Goal: Information Seeking & Learning: Learn about a topic

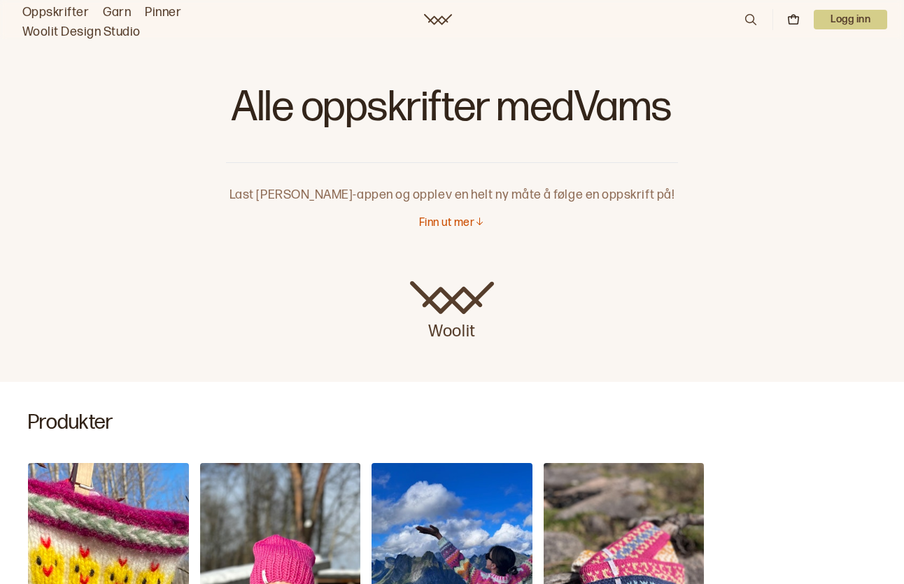
click at [69, 9] on link "Oppskrifter" at bounding box center [55, 13] width 66 height 20
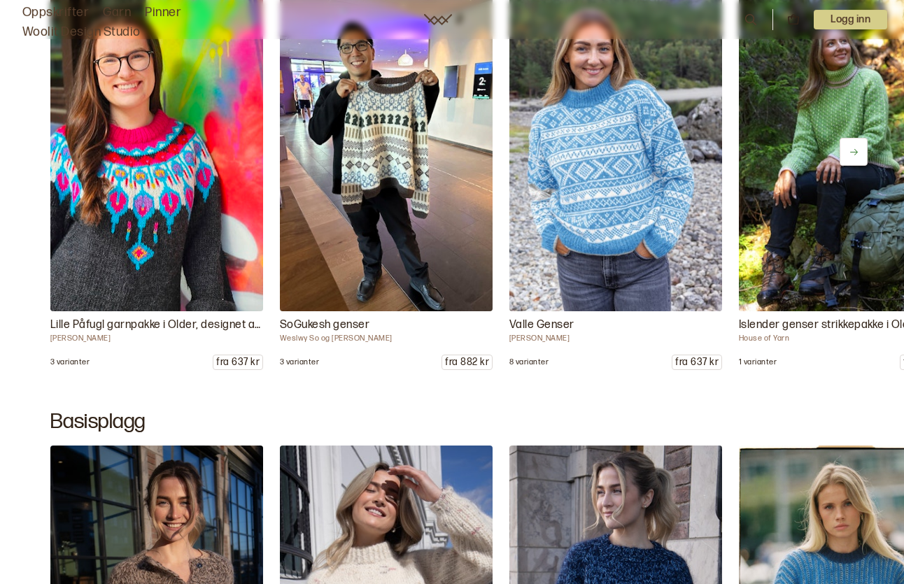
scroll to position [6203, 0]
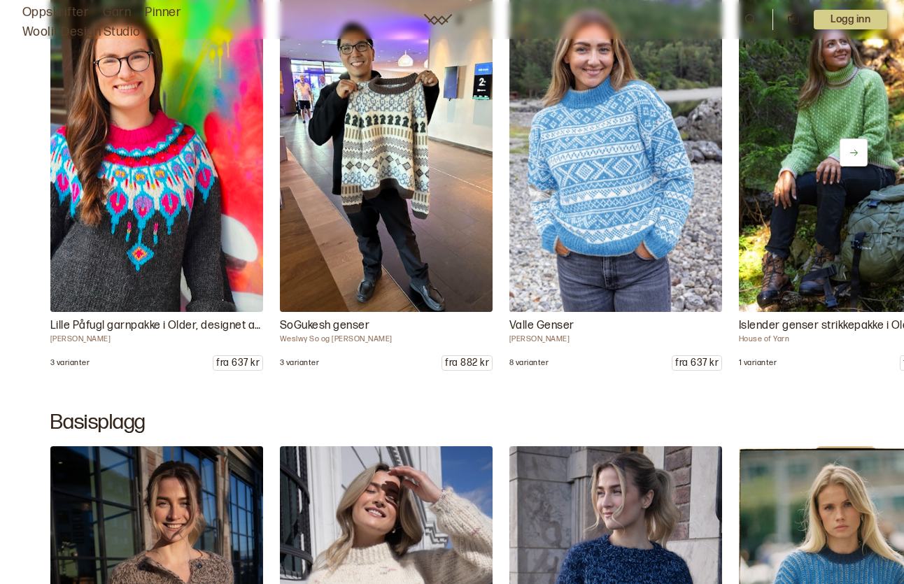
click at [860, 143] on button at bounding box center [853, 152] width 28 height 28
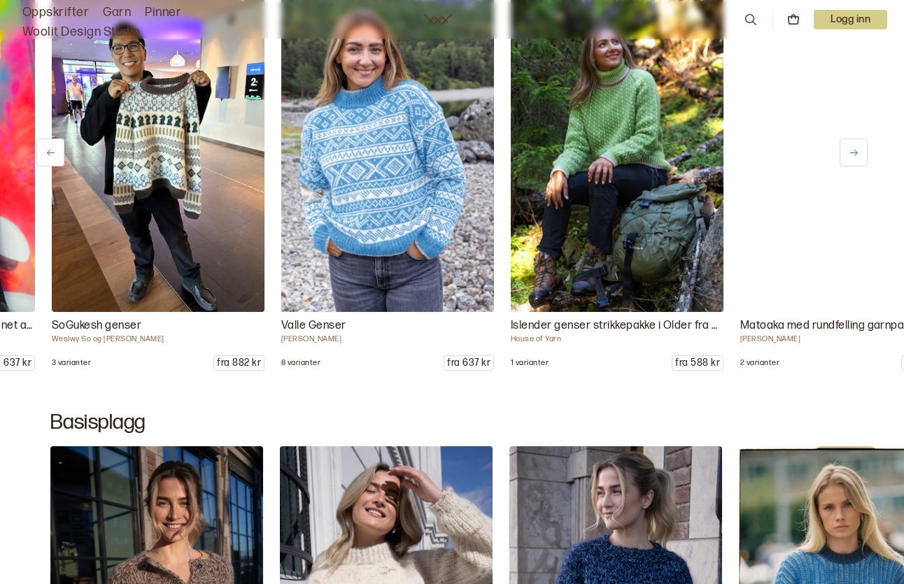
scroll to position [0, 229]
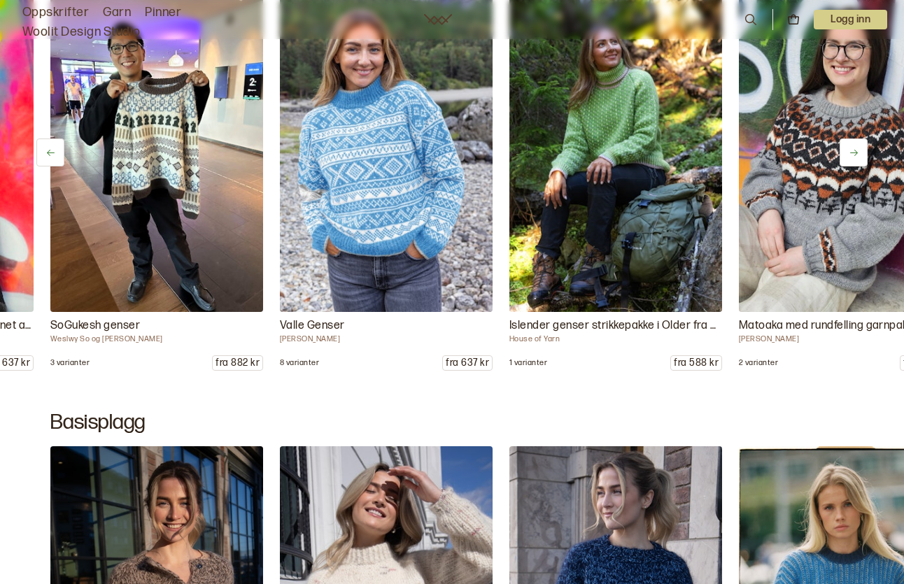
click at [860, 144] on button at bounding box center [853, 152] width 28 height 28
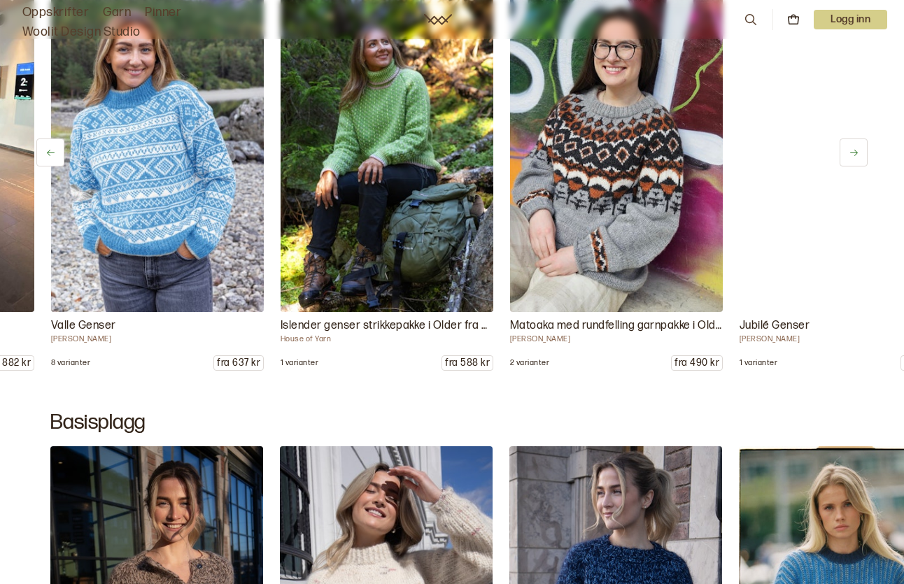
scroll to position [0, 459]
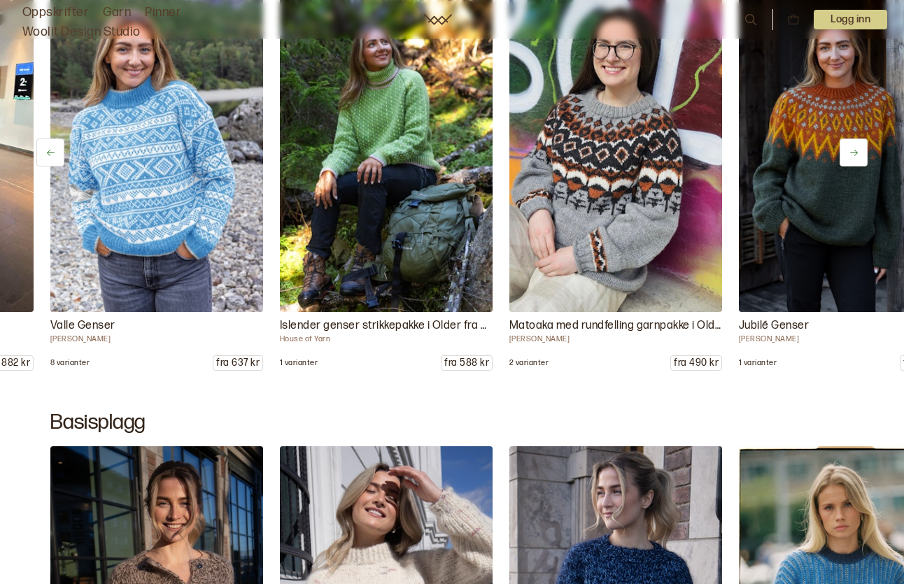
click at [857, 148] on icon at bounding box center [853, 153] width 10 height 10
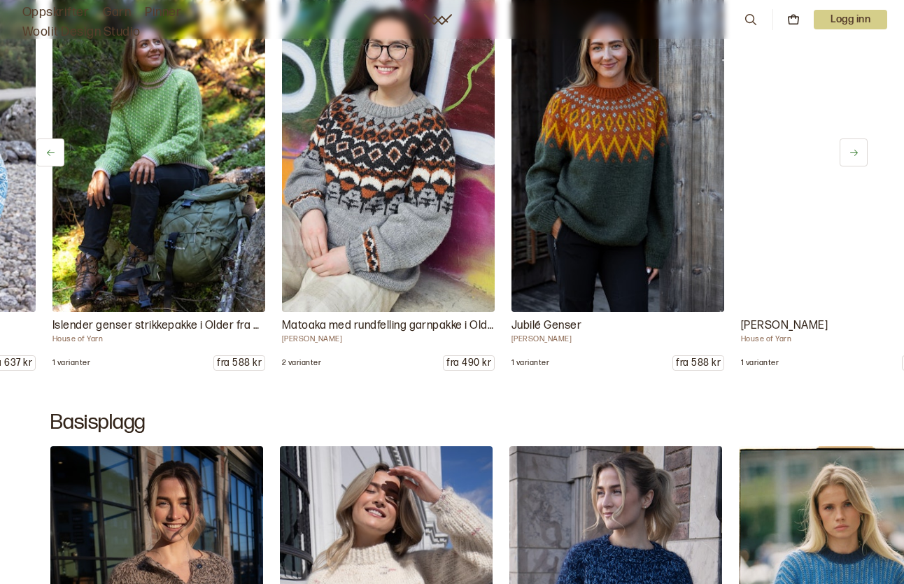
scroll to position [0, 688]
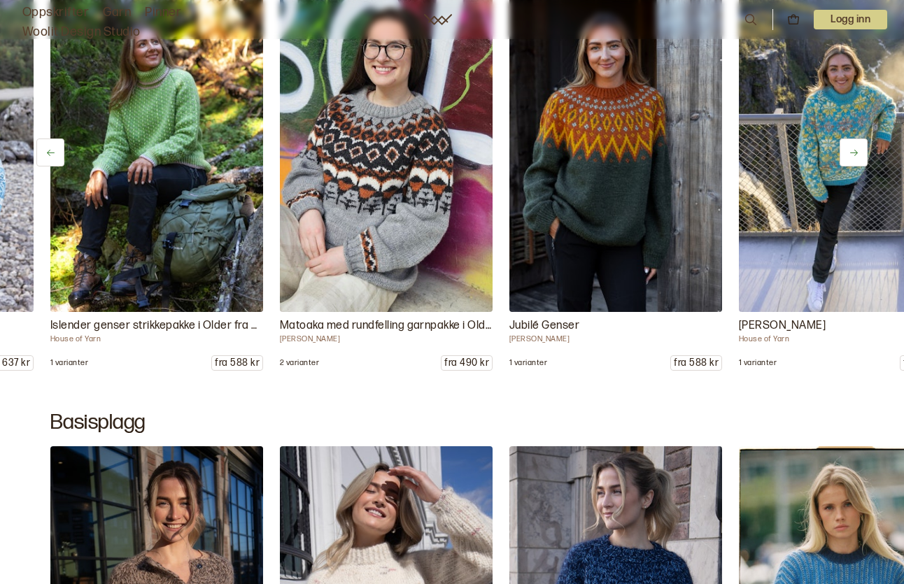
click at [858, 151] on icon at bounding box center [853, 153] width 10 height 10
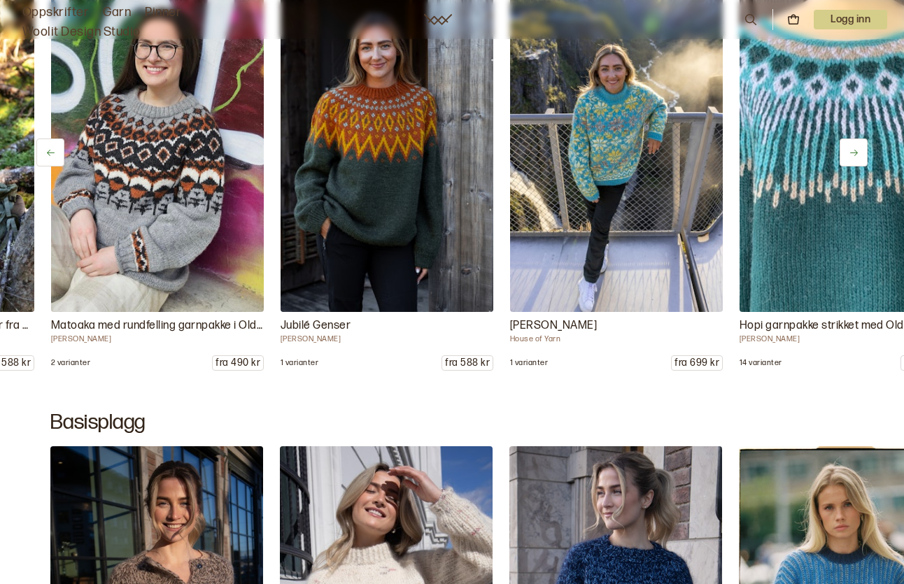
scroll to position [0, 918]
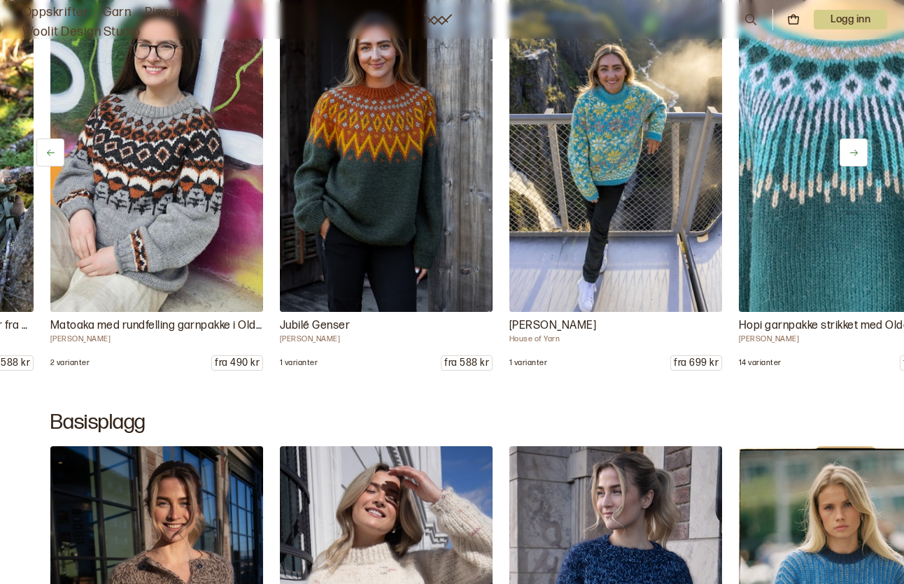
click at [857, 152] on icon at bounding box center [853, 153] width 10 height 10
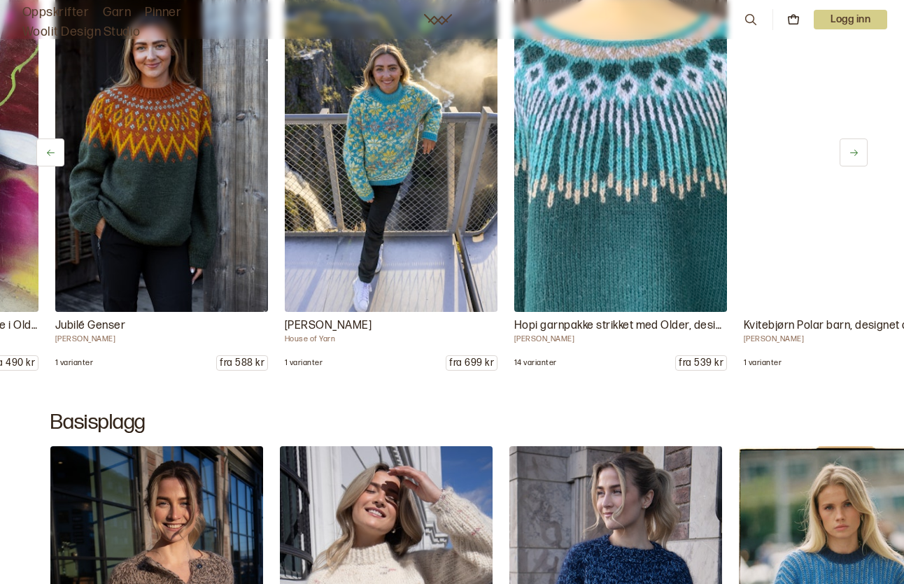
scroll to position [0, 1147]
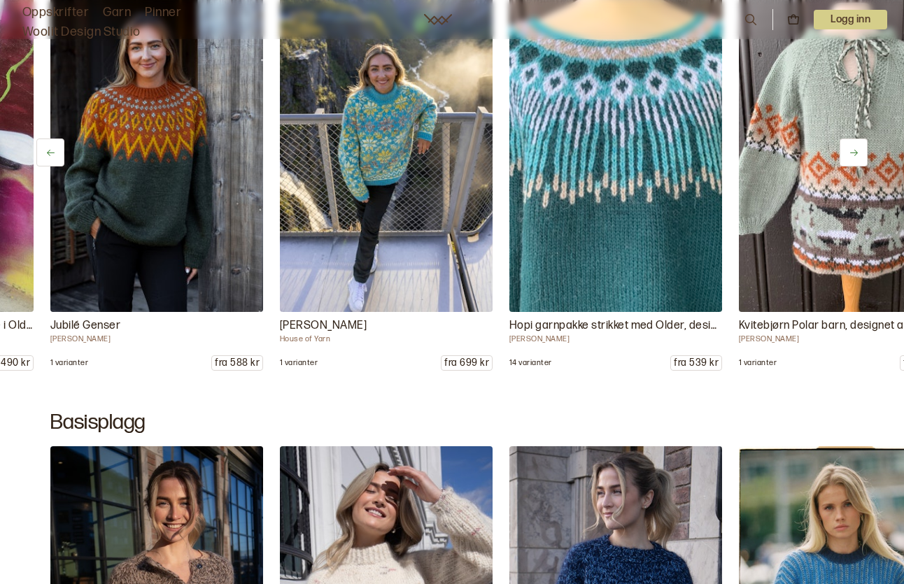
click at [857, 152] on icon at bounding box center [853, 153] width 10 height 10
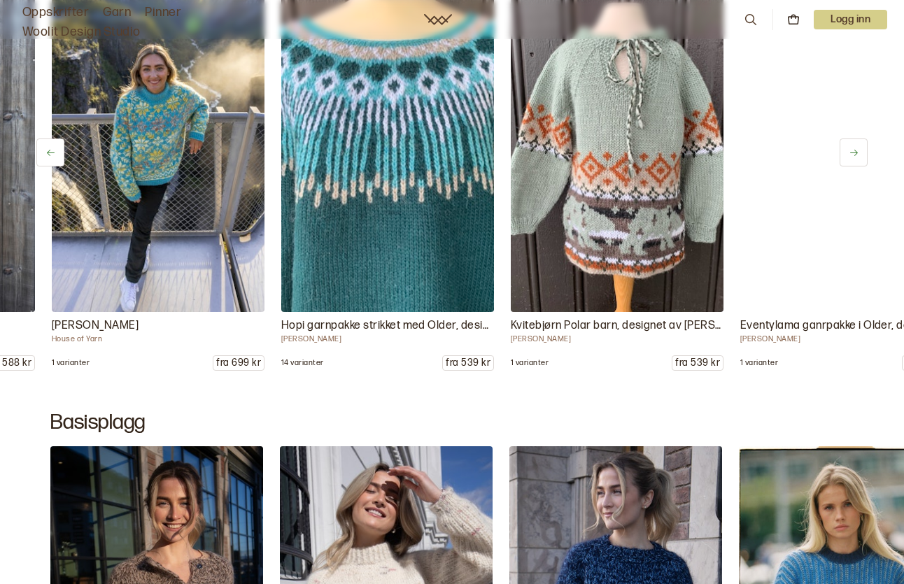
scroll to position [0, 1376]
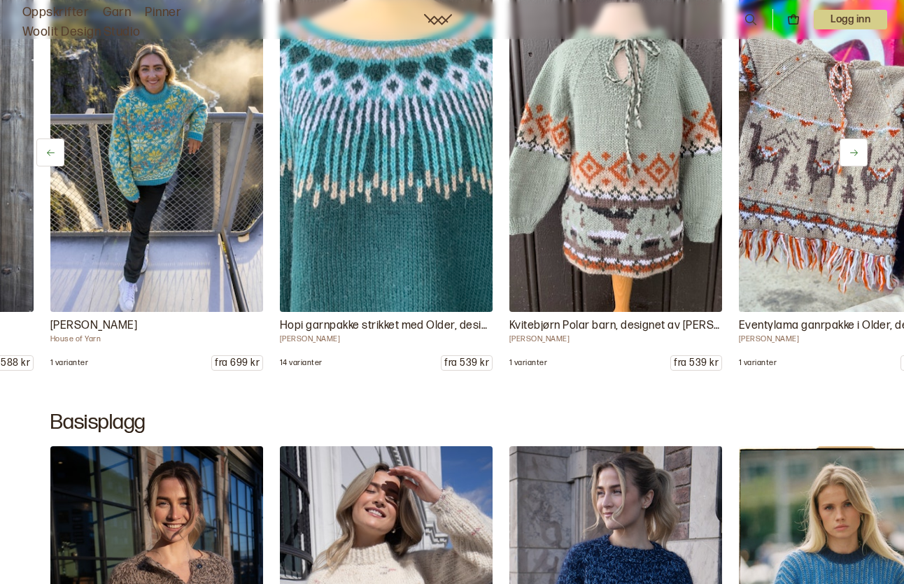
click at [857, 152] on icon at bounding box center [853, 153] width 10 height 10
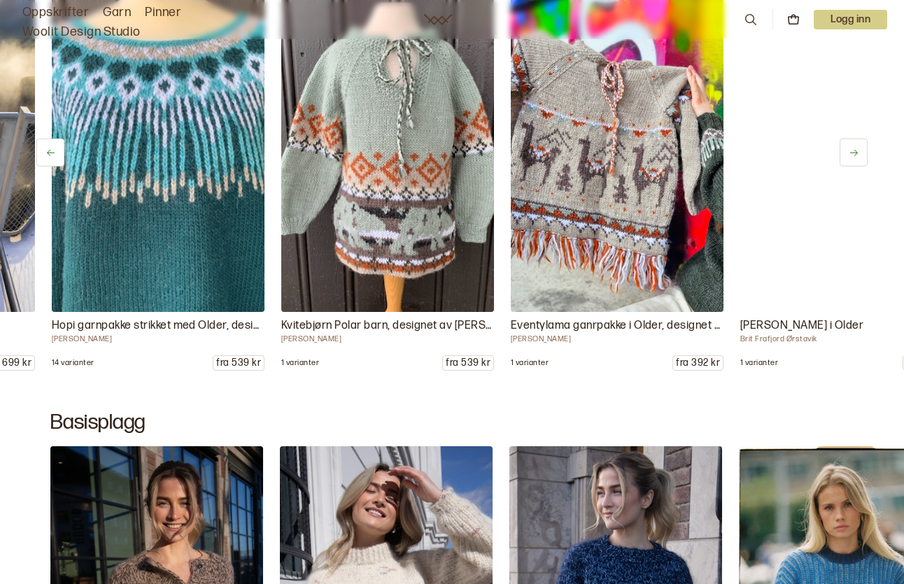
scroll to position [0, 1606]
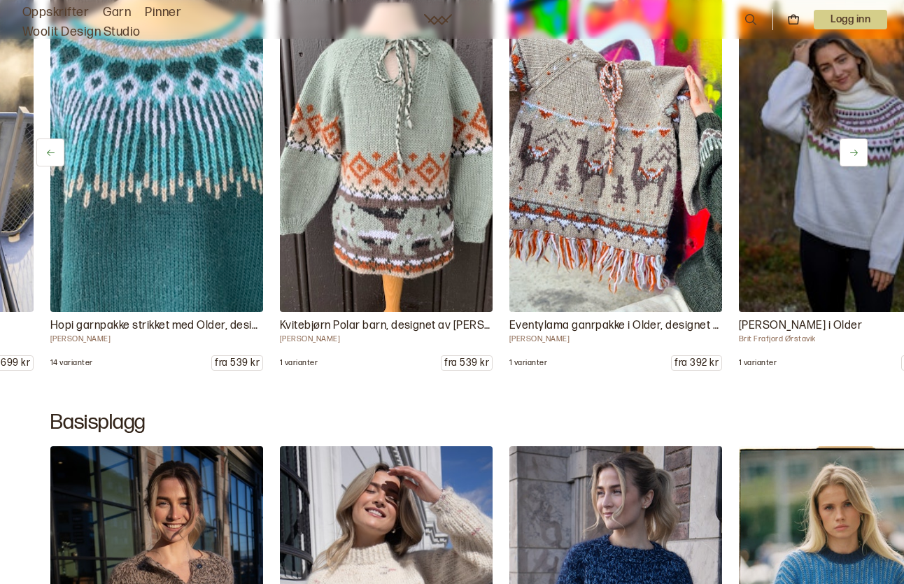
click at [857, 152] on icon at bounding box center [853, 153] width 10 height 10
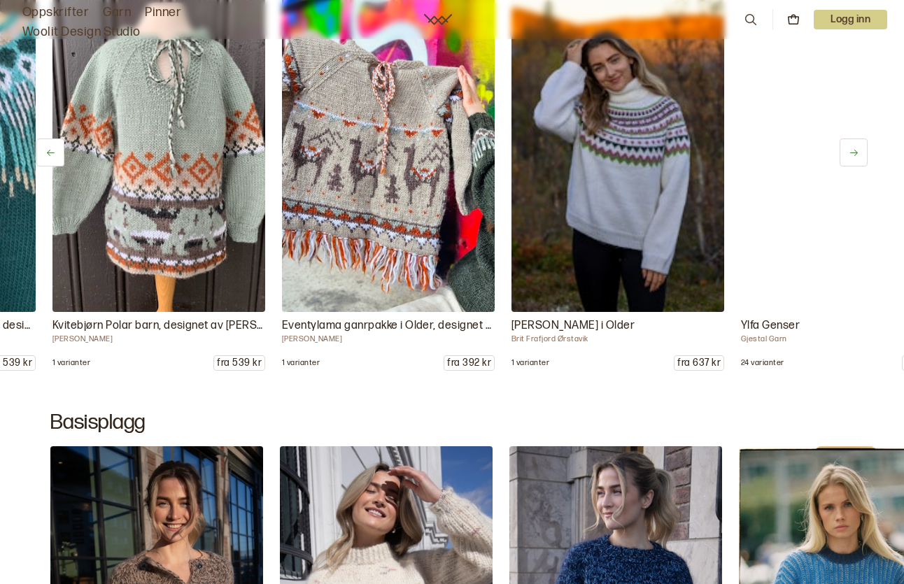
scroll to position [0, 1835]
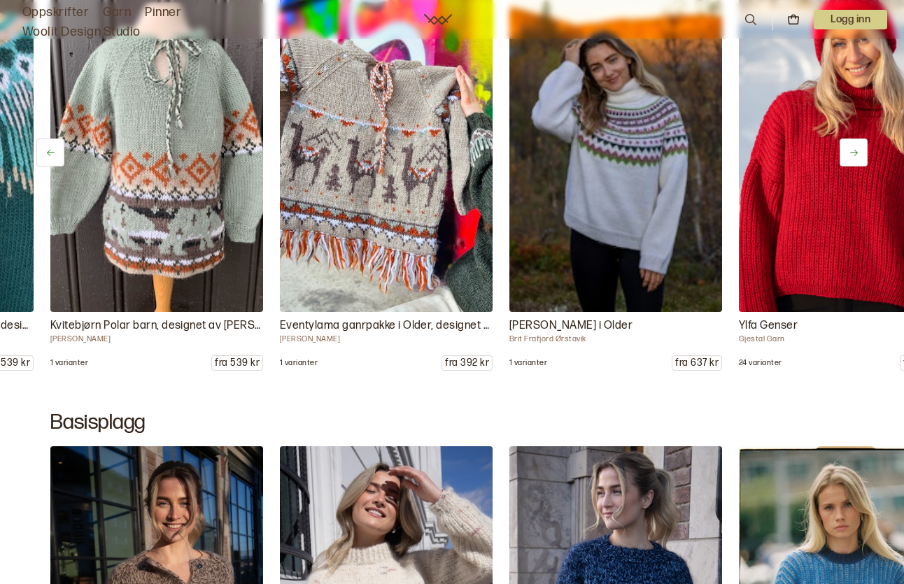
click at [857, 152] on icon at bounding box center [853, 153] width 10 height 10
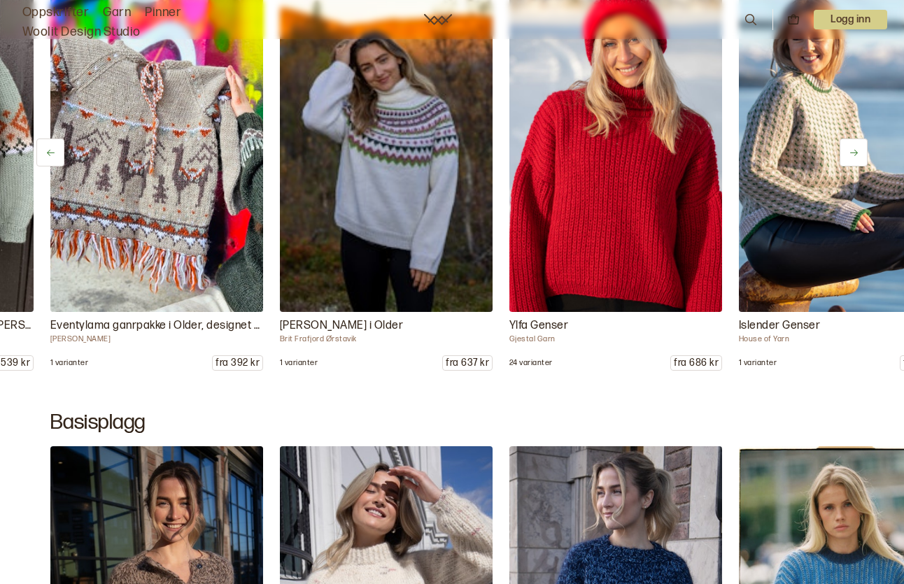
click at [857, 152] on icon at bounding box center [853, 153] width 10 height 10
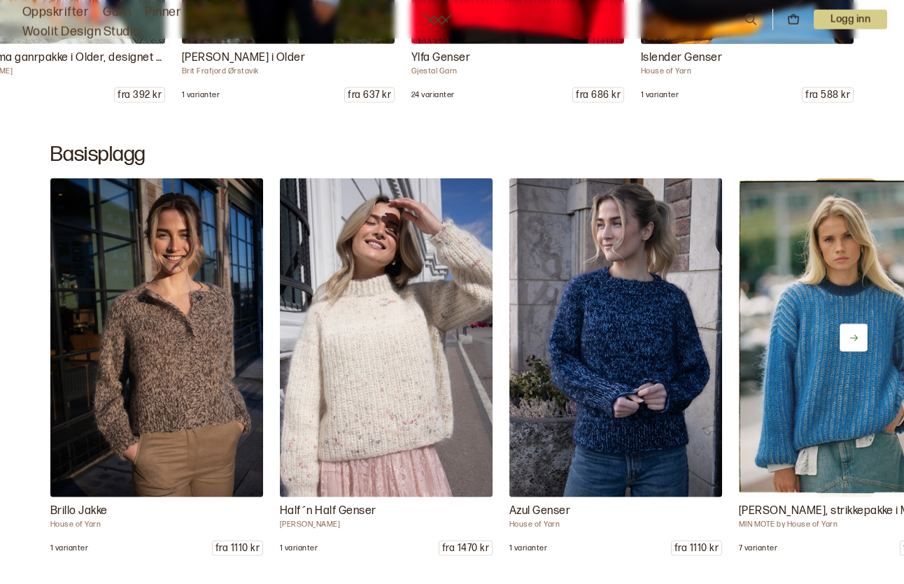
scroll to position [6499, 0]
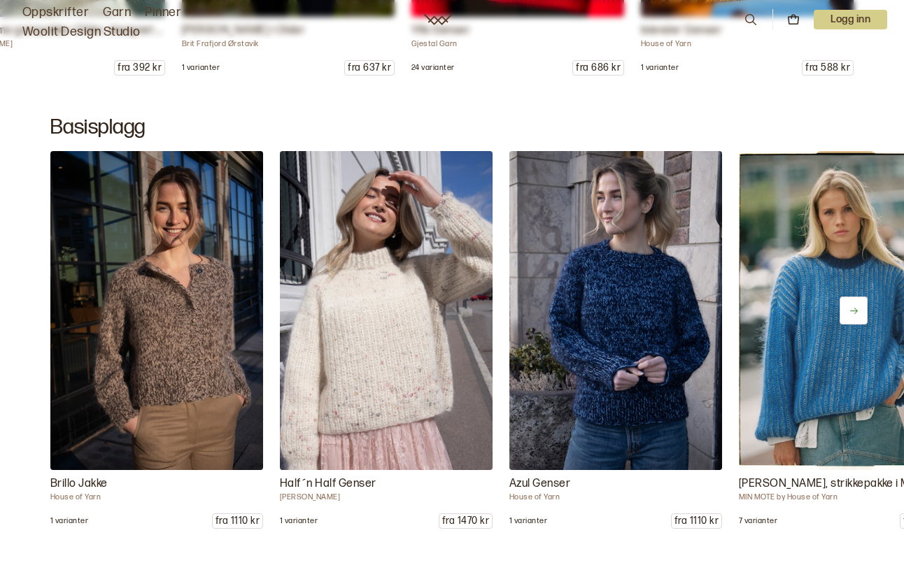
click at [858, 309] on icon at bounding box center [853, 311] width 10 height 10
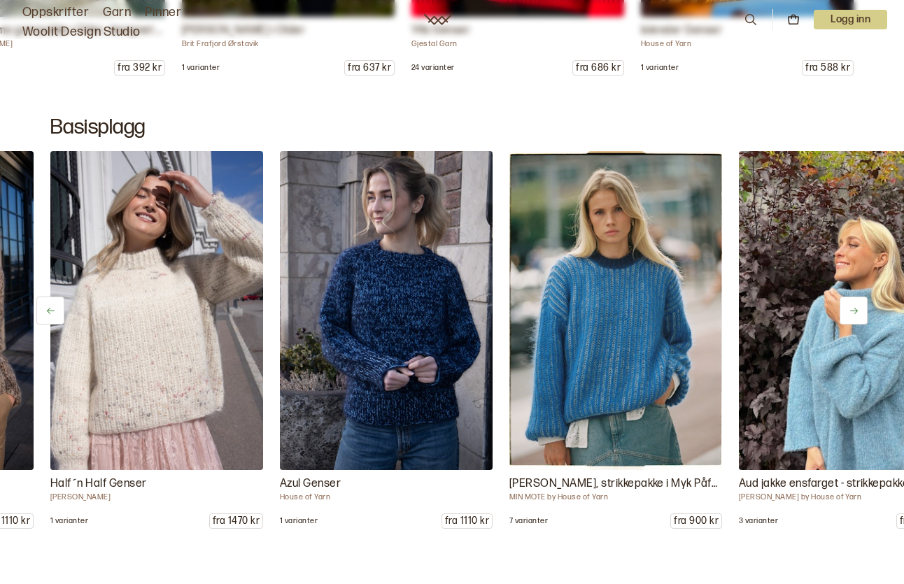
click at [858, 309] on icon at bounding box center [853, 311] width 10 height 10
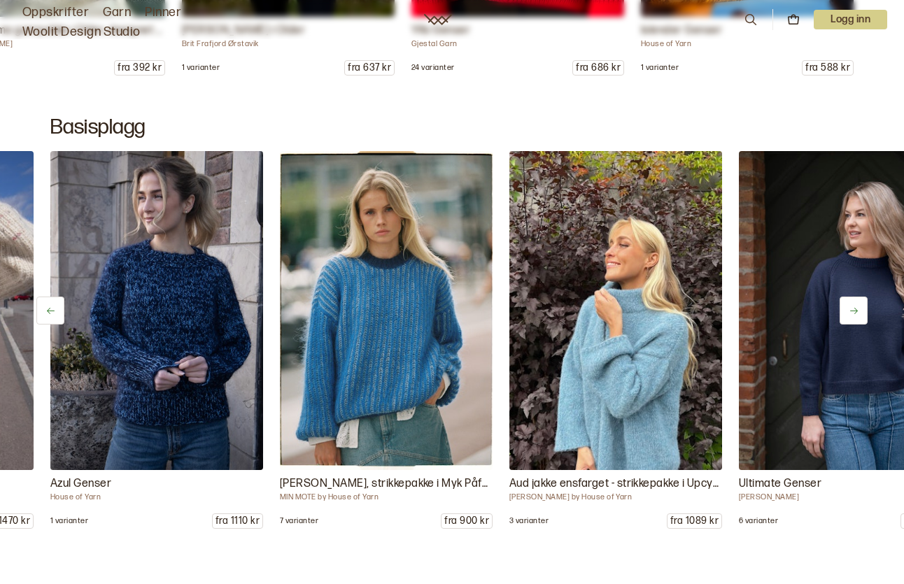
click at [858, 309] on icon at bounding box center [853, 311] width 10 height 10
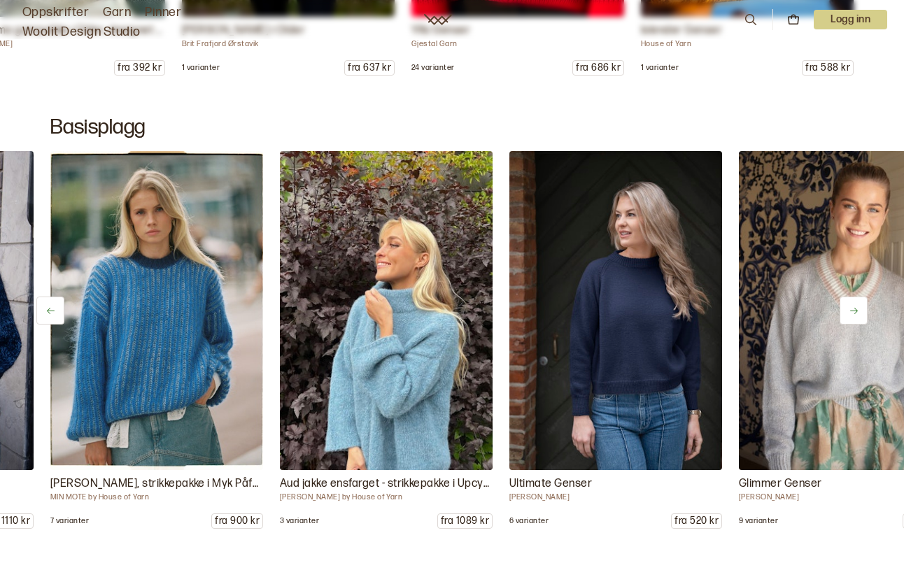
click at [858, 309] on icon at bounding box center [853, 311] width 10 height 10
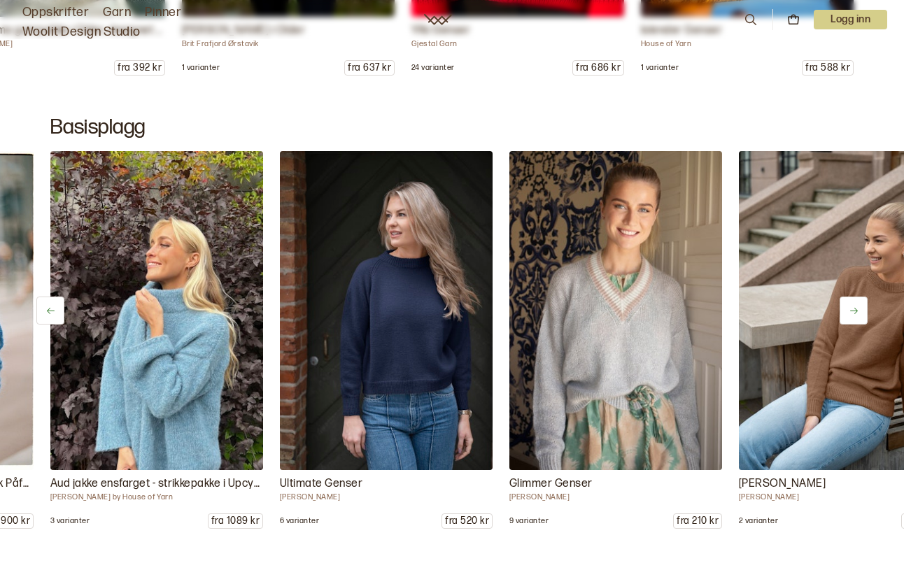
click at [858, 309] on icon at bounding box center [853, 311] width 10 height 10
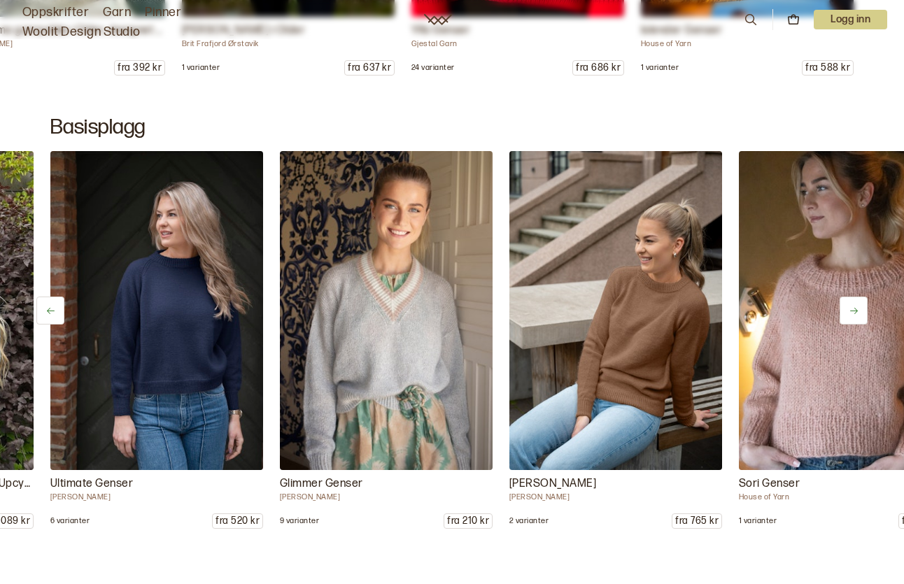
click at [858, 309] on icon at bounding box center [853, 311] width 10 height 10
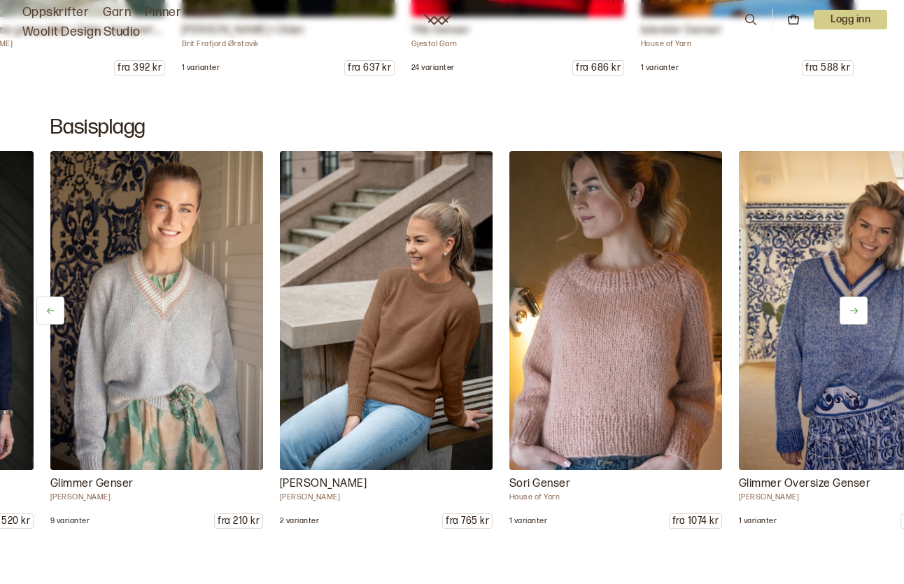
click at [858, 309] on icon at bounding box center [853, 311] width 10 height 10
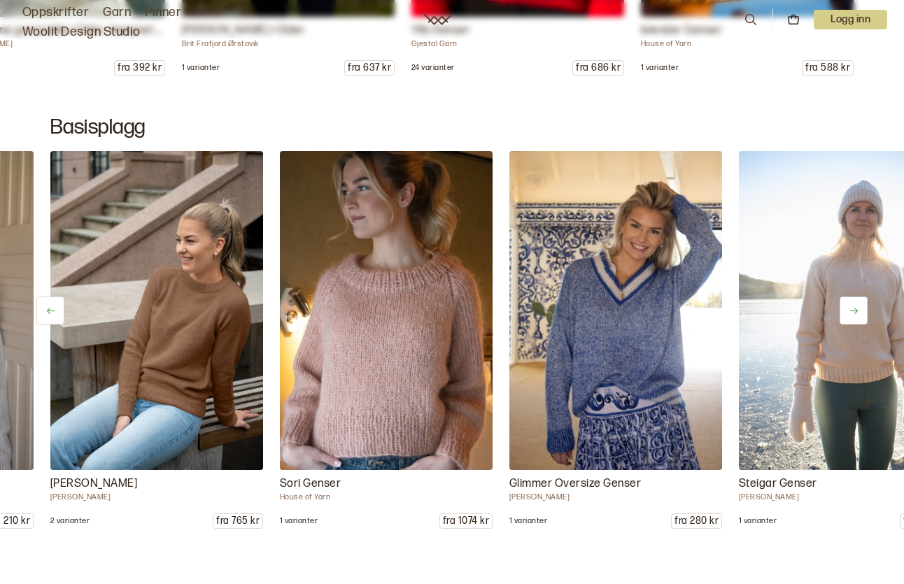
click at [858, 309] on icon at bounding box center [853, 311] width 10 height 10
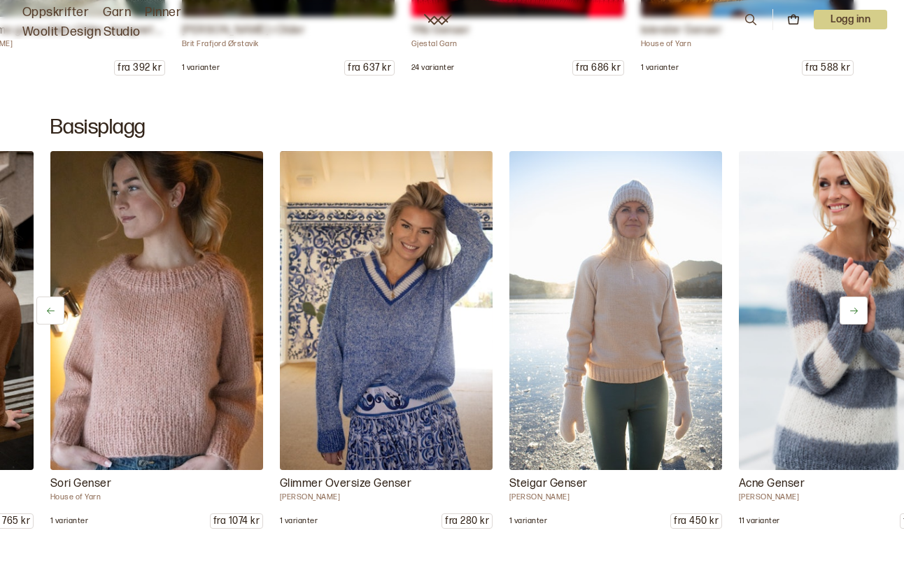
click at [858, 309] on icon at bounding box center [853, 311] width 10 height 10
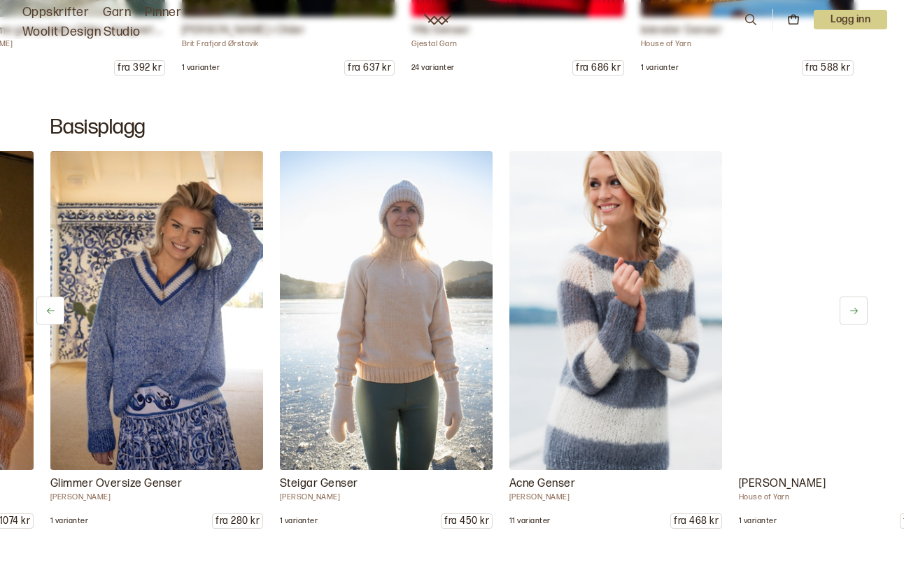
click at [858, 309] on icon at bounding box center [853, 311] width 10 height 10
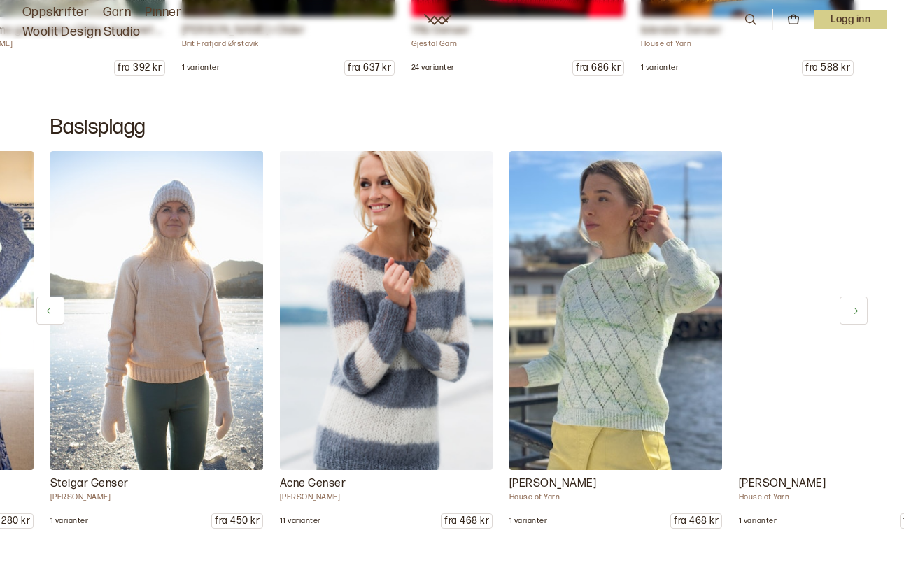
click at [858, 309] on icon at bounding box center [853, 311] width 10 height 10
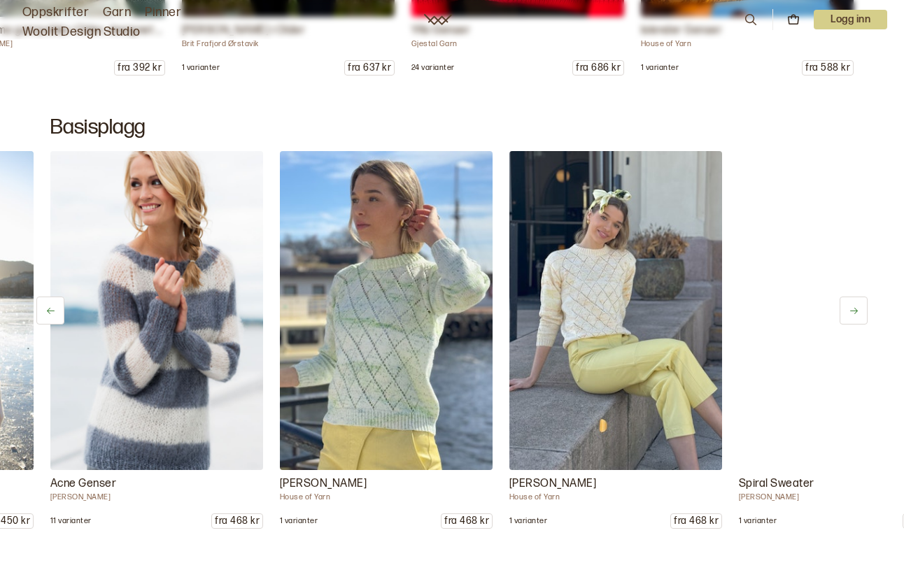
click at [858, 309] on icon at bounding box center [853, 311] width 10 height 10
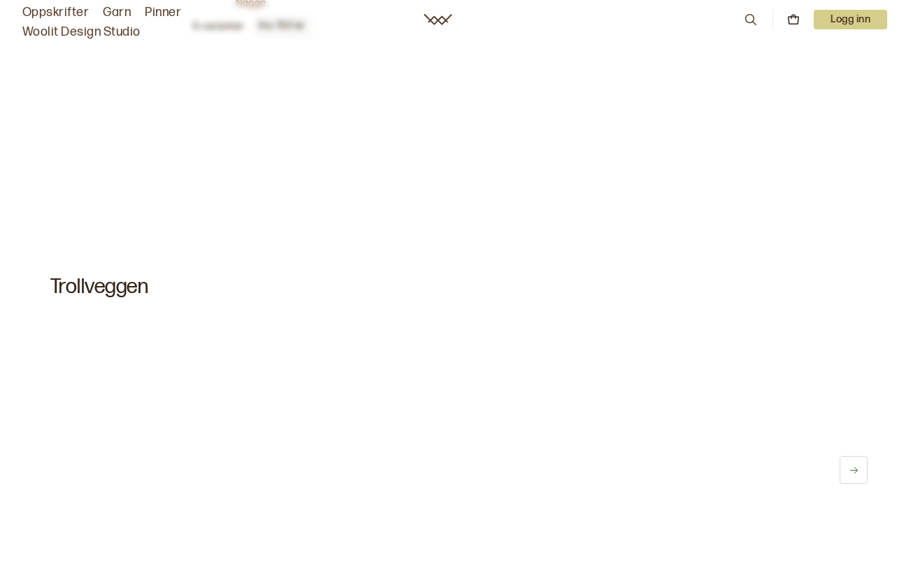
scroll to position [7459, 0]
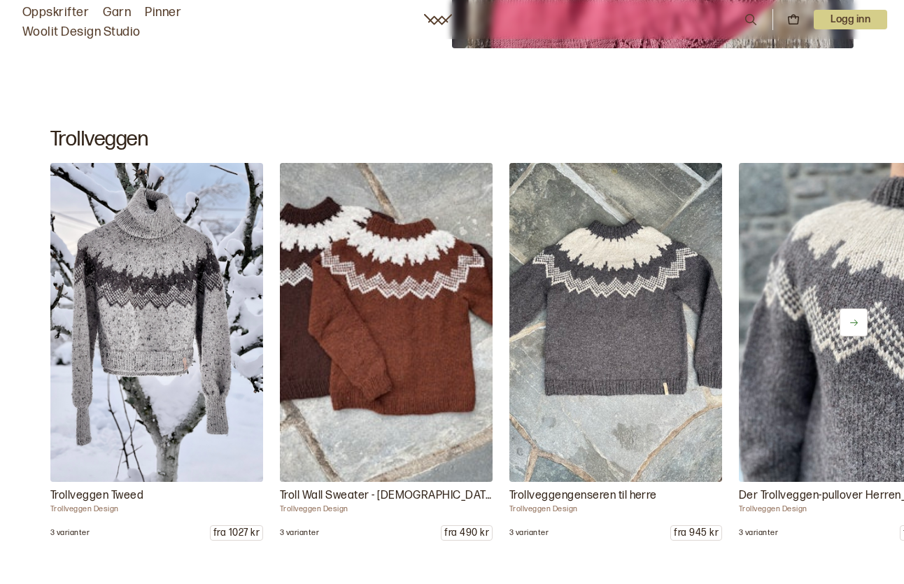
click at [855, 320] on icon at bounding box center [854, 323] width 8 height 6
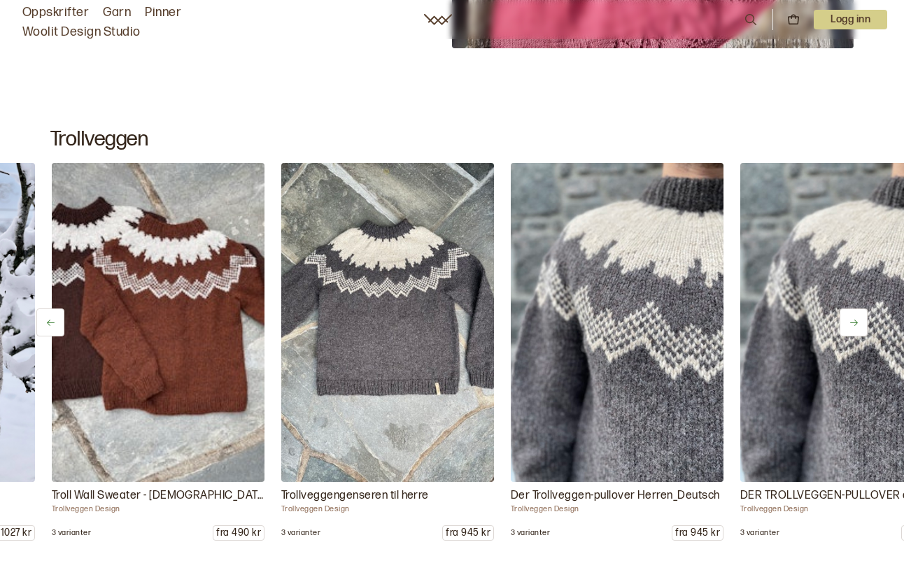
scroll to position [0, 229]
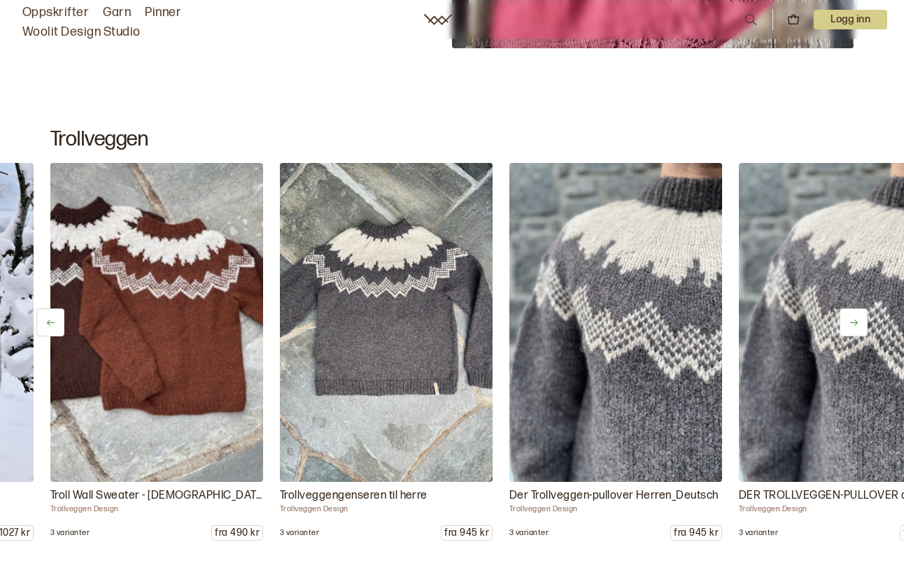
click at [855, 320] on icon at bounding box center [854, 323] width 8 height 6
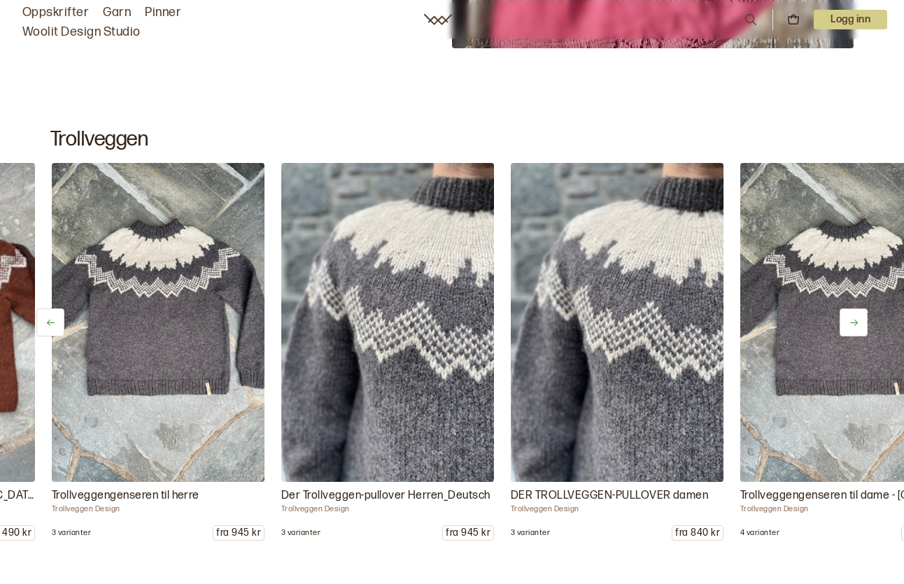
scroll to position [0, 459]
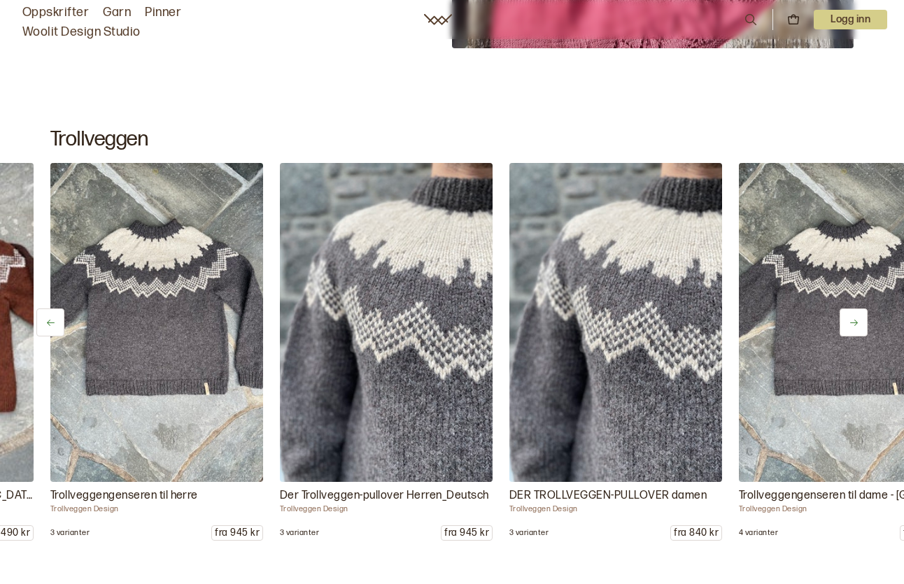
click at [855, 320] on icon at bounding box center [854, 323] width 8 height 6
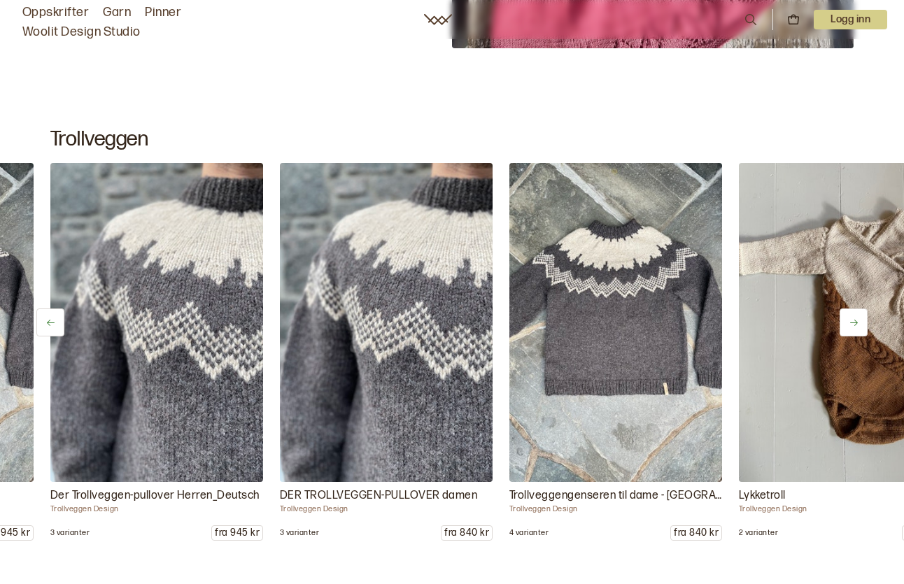
click at [855, 320] on icon at bounding box center [854, 323] width 8 height 6
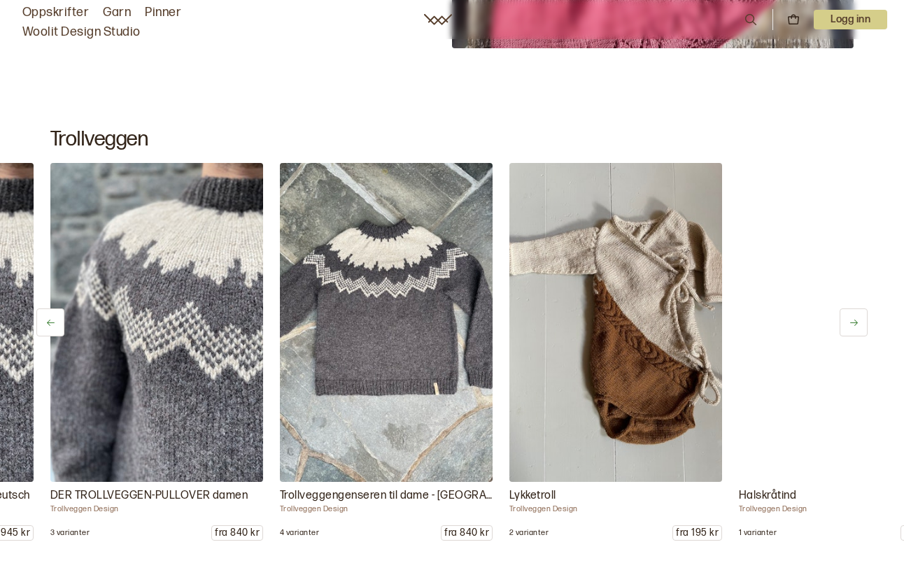
click at [855, 320] on icon at bounding box center [854, 323] width 8 height 6
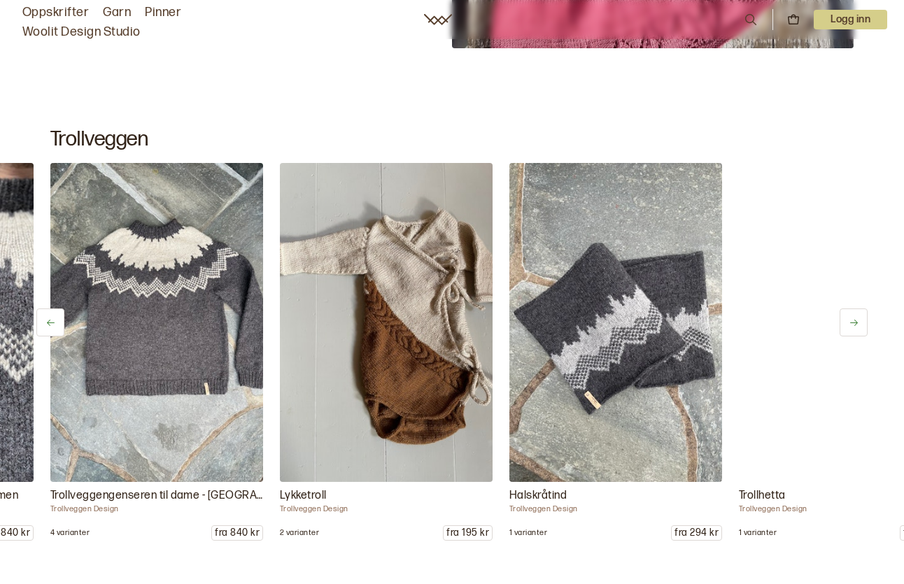
click at [855, 320] on icon at bounding box center [854, 323] width 8 height 6
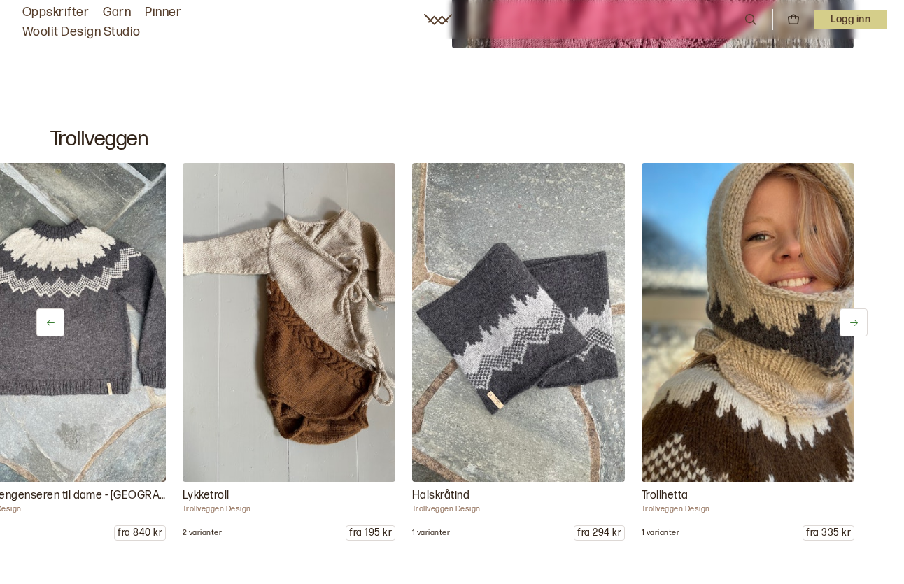
scroll to position [0, 1245]
click at [855, 319] on div "Trollveggen Tweed Trollveggen Design 3 varianter fra 1027 kr Troll Wall Sweater…" at bounding box center [452, 352] width 904 height 378
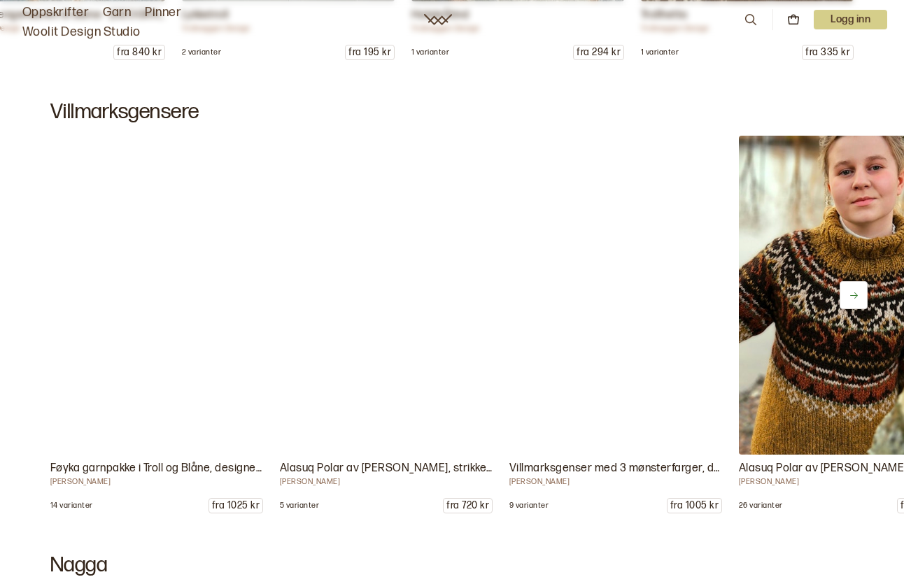
scroll to position [7976, 0]
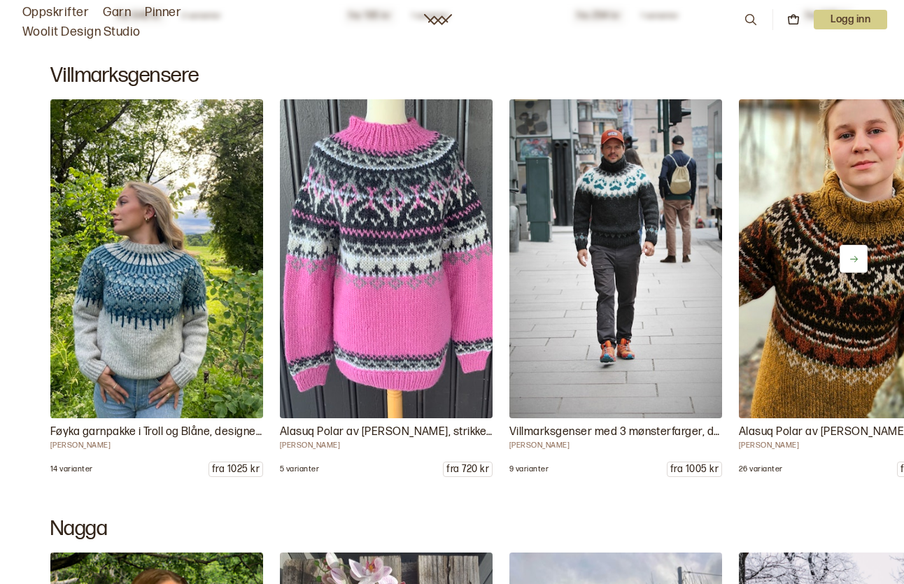
click at [857, 255] on icon at bounding box center [853, 259] width 10 height 10
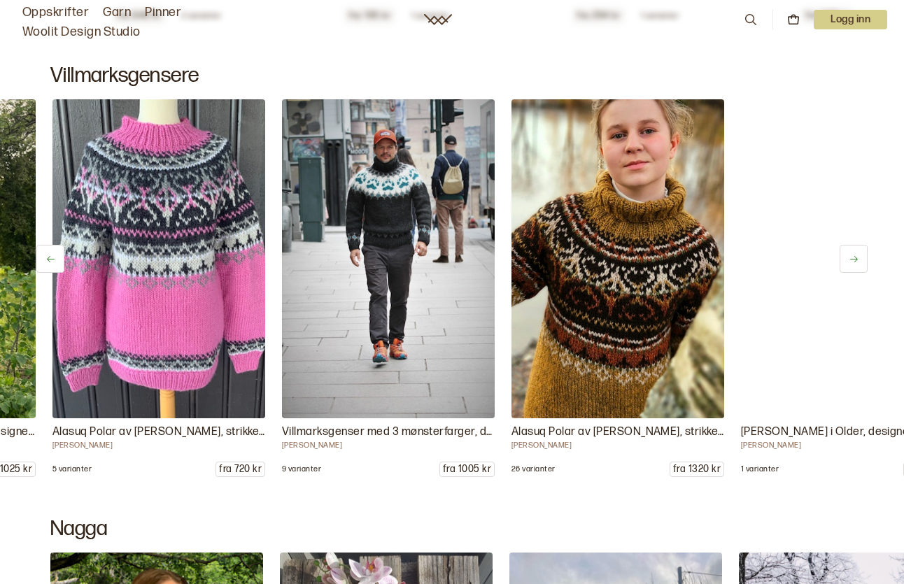
scroll to position [0, 229]
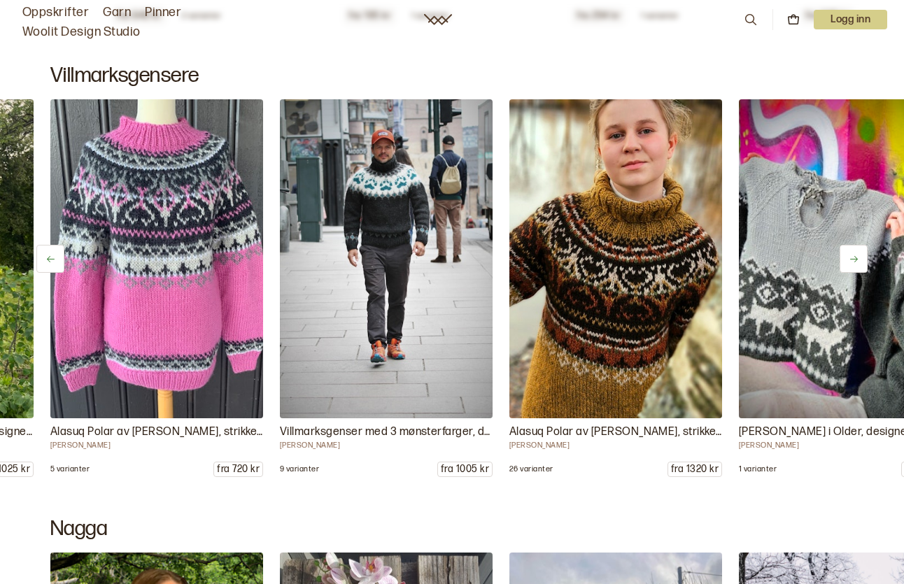
click at [857, 255] on icon at bounding box center [853, 259] width 10 height 10
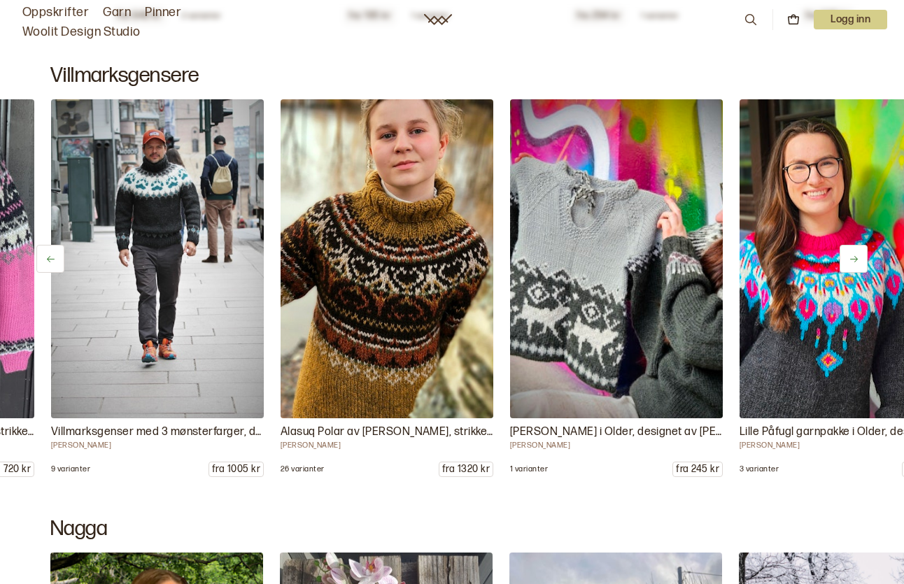
scroll to position [0, 459]
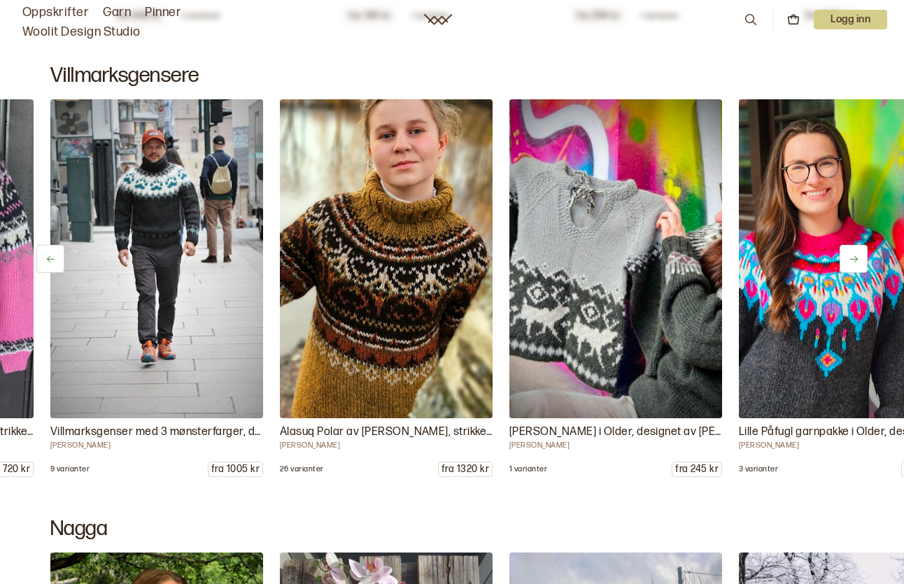
click at [857, 255] on icon at bounding box center [853, 259] width 10 height 10
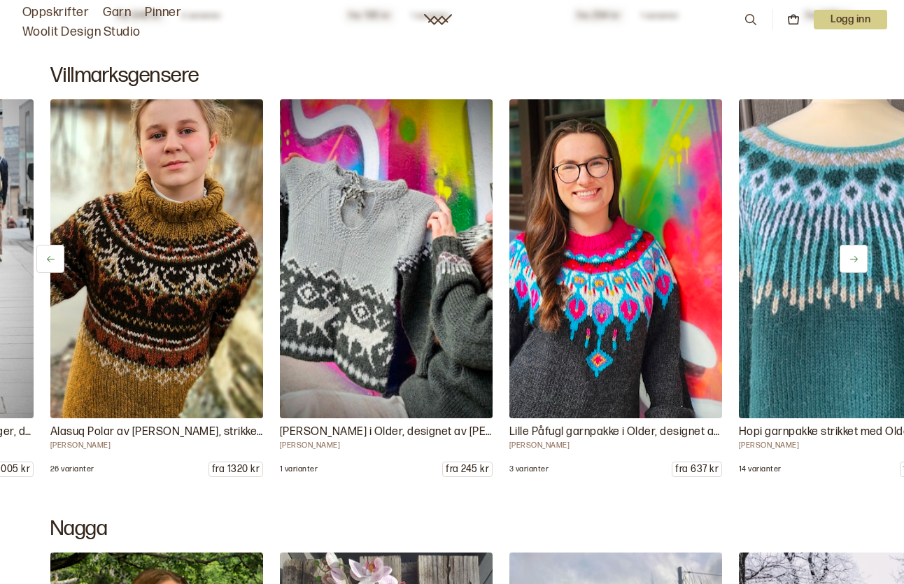
click at [857, 255] on icon at bounding box center [853, 259] width 10 height 10
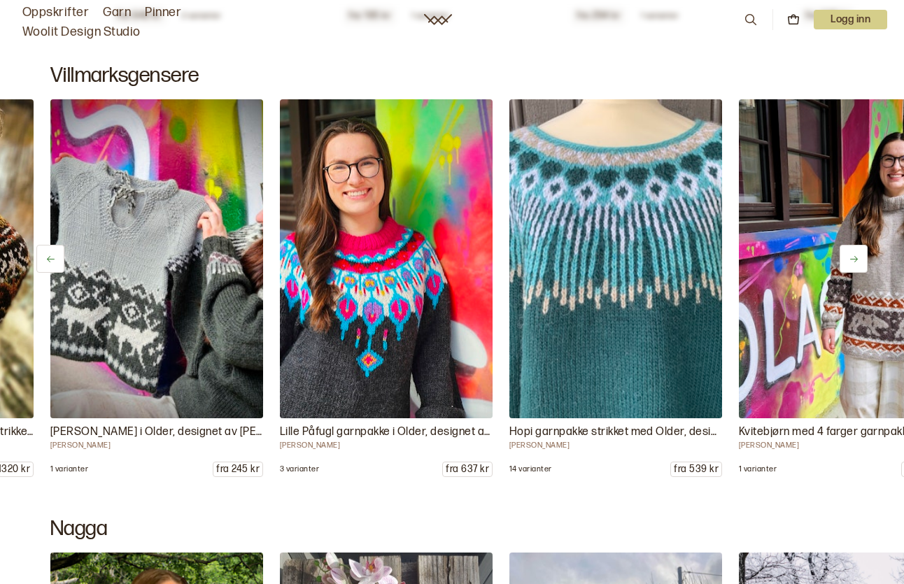
click at [857, 255] on icon at bounding box center [853, 259] width 10 height 10
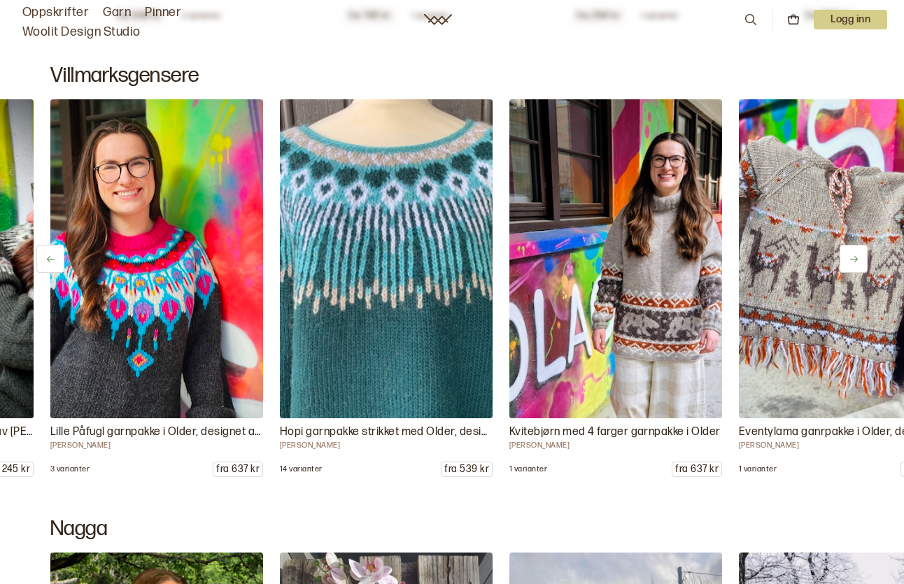
click at [857, 255] on icon at bounding box center [853, 259] width 10 height 10
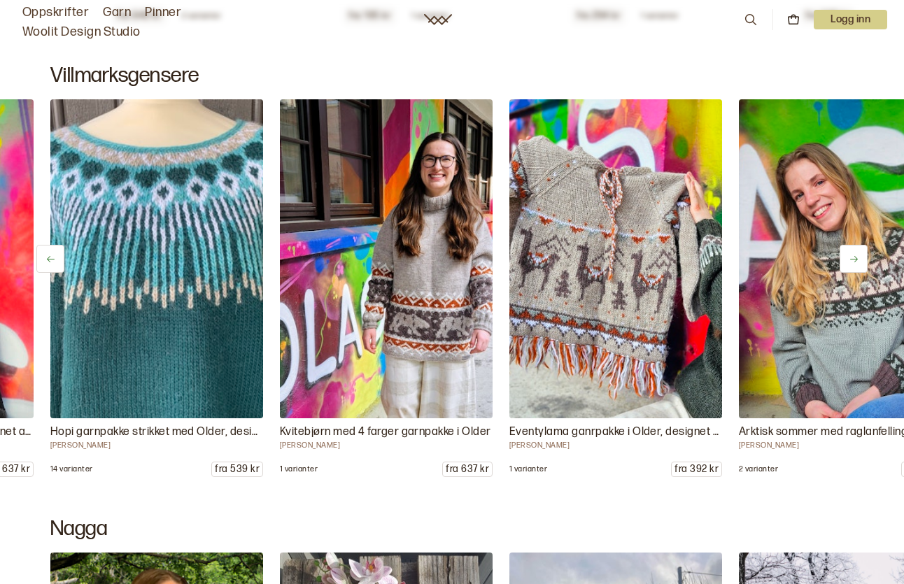
click at [857, 255] on icon at bounding box center [853, 259] width 10 height 10
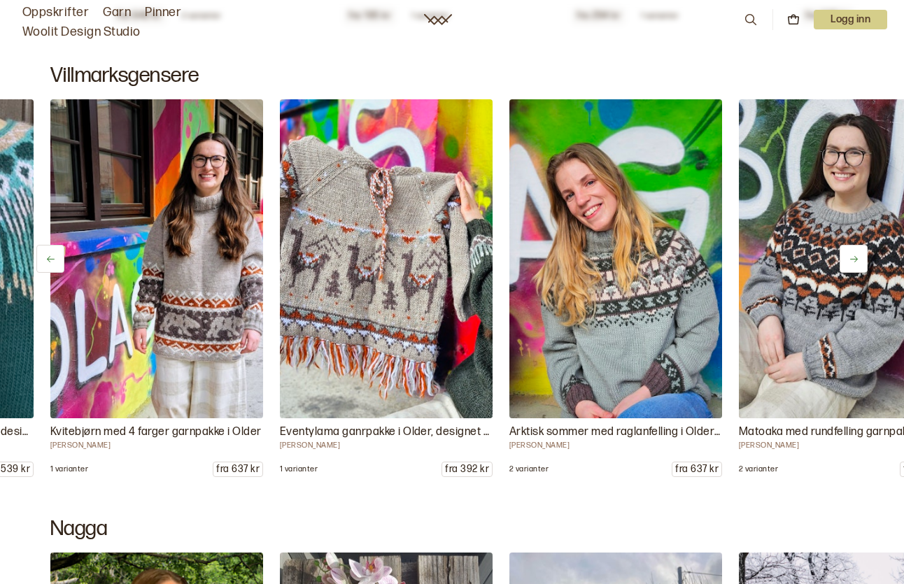
click at [857, 255] on icon at bounding box center [853, 259] width 10 height 10
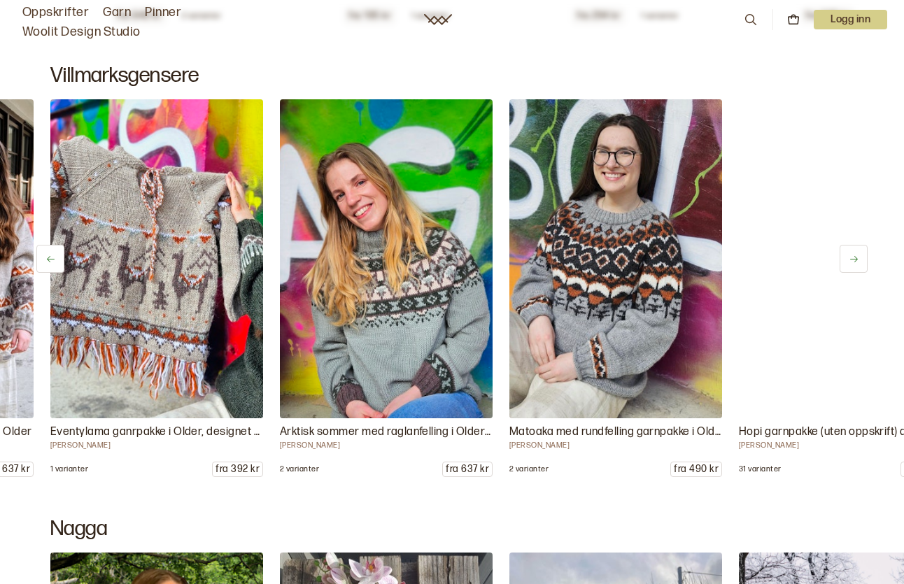
click at [857, 255] on icon at bounding box center [853, 259] width 10 height 10
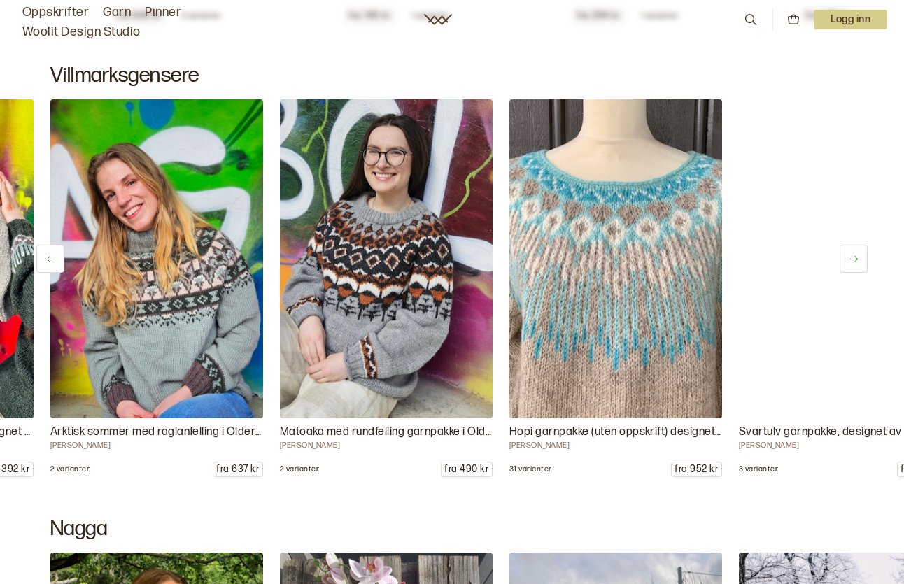
click at [857, 255] on icon at bounding box center [853, 259] width 10 height 10
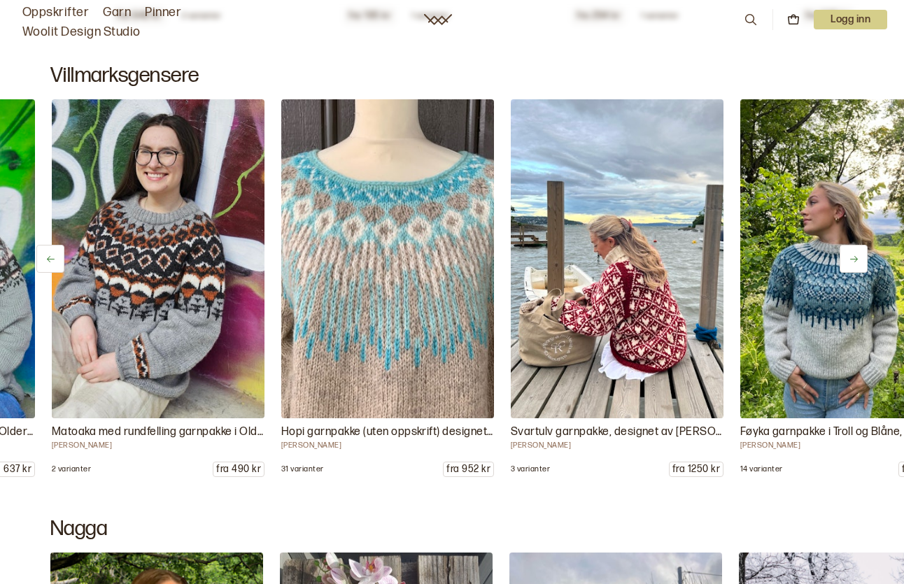
scroll to position [0, 2294]
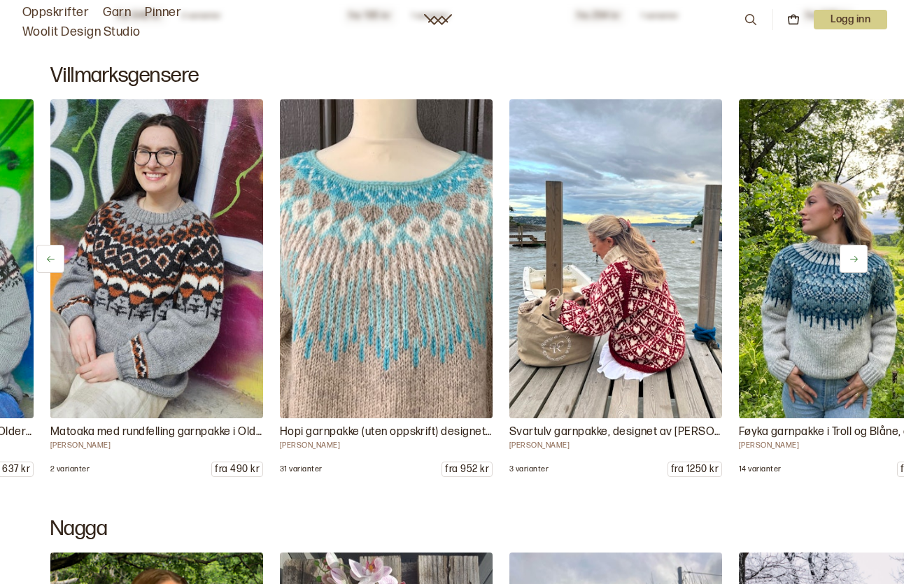
click at [857, 255] on icon at bounding box center [853, 259] width 10 height 10
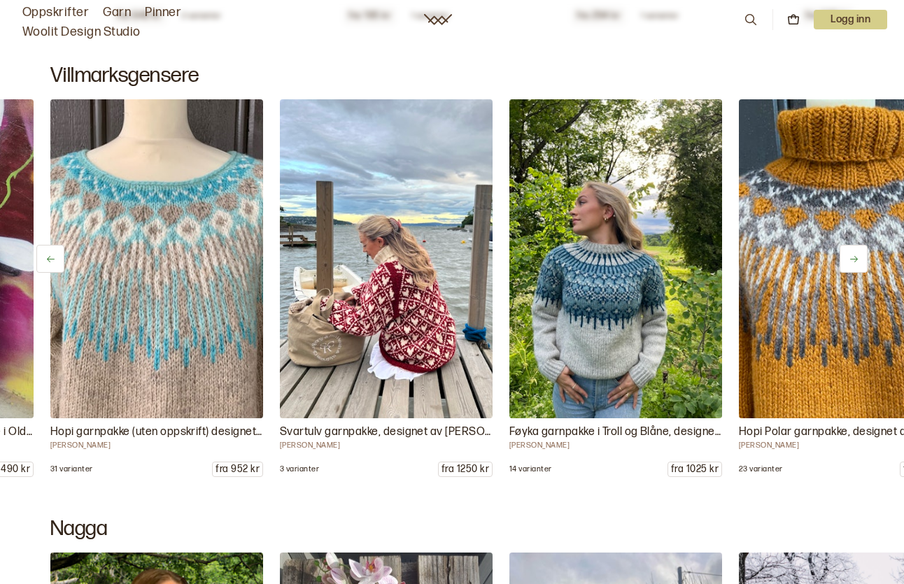
click at [857, 255] on icon at bounding box center [853, 259] width 10 height 10
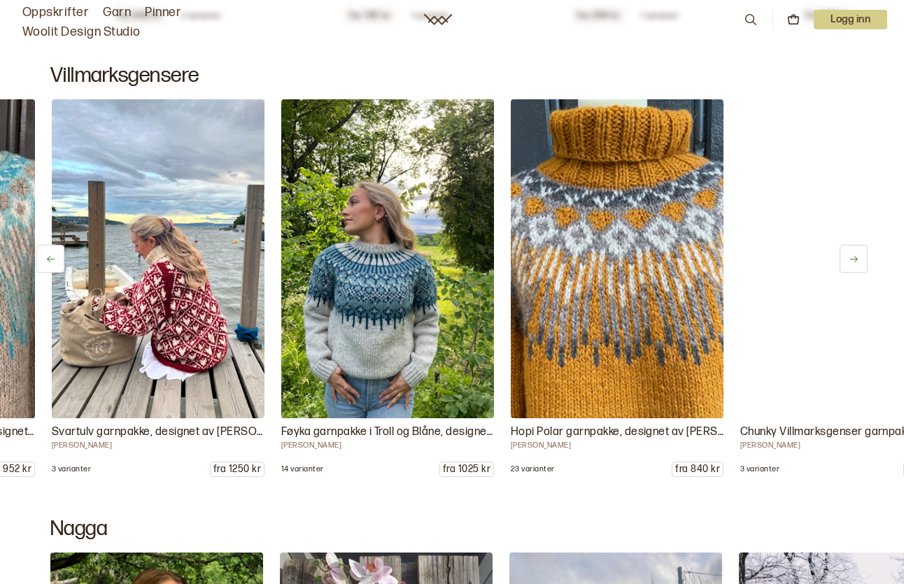
scroll to position [0, 2753]
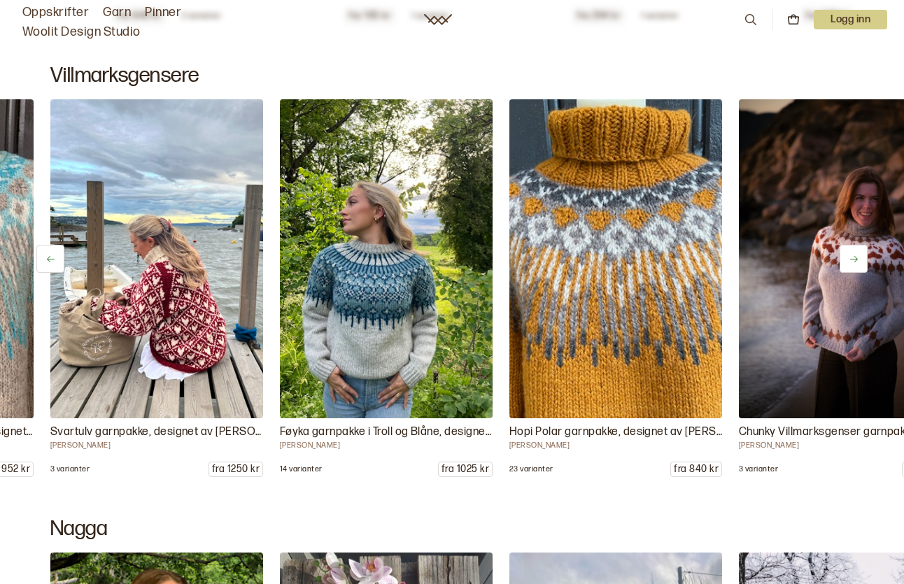
click at [857, 255] on icon at bounding box center [853, 259] width 10 height 10
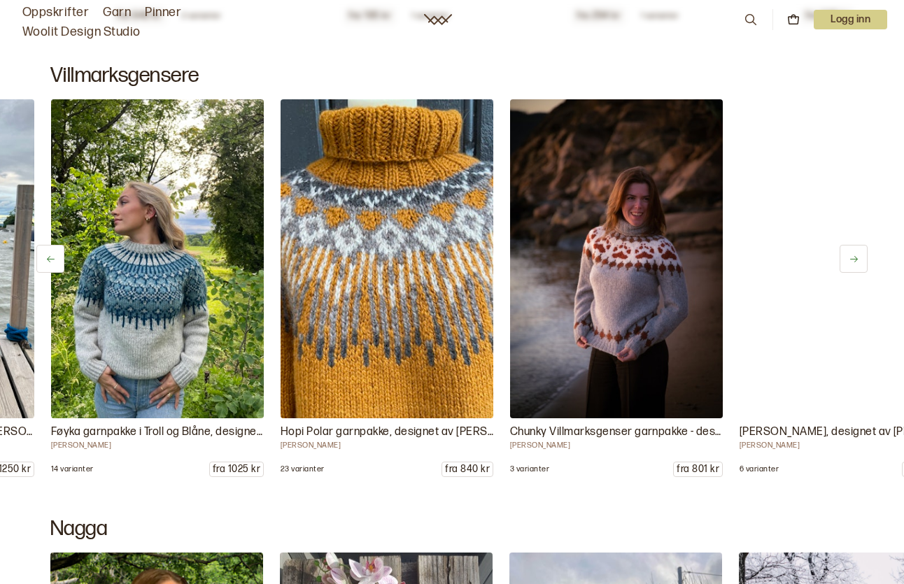
scroll to position [0, 2982]
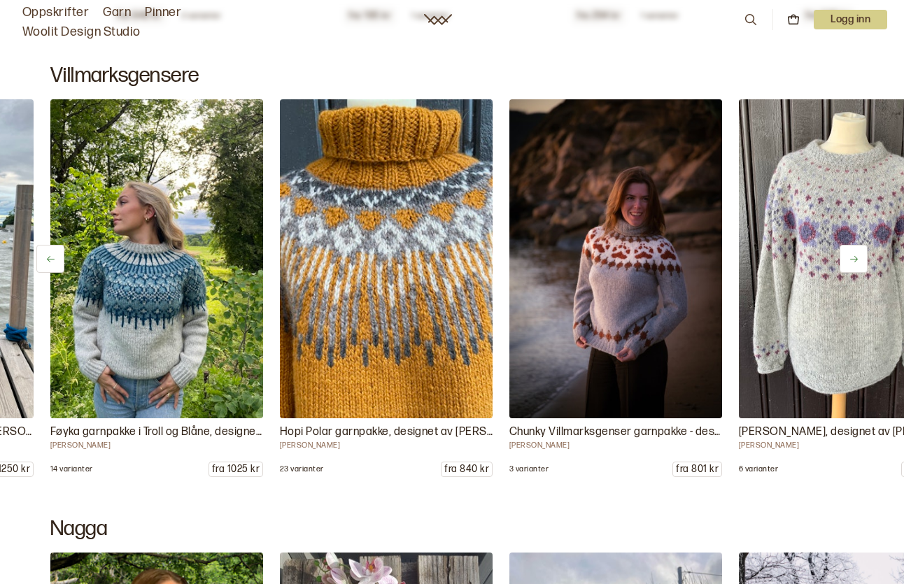
click at [857, 255] on icon at bounding box center [853, 259] width 10 height 10
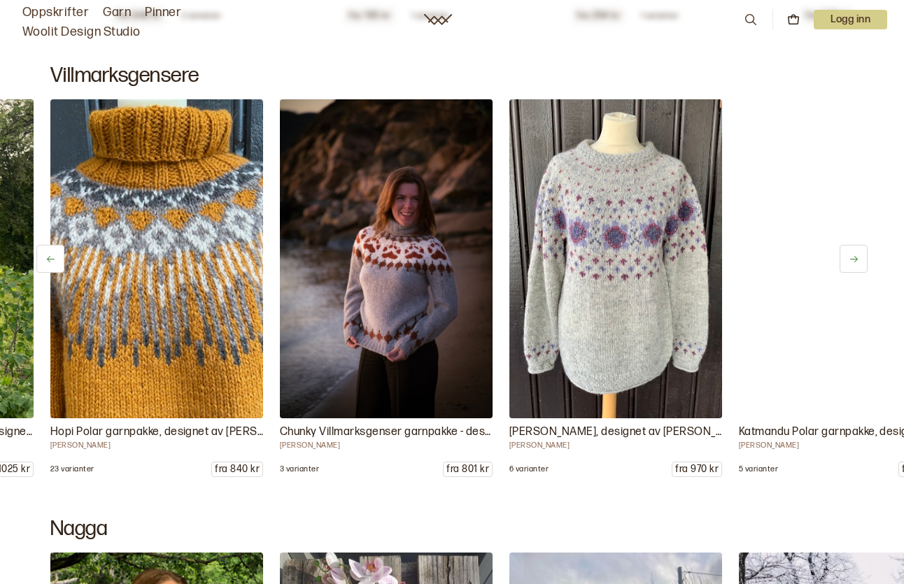
click at [857, 255] on icon at bounding box center [853, 259] width 10 height 10
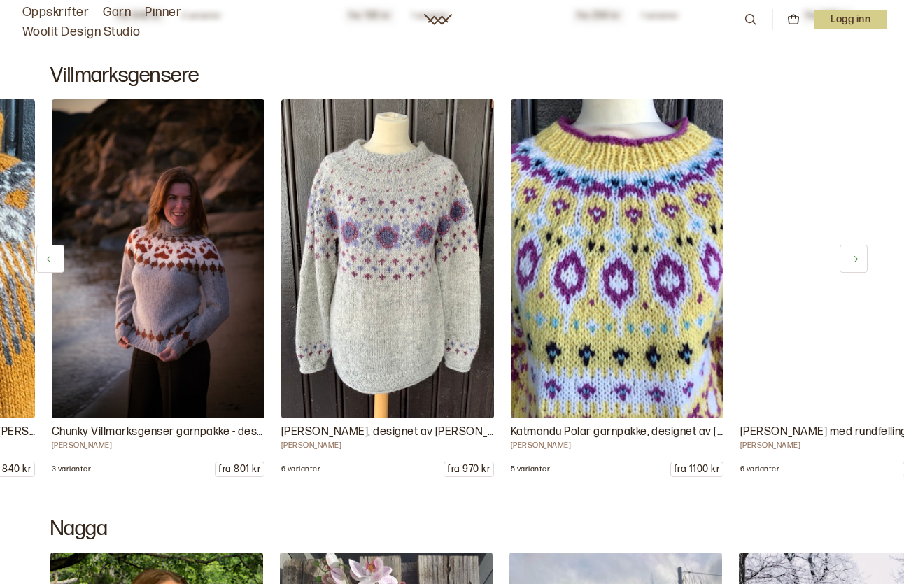
scroll to position [0, 3441]
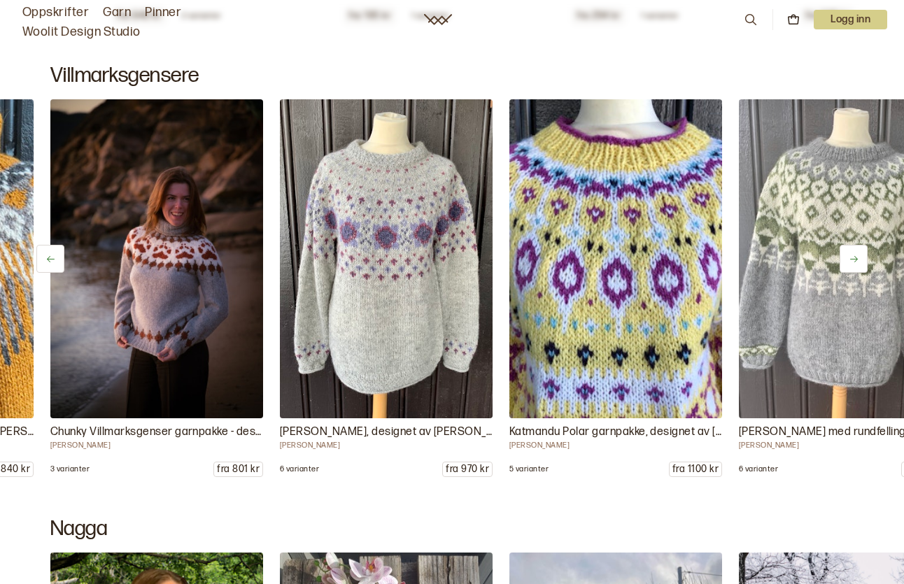
click at [857, 255] on icon at bounding box center [853, 259] width 10 height 10
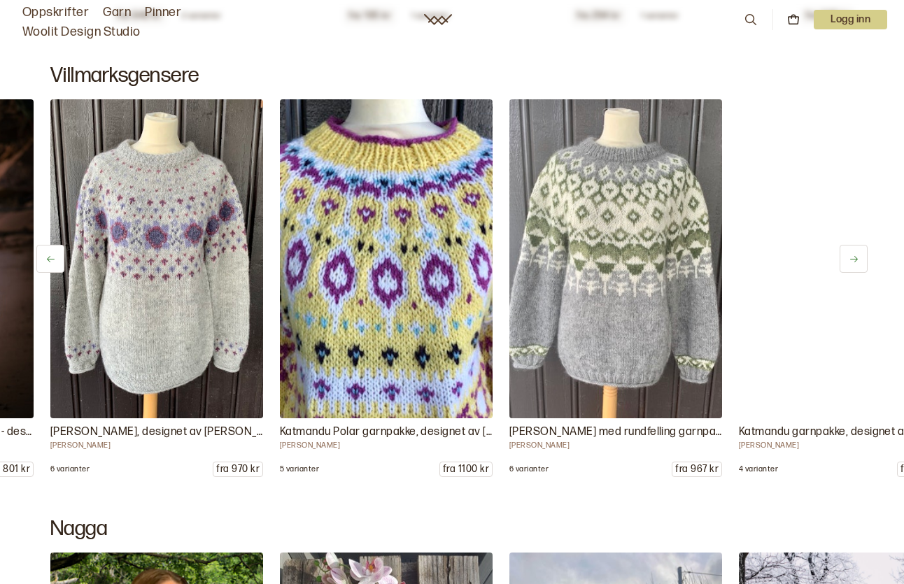
click at [857, 255] on icon at bounding box center [853, 259] width 10 height 10
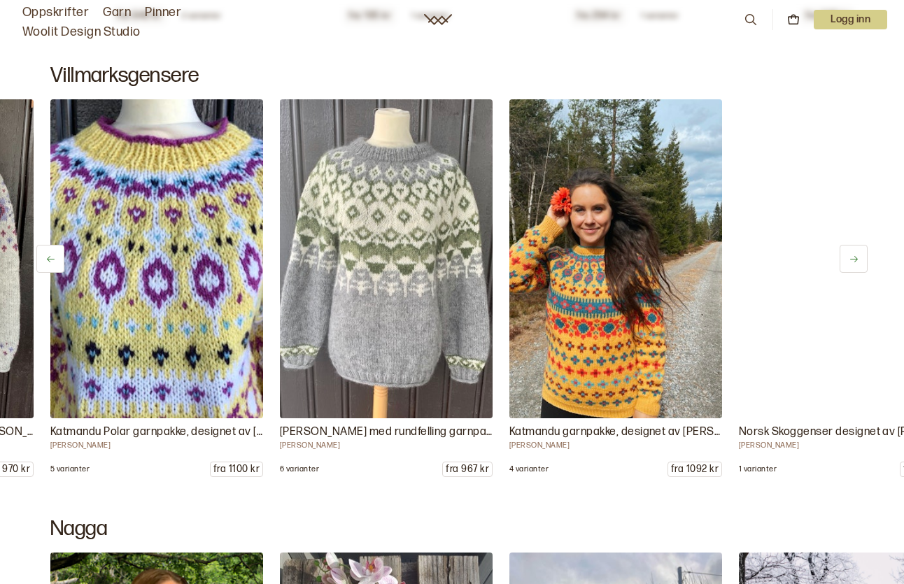
click at [857, 255] on icon at bounding box center [853, 259] width 10 height 10
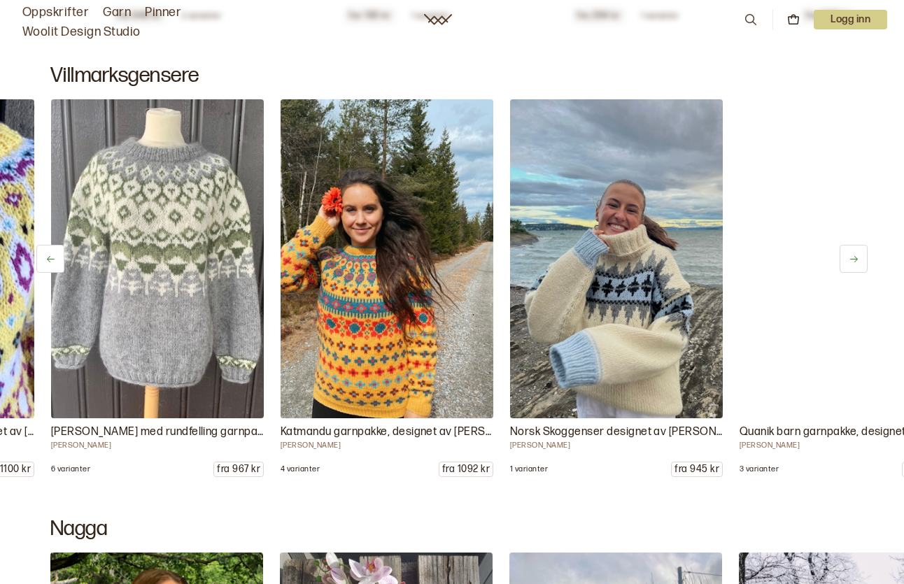
scroll to position [0, 4129]
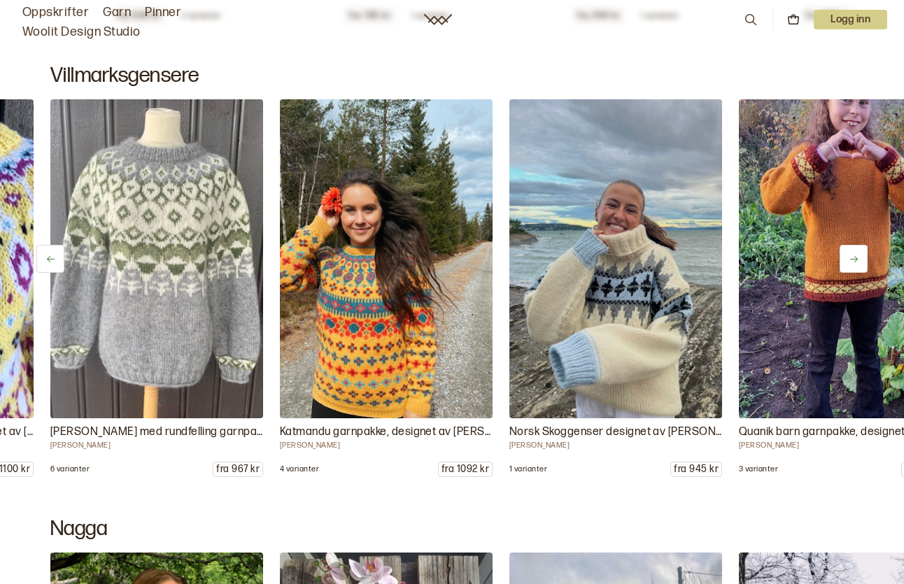
click at [857, 255] on icon at bounding box center [853, 259] width 10 height 10
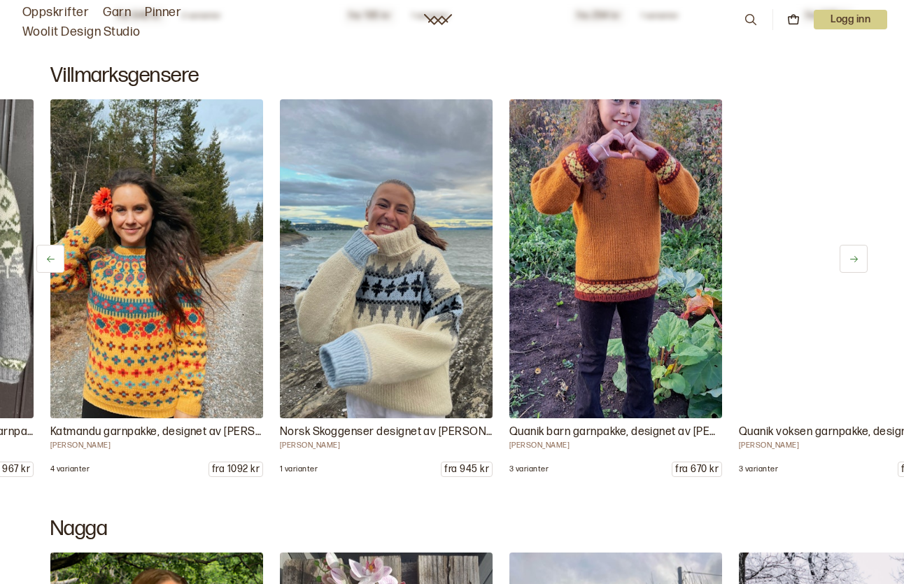
click at [857, 255] on icon at bounding box center [853, 259] width 10 height 10
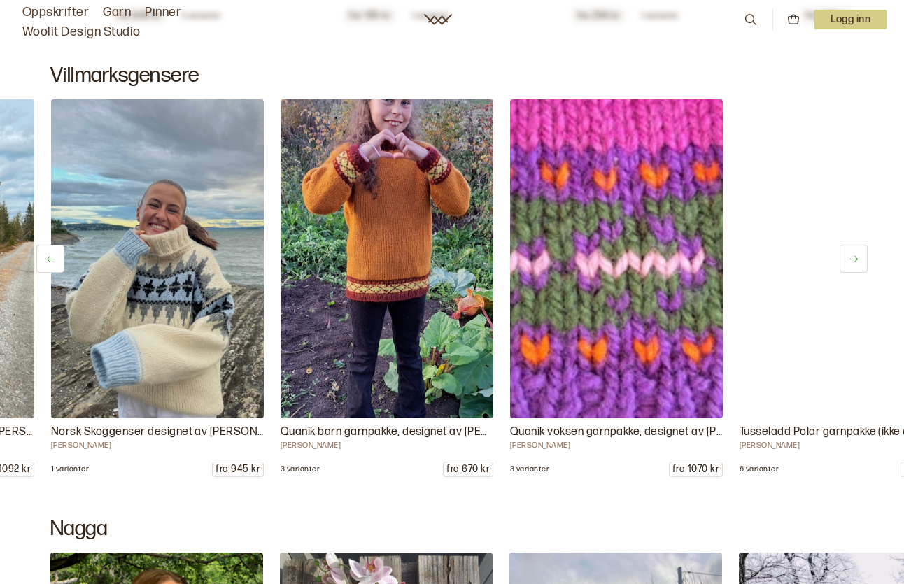
scroll to position [0, 4588]
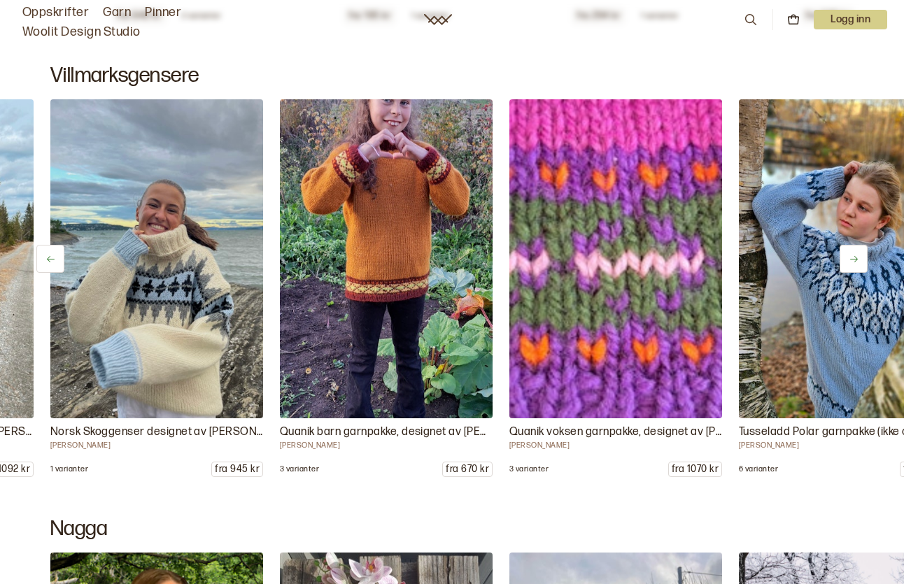
click at [857, 255] on icon at bounding box center [853, 259] width 10 height 10
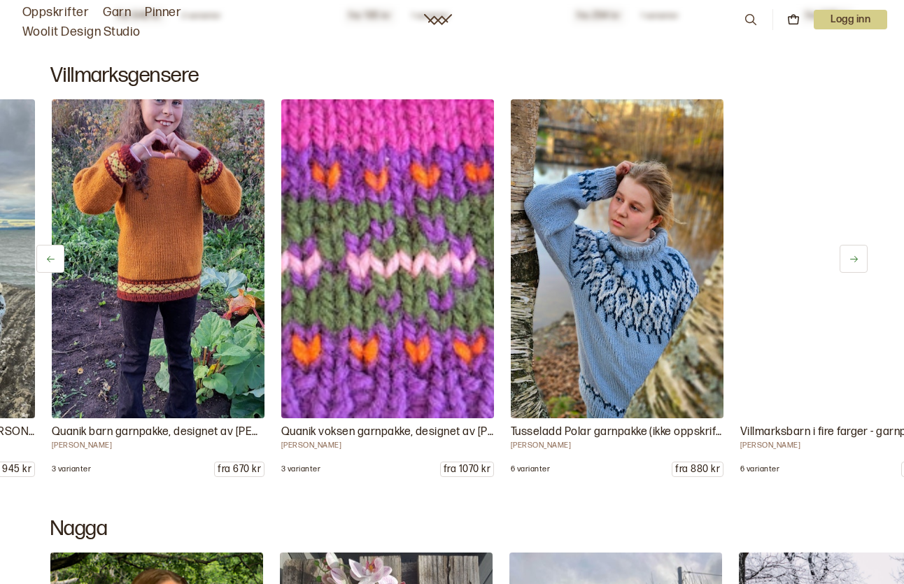
scroll to position [0, 4817]
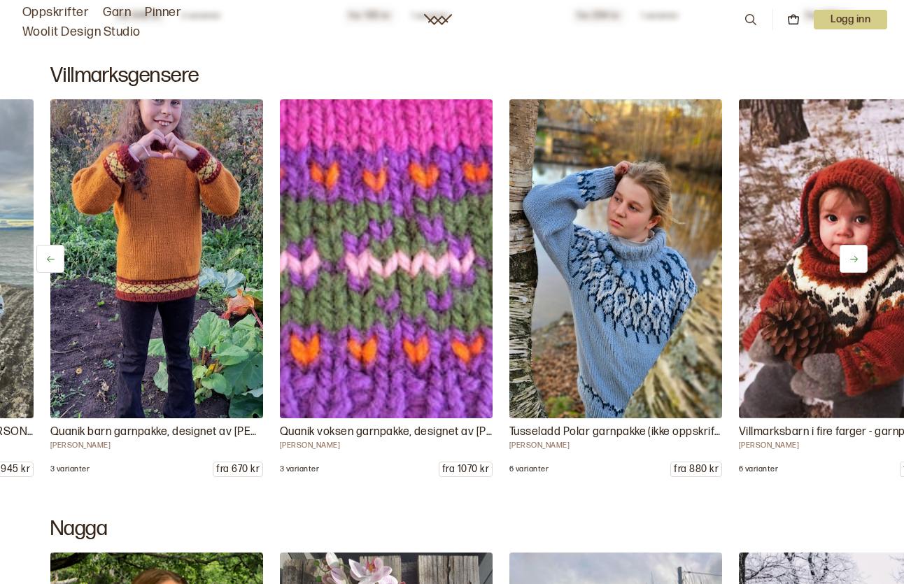
click at [857, 255] on icon at bounding box center [853, 259] width 10 height 10
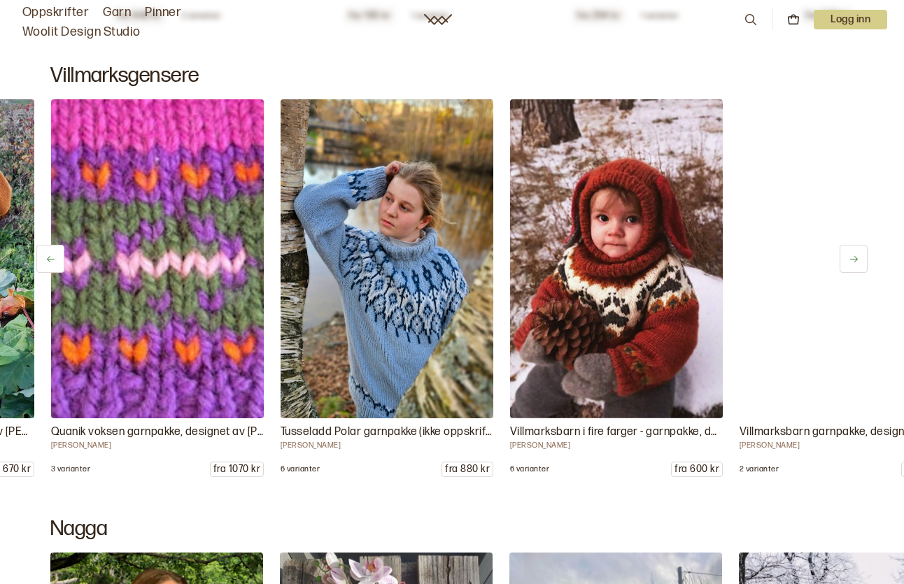
scroll to position [0, 5047]
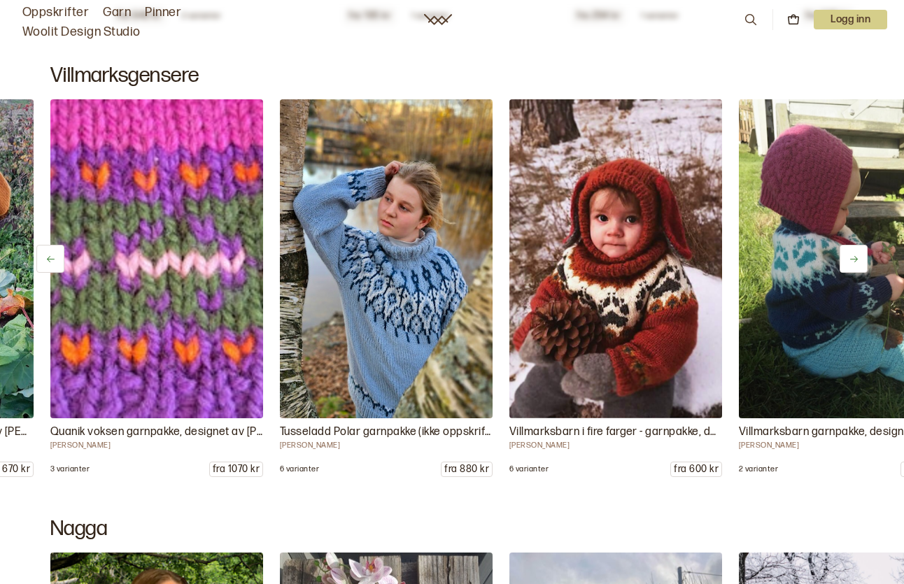
click at [857, 255] on icon at bounding box center [853, 259] width 10 height 10
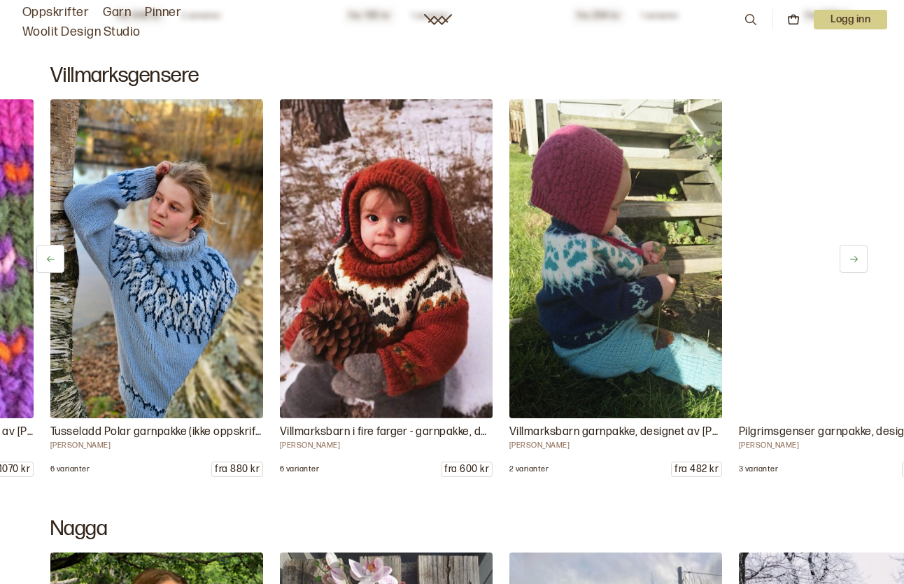
click at [857, 255] on icon at bounding box center [853, 259] width 10 height 10
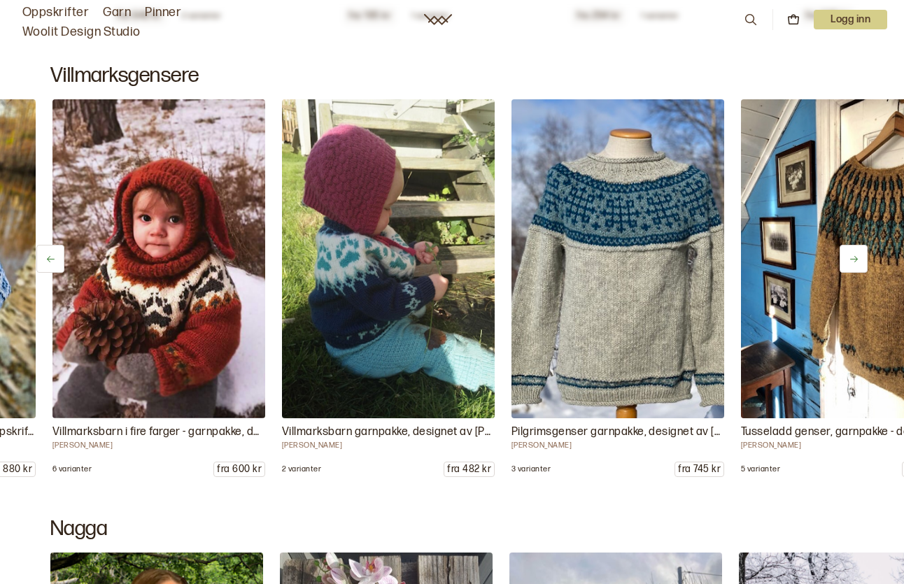
scroll to position [0, 5506]
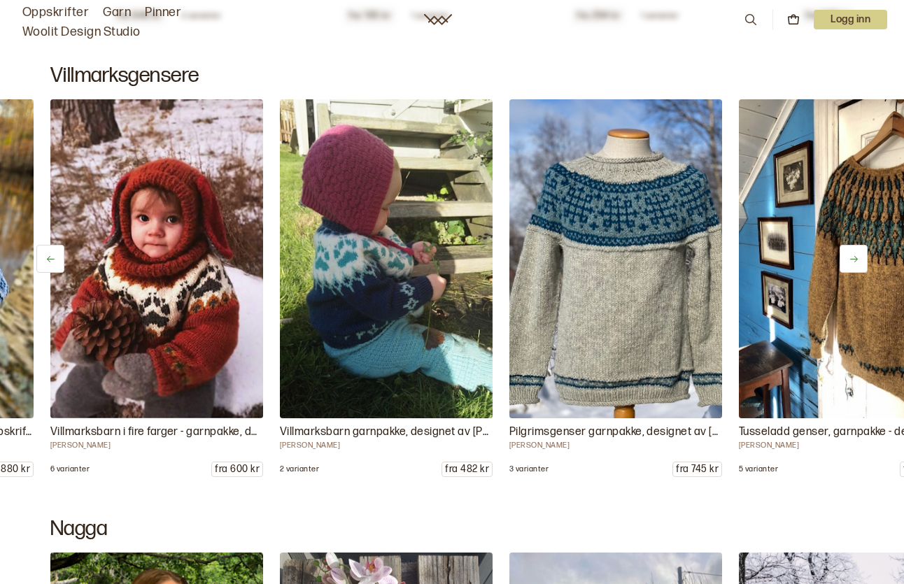
click at [858, 256] on icon at bounding box center [853, 259] width 10 height 10
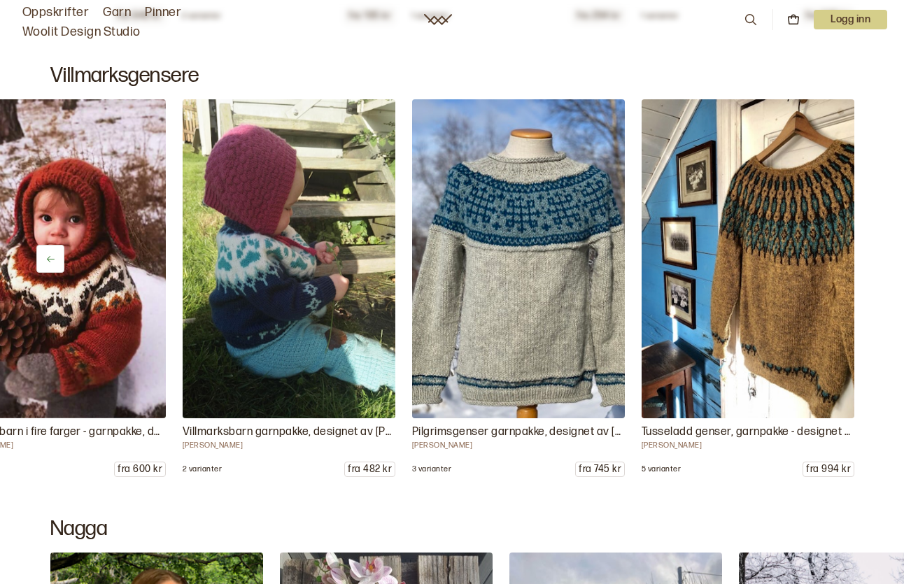
scroll to position [0, 5603]
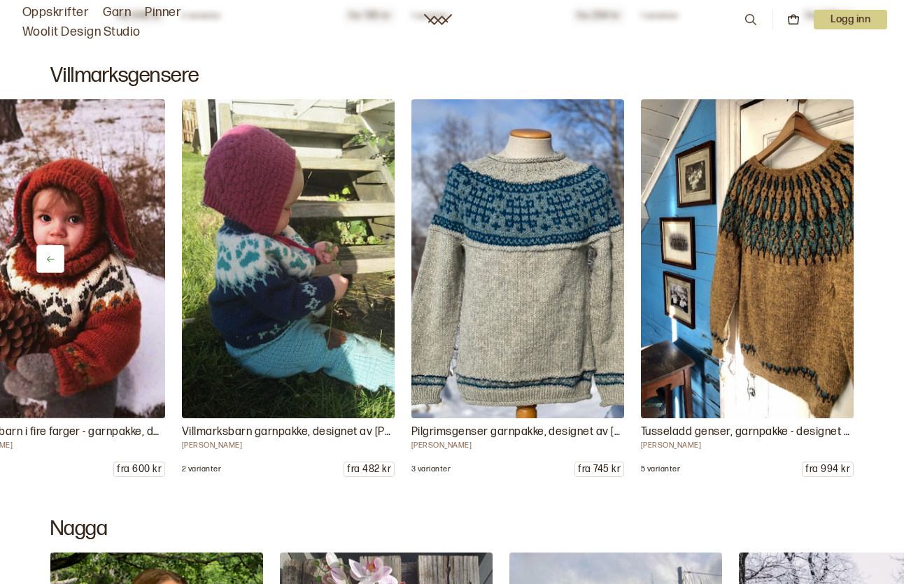
click at [858, 256] on div "Føyka garnpakke i Troll og Blåne, designet av [PERSON_NAME] 14 varianter fra 10…" at bounding box center [452, 288] width 904 height 378
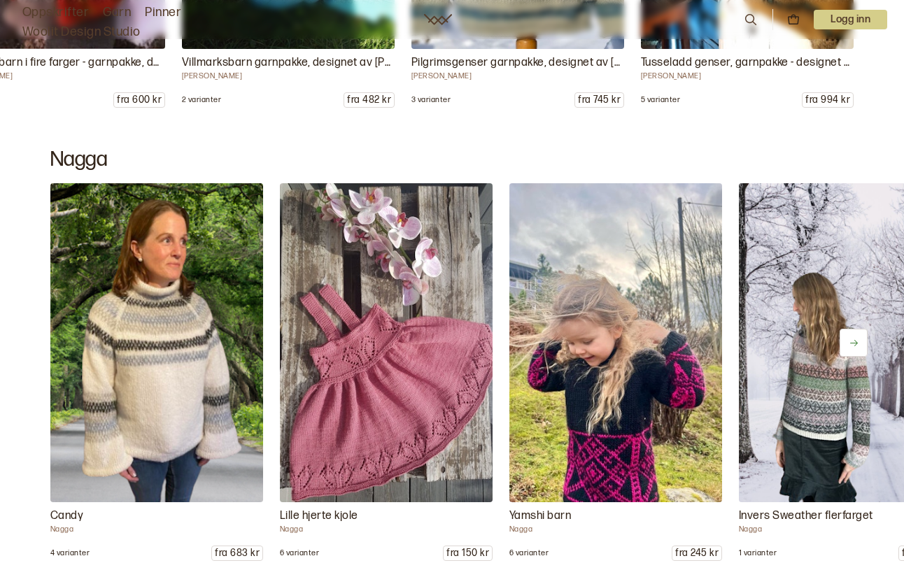
scroll to position [8419, 0]
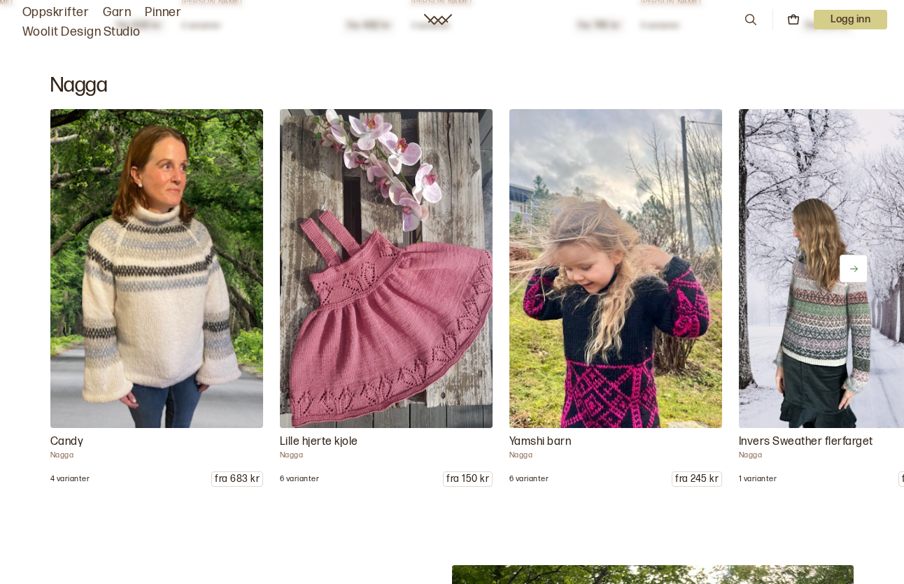
click at [617, 318] on img at bounding box center [615, 268] width 223 height 335
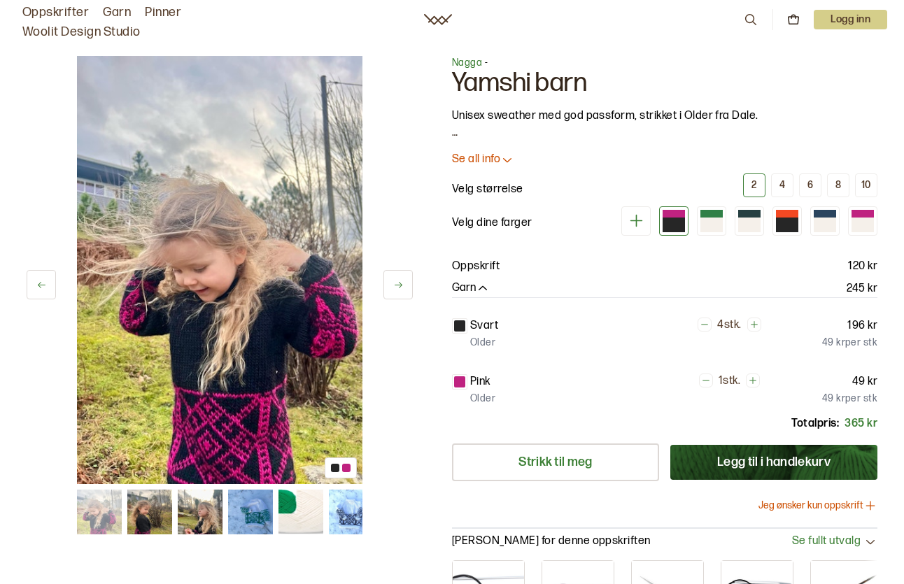
scroll to position [148, 0]
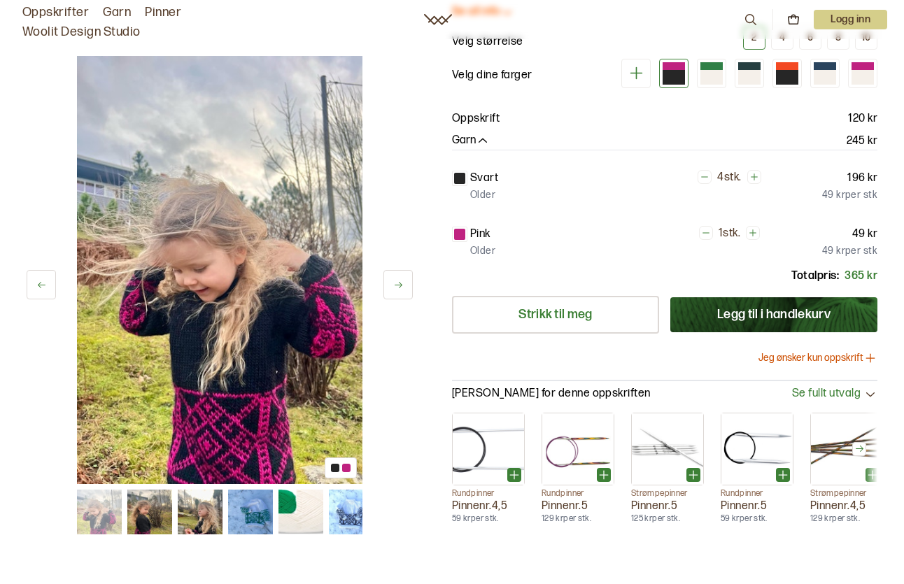
click at [123, 522] on div at bounding box center [219, 512] width 285 height 45
click at [150, 518] on img at bounding box center [149, 512] width 45 height 45
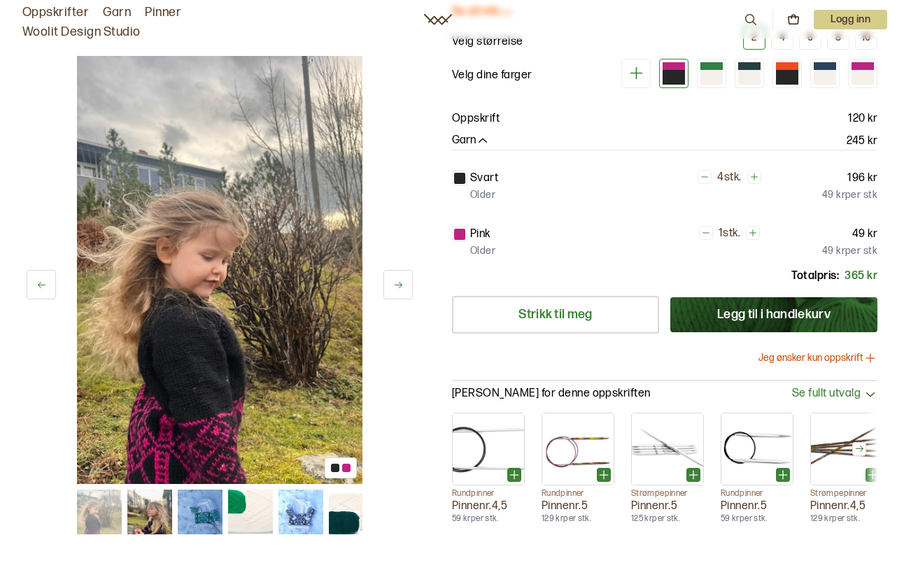
click at [214, 508] on img at bounding box center [200, 512] width 45 height 45
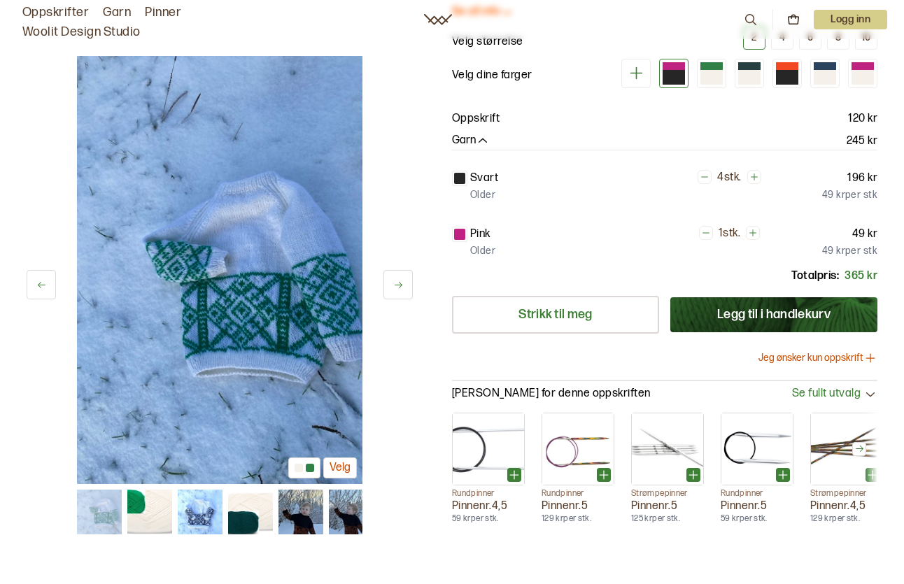
click at [257, 515] on img at bounding box center [250, 512] width 45 height 45
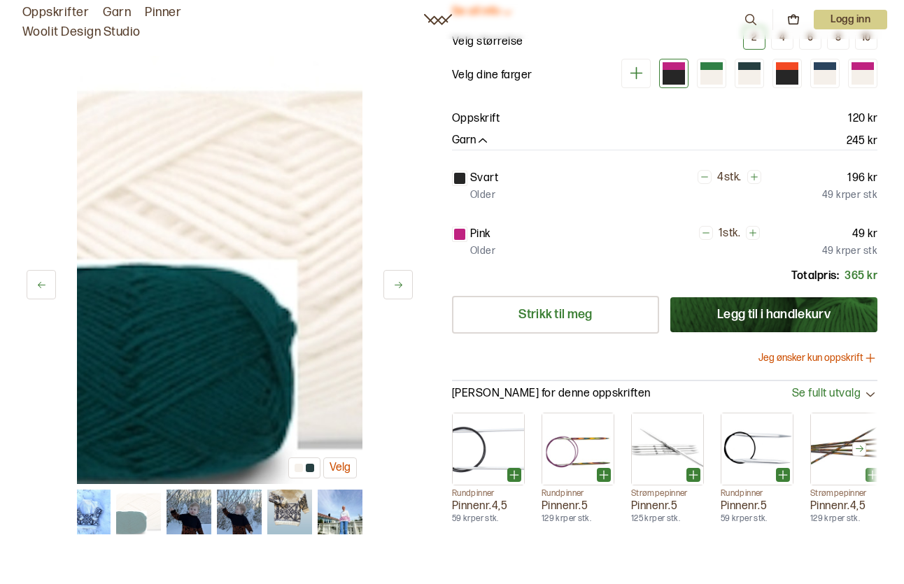
click at [292, 521] on img at bounding box center [289, 512] width 45 height 45
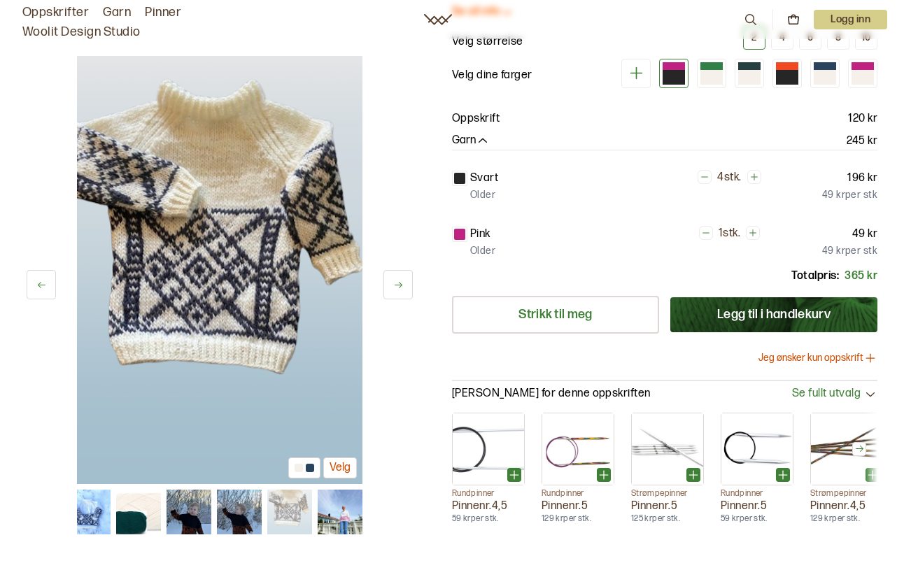
click at [327, 516] on img at bounding box center [340, 512] width 45 height 45
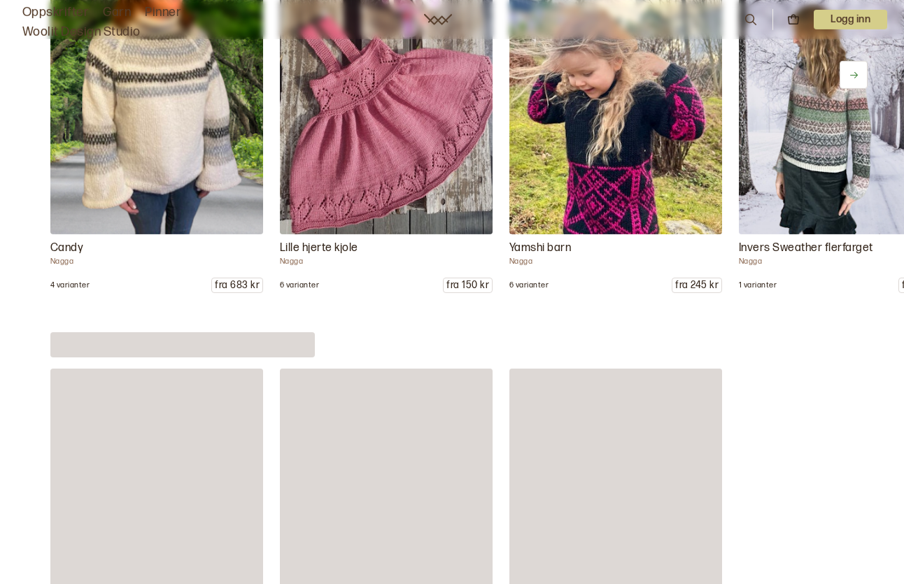
scroll to position [8446, 0]
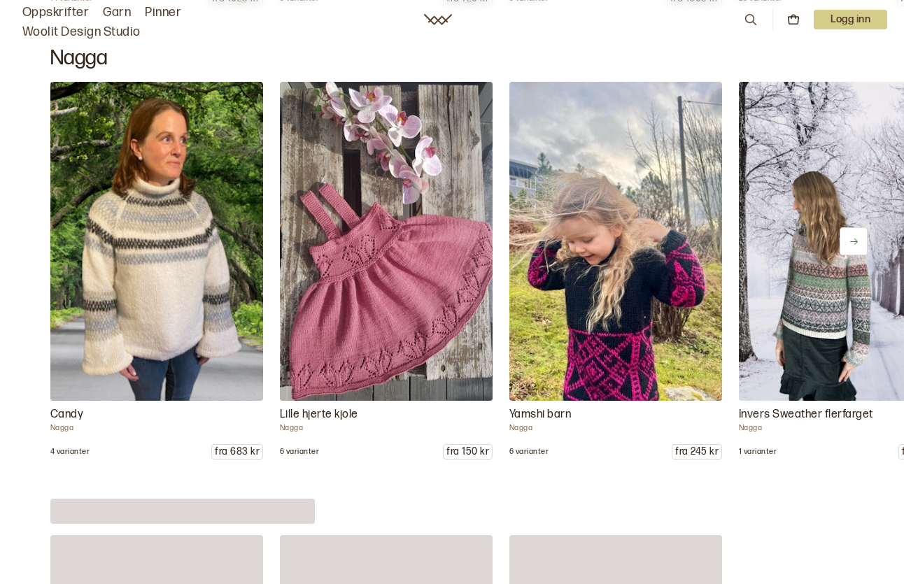
click at [855, 228] on button at bounding box center [853, 241] width 28 height 28
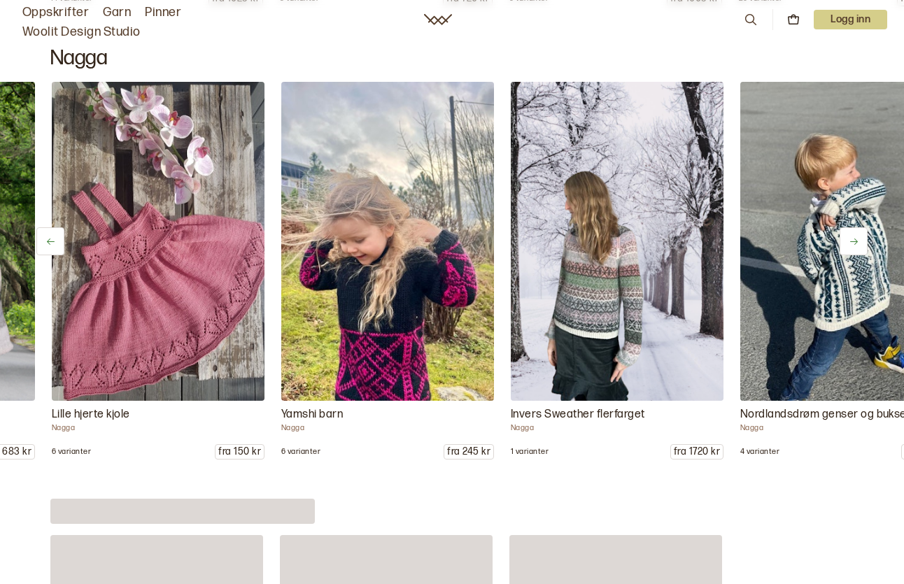
scroll to position [0, 229]
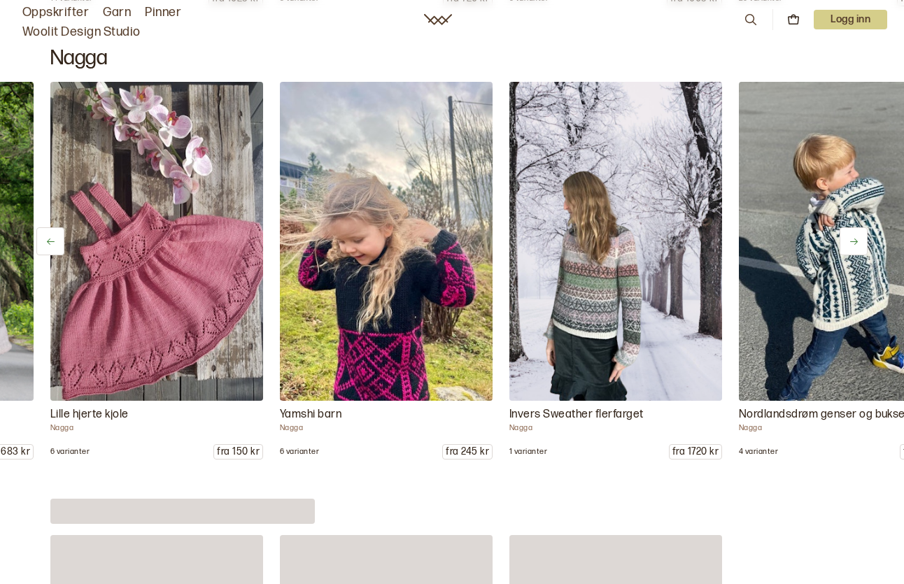
click at [855, 228] on button at bounding box center [853, 241] width 28 height 28
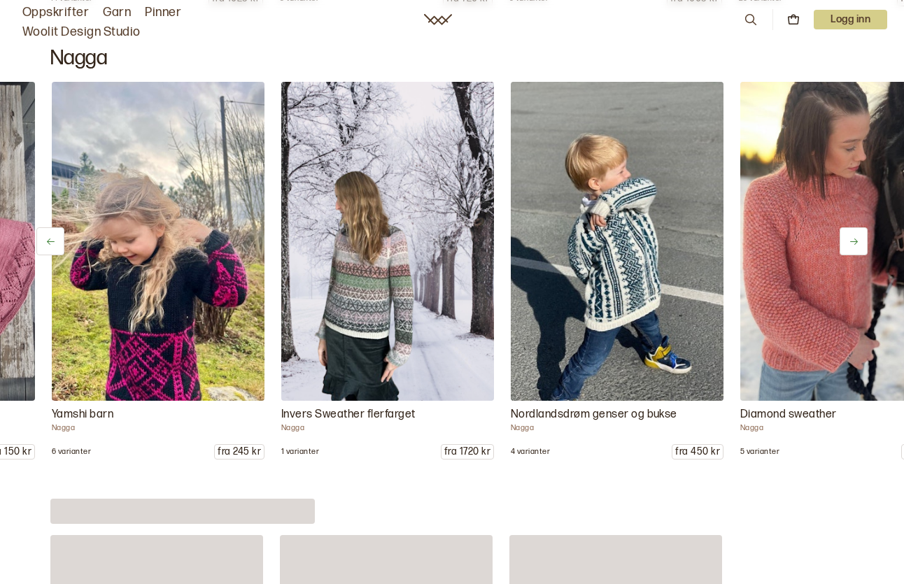
scroll to position [0, 459]
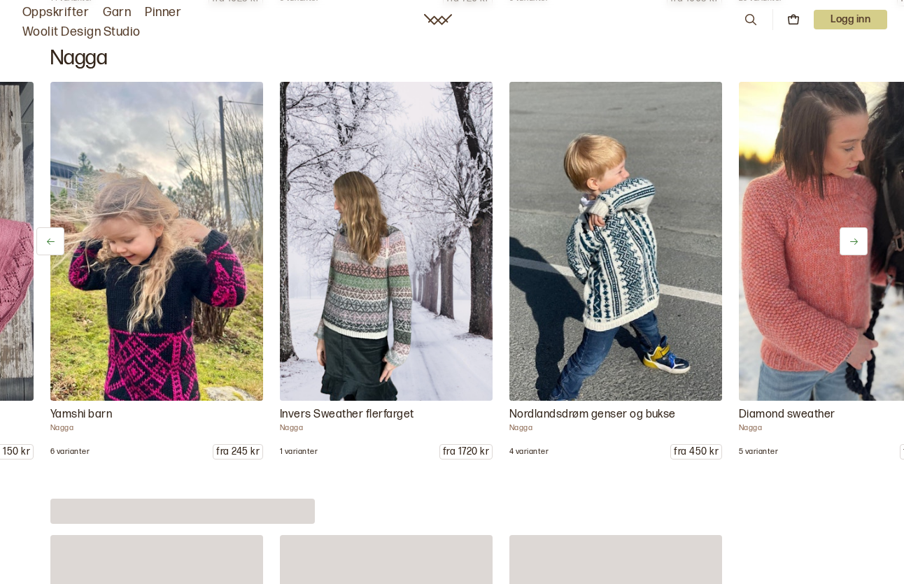
click at [855, 228] on button at bounding box center [853, 241] width 28 height 28
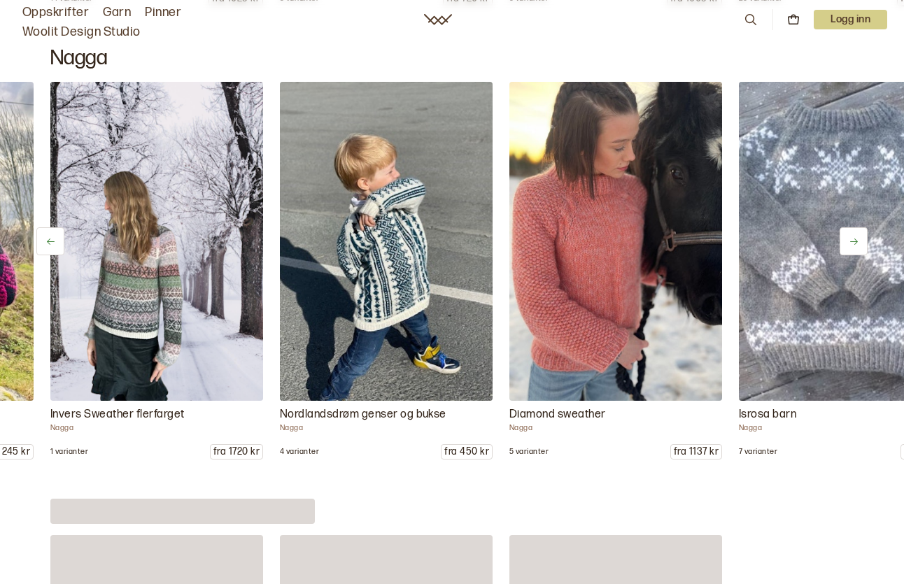
click at [855, 228] on button at bounding box center [853, 241] width 28 height 28
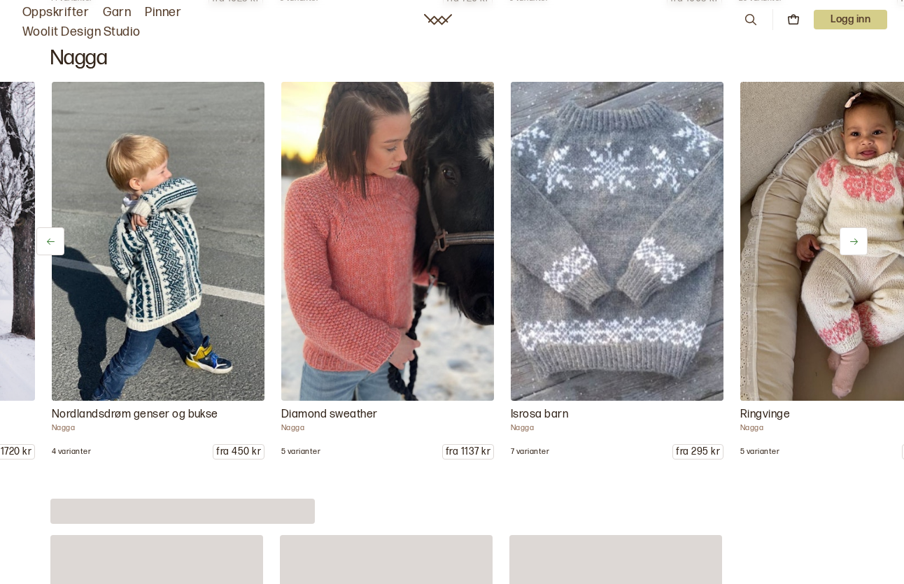
scroll to position [0, 918]
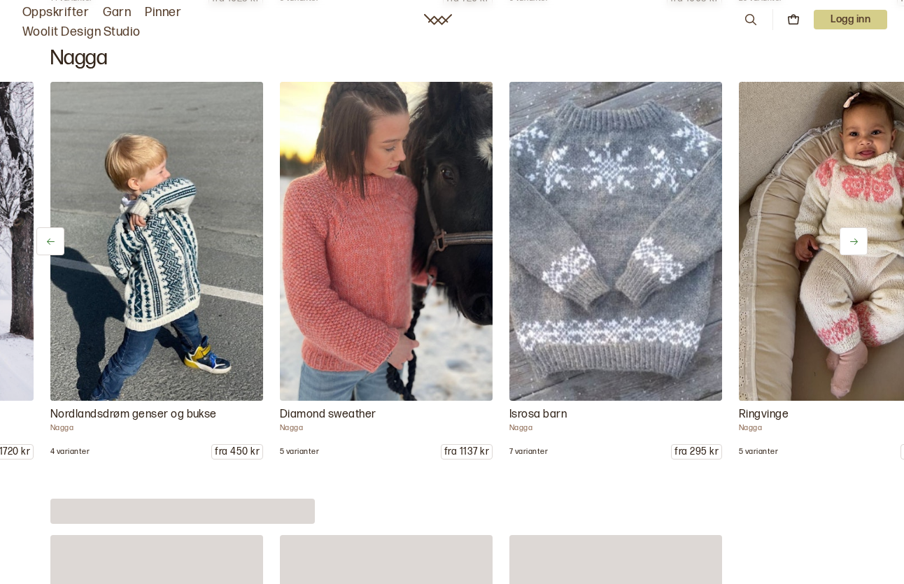
click at [855, 228] on button at bounding box center [853, 241] width 28 height 28
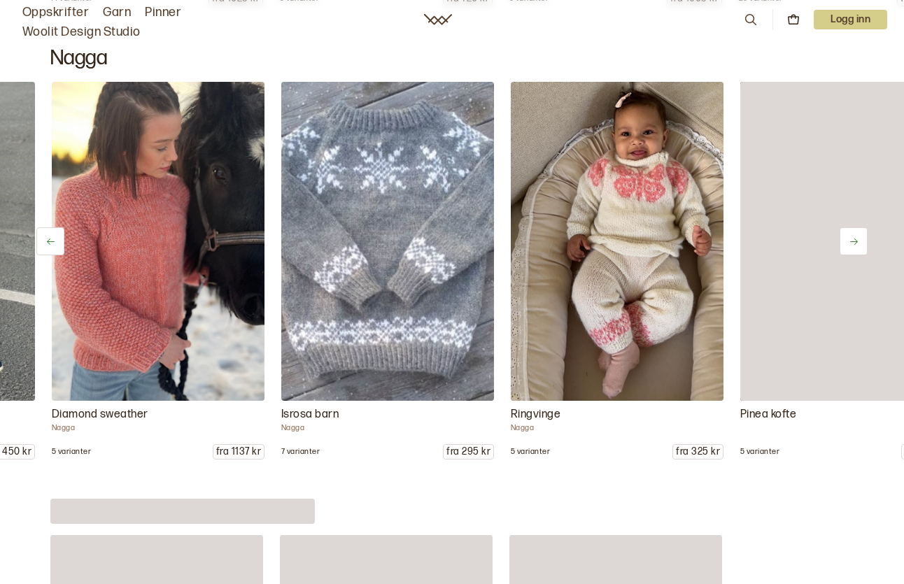
scroll to position [0, 1147]
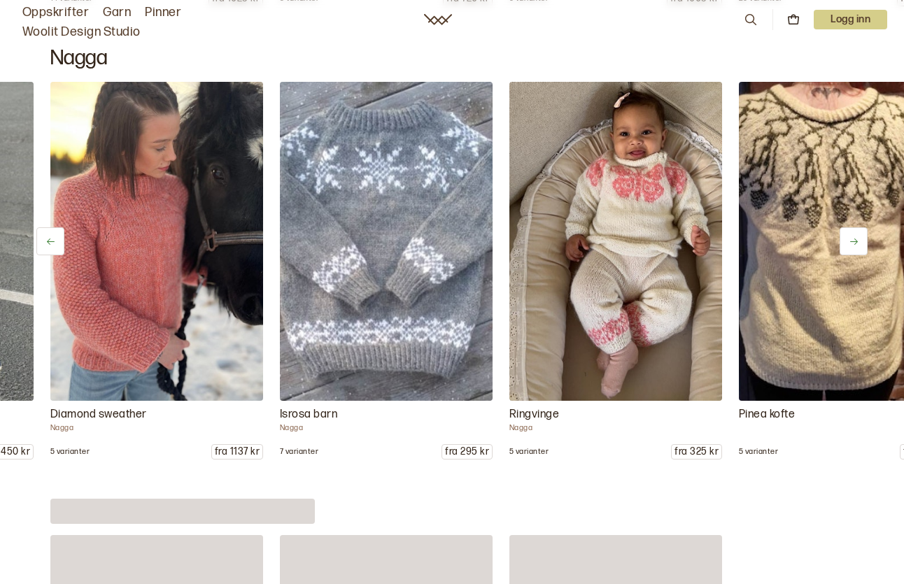
click at [855, 228] on button at bounding box center [853, 241] width 28 height 28
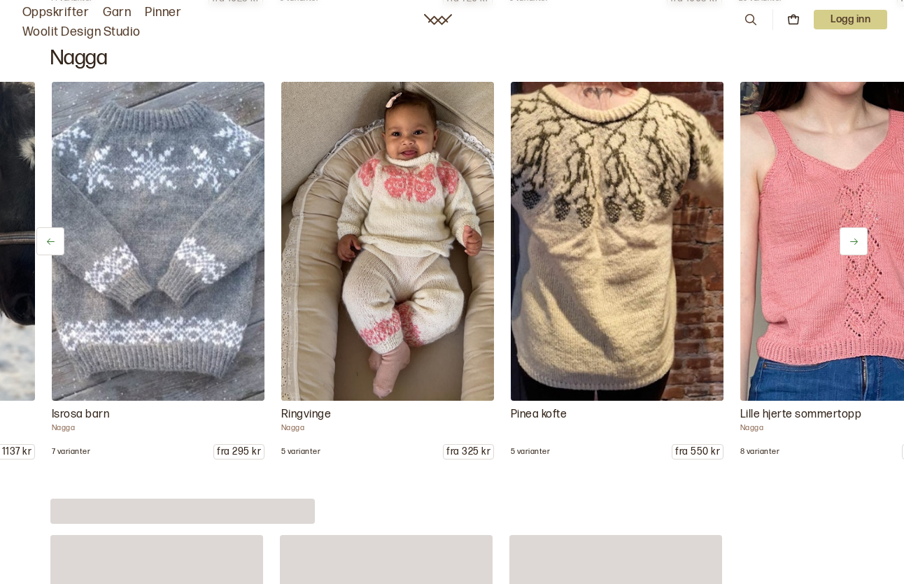
scroll to position [0, 1376]
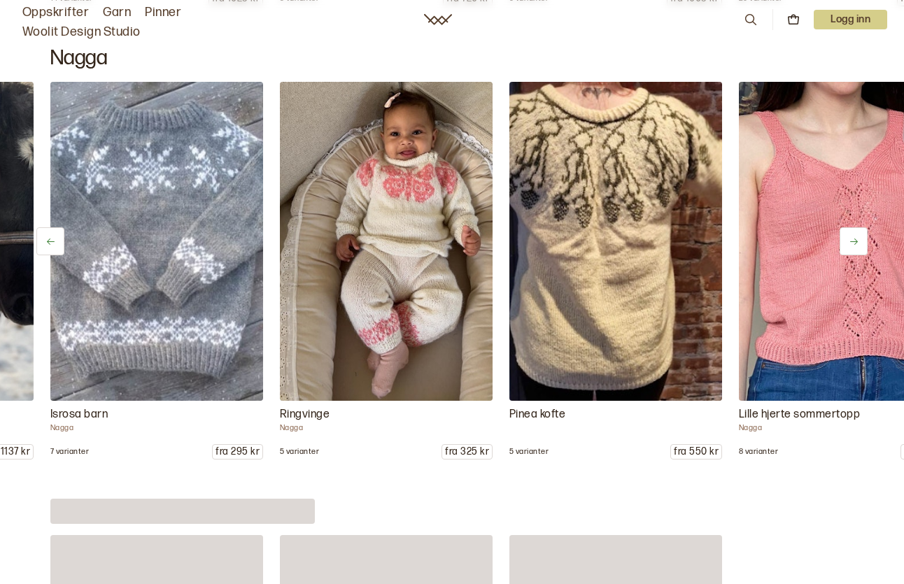
click at [855, 228] on button at bounding box center [853, 241] width 28 height 28
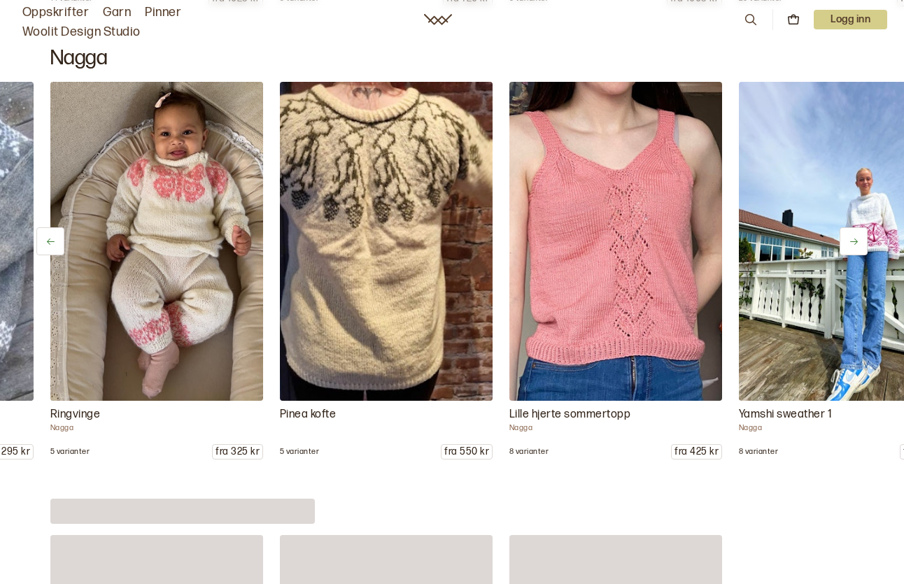
click at [855, 228] on button at bounding box center [853, 241] width 28 height 28
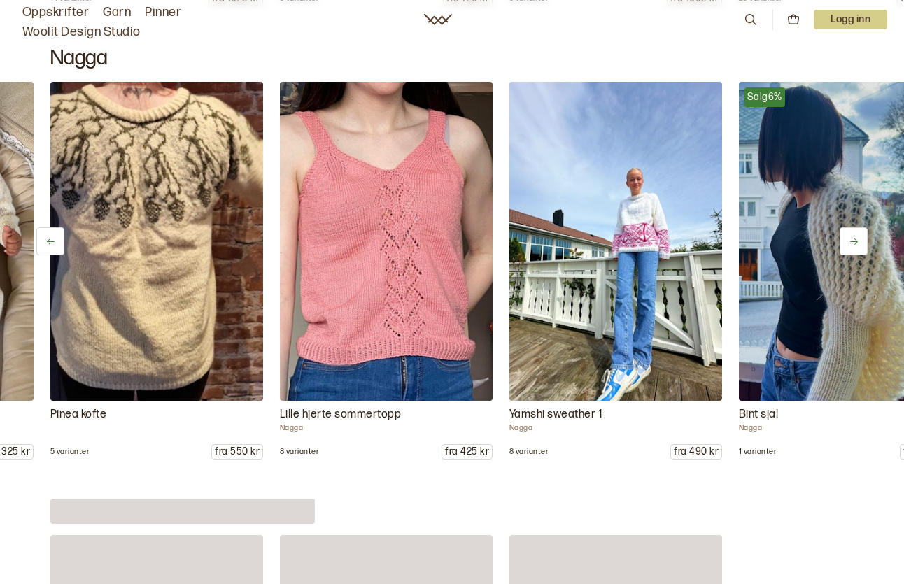
click at [855, 228] on button at bounding box center [853, 241] width 28 height 28
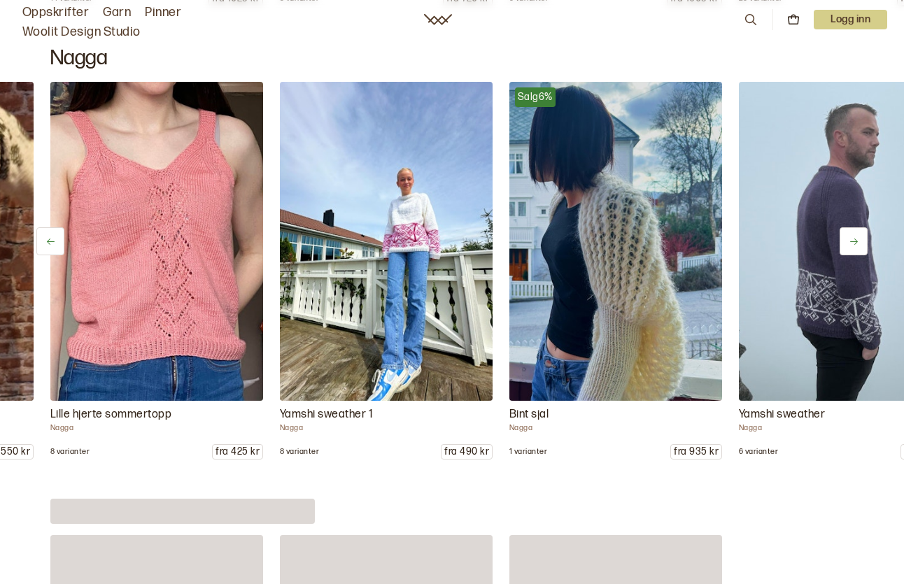
click at [855, 228] on button at bounding box center [853, 241] width 28 height 28
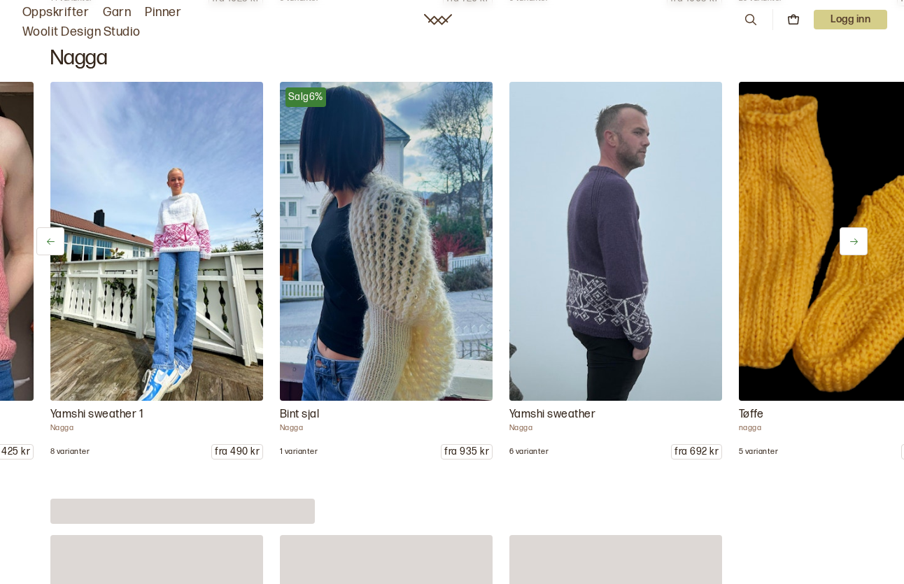
click at [855, 228] on button at bounding box center [853, 241] width 28 height 28
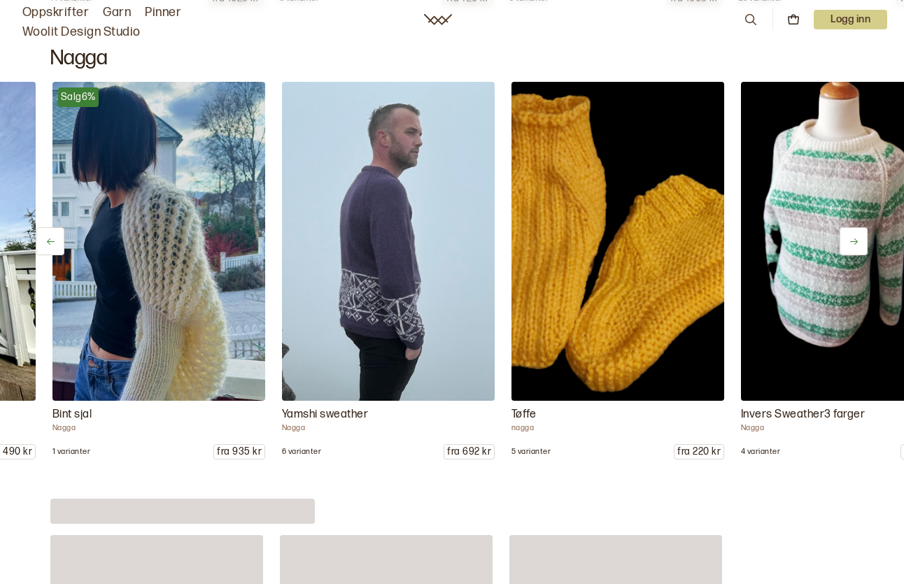
scroll to position [0, 2523]
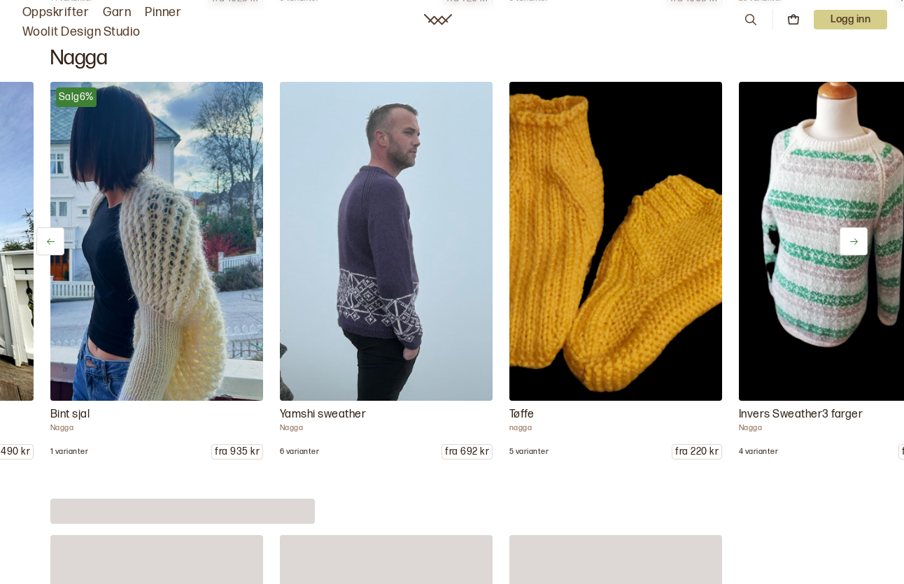
click at [857, 229] on button at bounding box center [853, 241] width 28 height 28
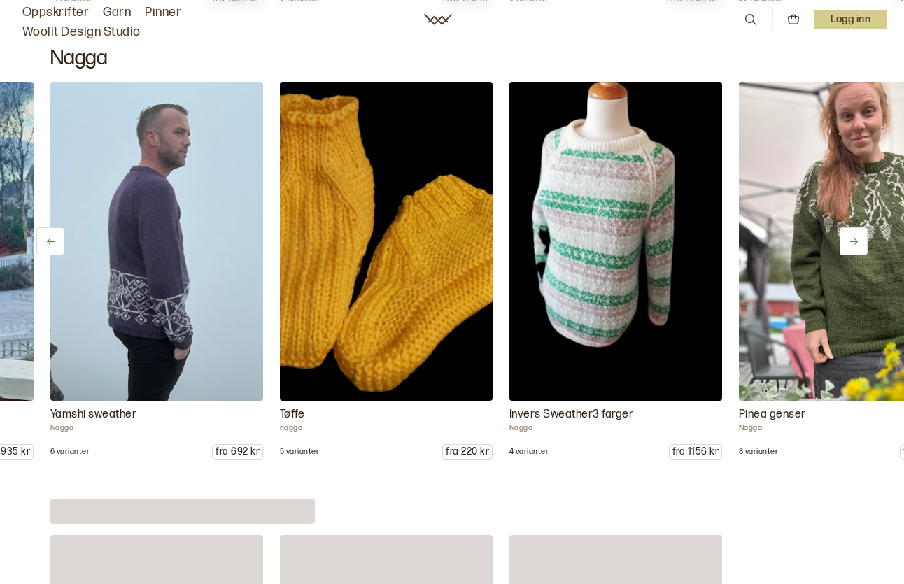
click at [856, 229] on button at bounding box center [853, 241] width 28 height 28
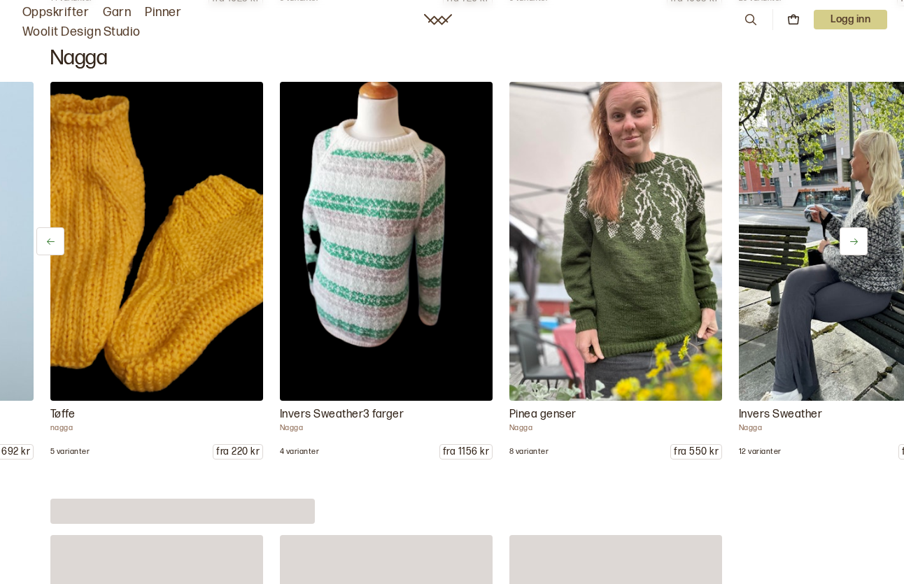
click at [856, 229] on button at bounding box center [853, 241] width 28 height 28
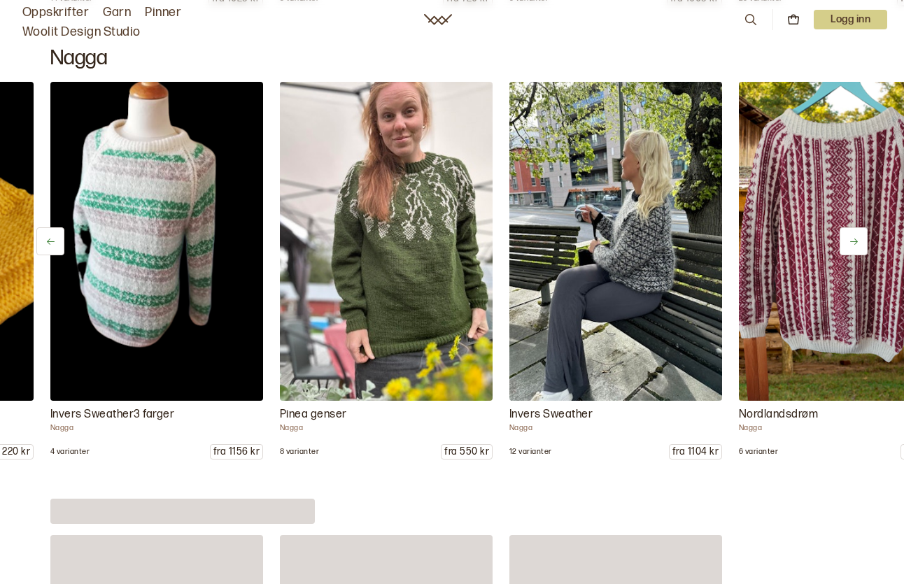
click at [856, 229] on button at bounding box center [853, 241] width 28 height 28
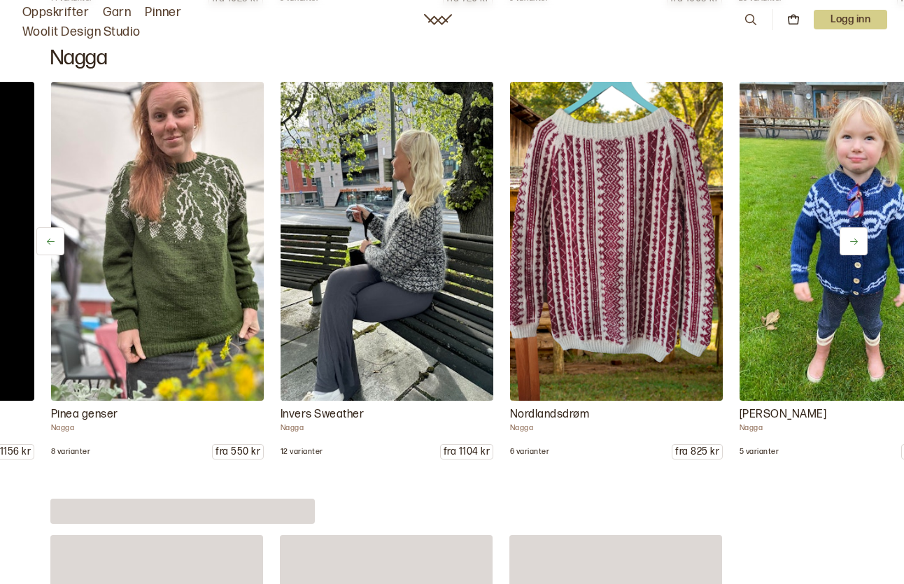
scroll to position [0, 3441]
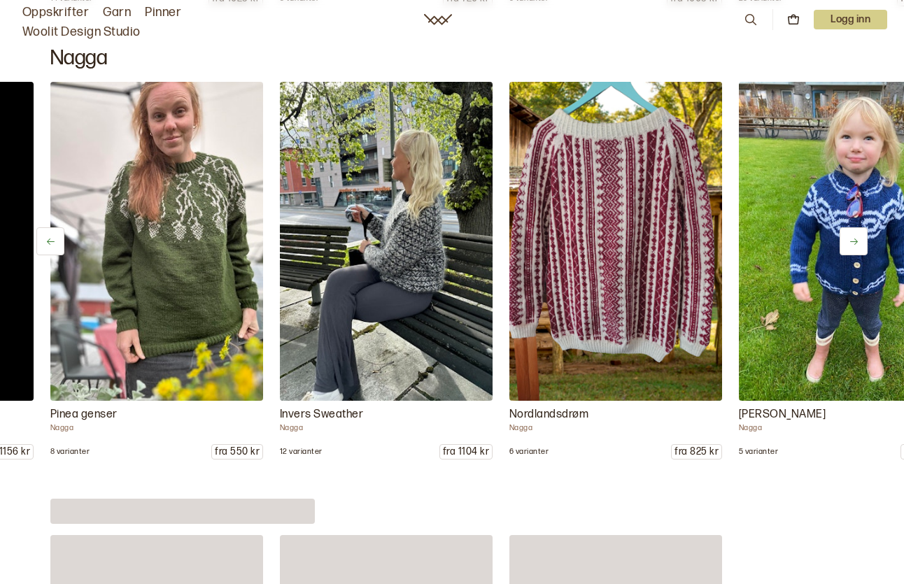
click at [856, 229] on button at bounding box center [853, 241] width 28 height 28
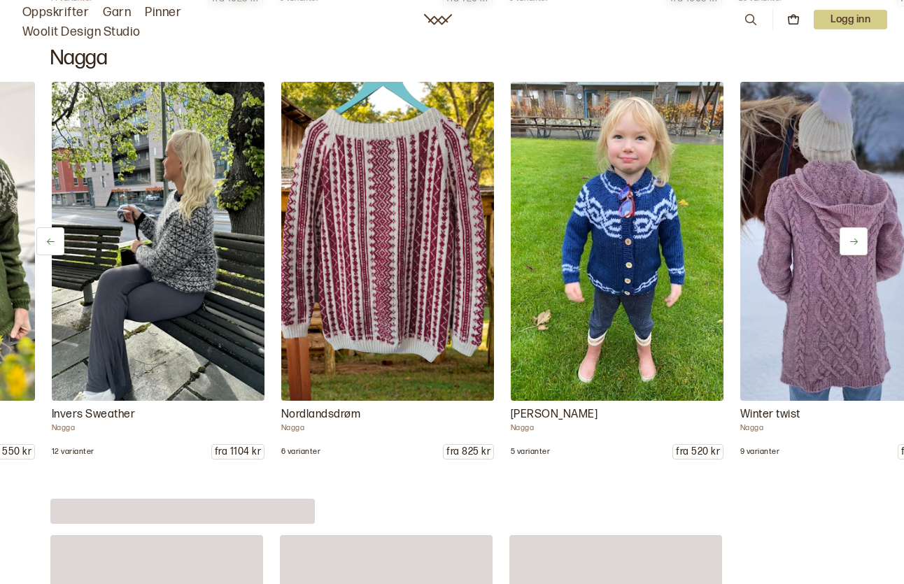
scroll to position [0, 3670]
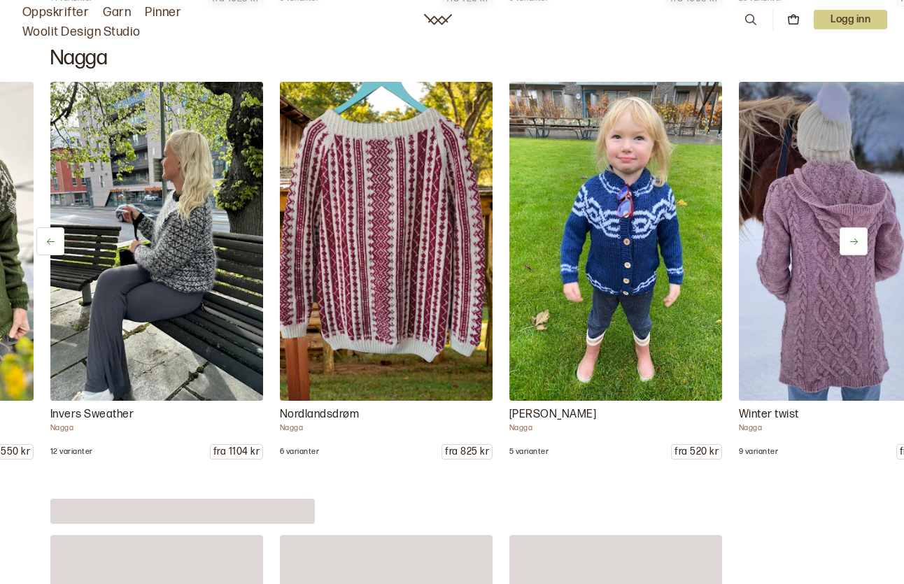
click at [856, 229] on button at bounding box center [853, 241] width 28 height 28
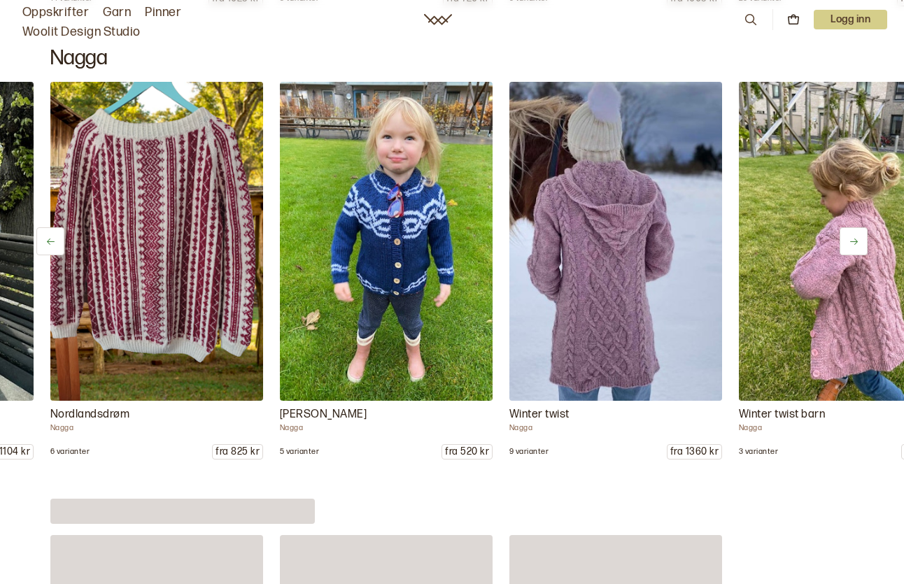
click at [856, 229] on button at bounding box center [853, 241] width 28 height 28
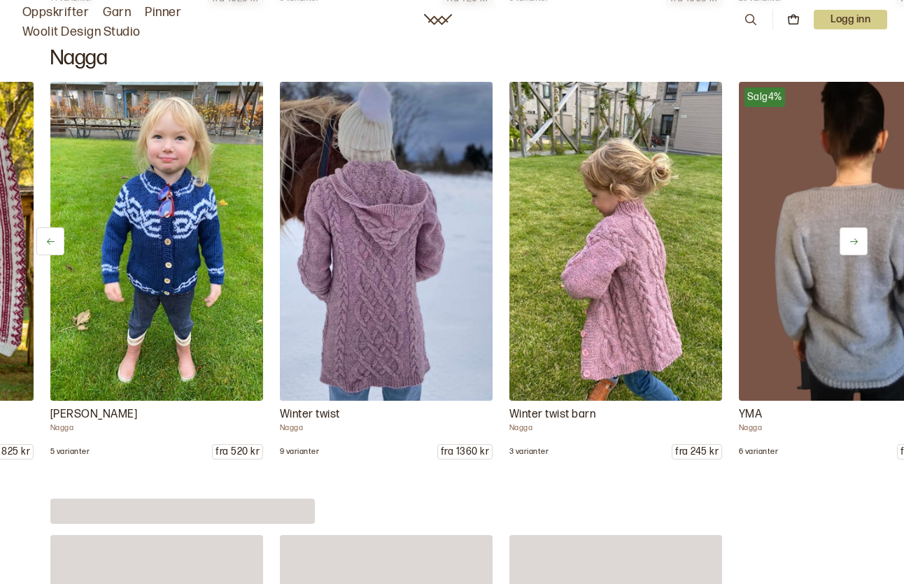
click at [856, 229] on button at bounding box center [853, 241] width 28 height 28
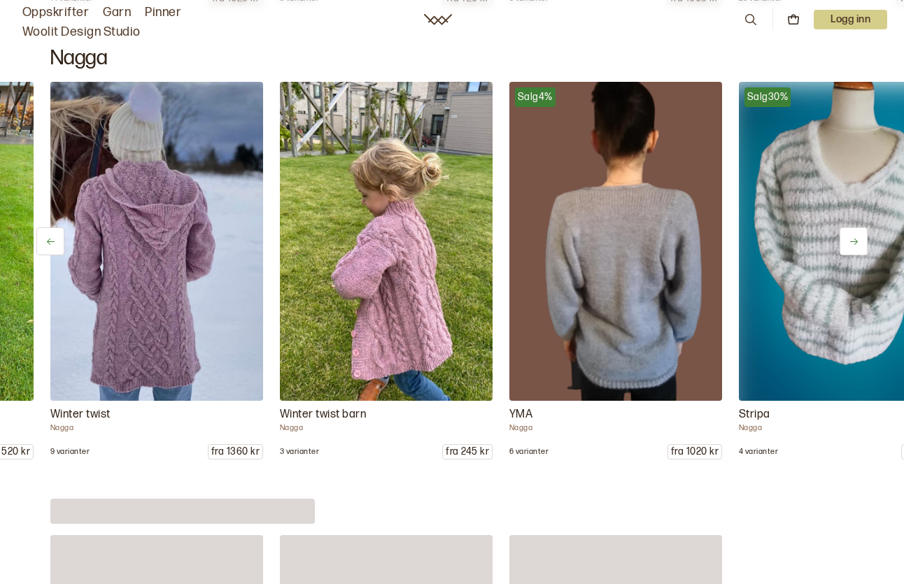
click at [856, 229] on button at bounding box center [853, 241] width 28 height 28
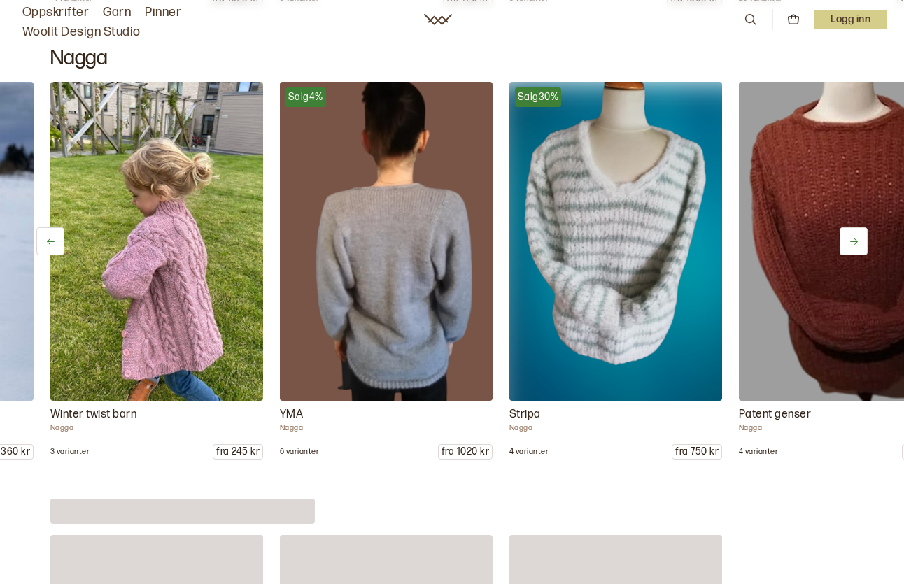
click at [856, 229] on button at bounding box center [853, 241] width 28 height 28
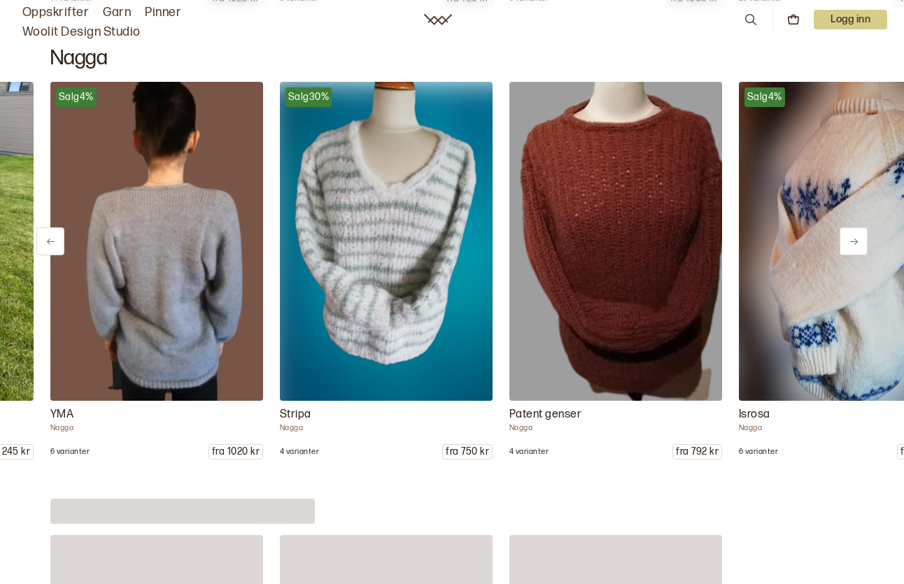
click at [856, 229] on button at bounding box center [853, 241] width 28 height 28
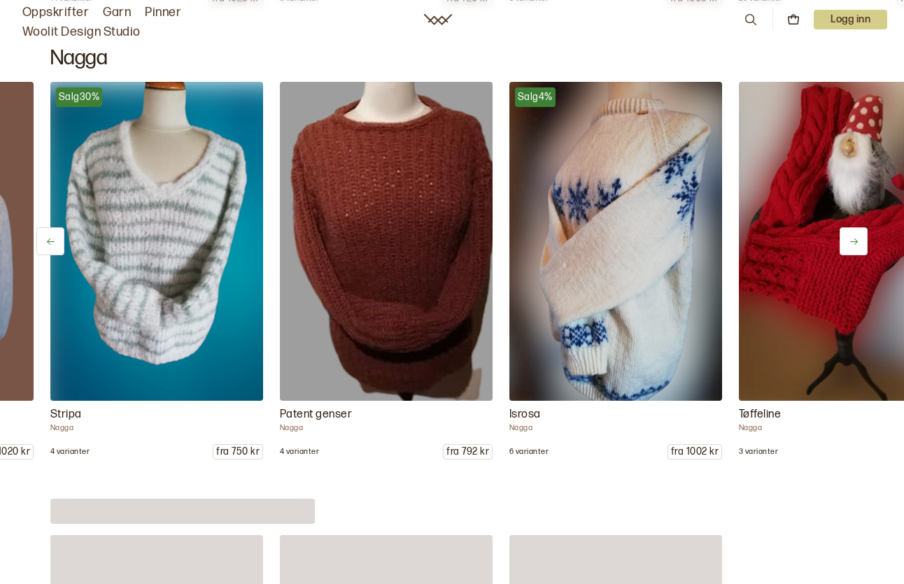
click at [856, 229] on button at bounding box center [853, 241] width 28 height 28
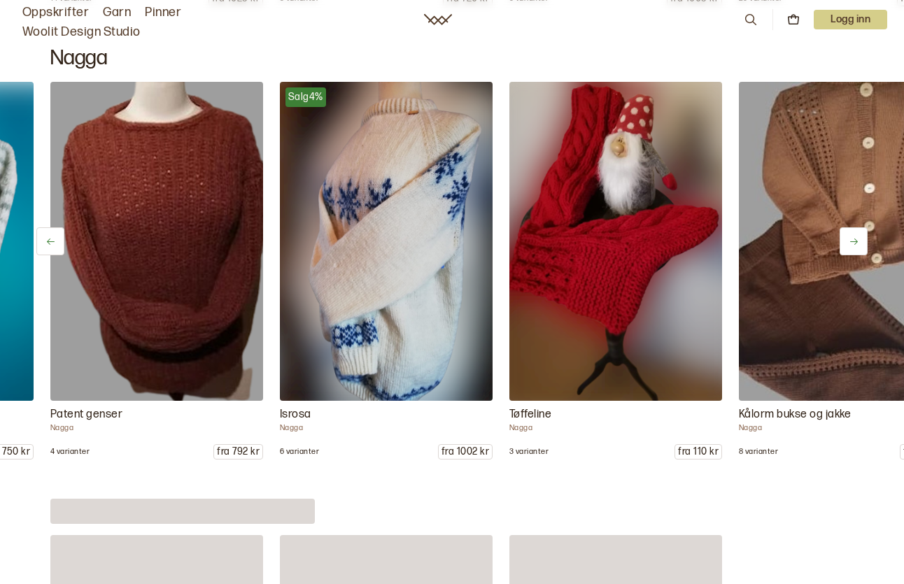
click at [856, 229] on button at bounding box center [853, 241] width 28 height 28
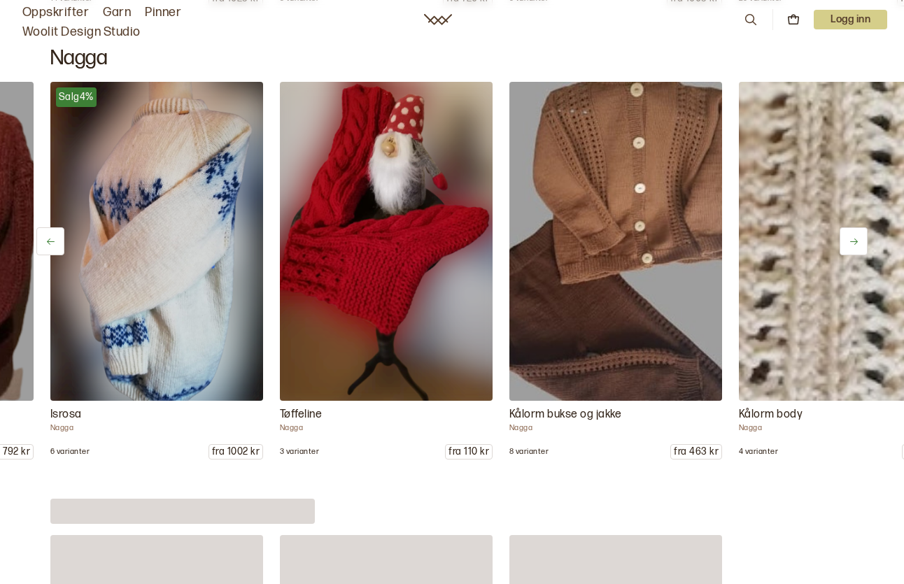
click at [854, 230] on button at bounding box center [853, 241] width 28 height 28
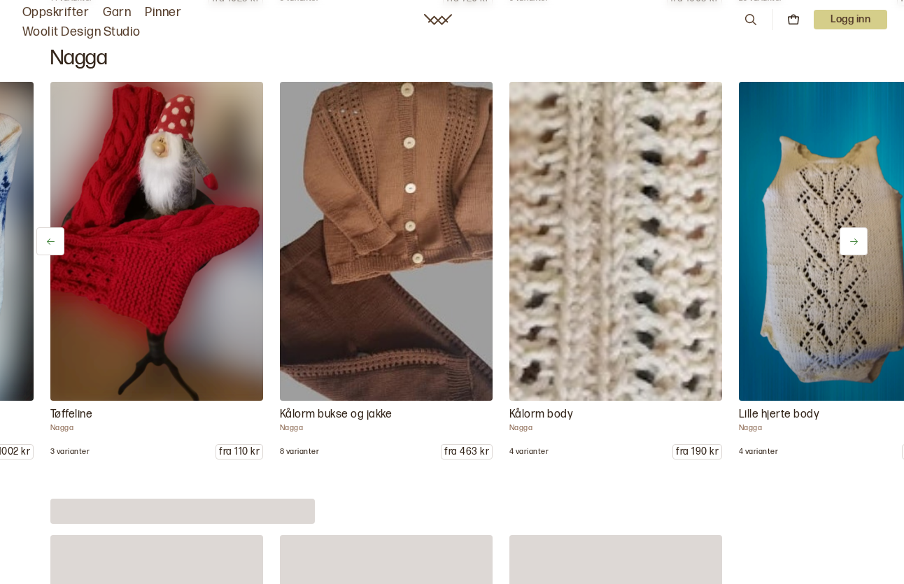
click at [854, 230] on button at bounding box center [853, 241] width 28 height 28
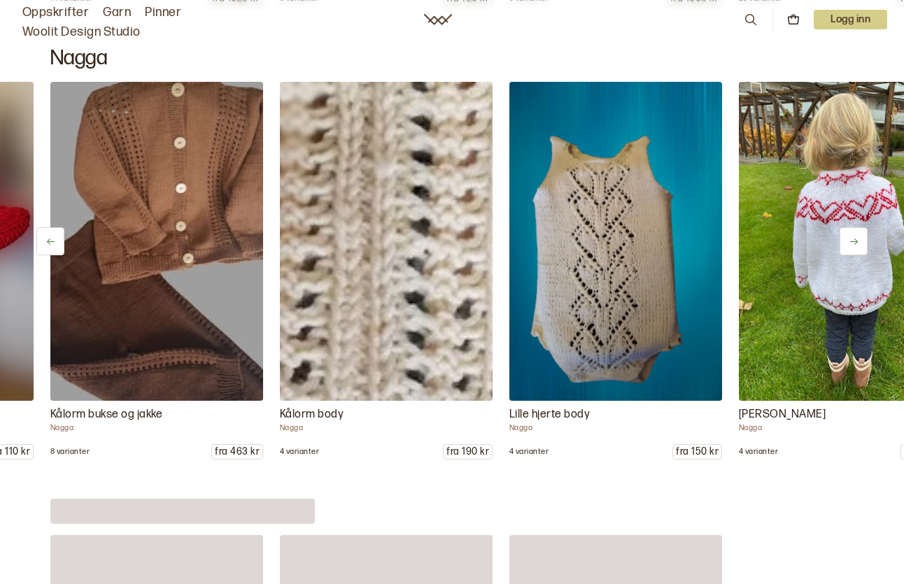
click at [854, 230] on button at bounding box center [853, 241] width 28 height 28
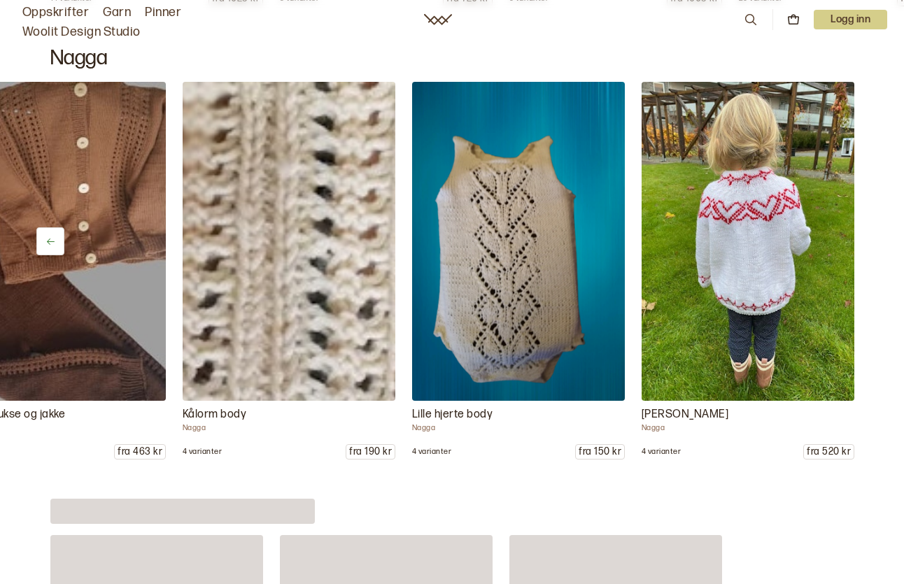
scroll to position [0, 6062]
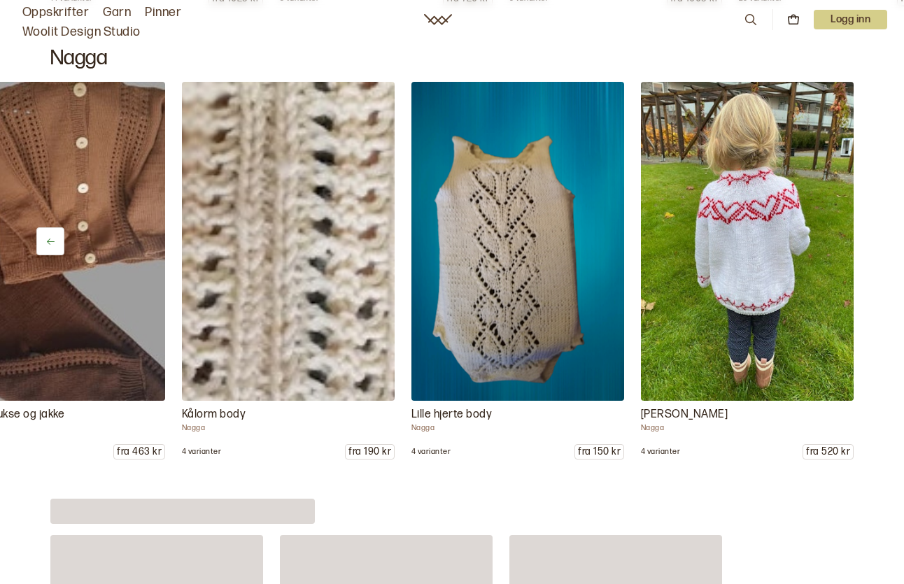
click at [854, 230] on div "Candy Nagga 4 varianter fra 683 kr Lille hjerte kjole Nagga 6 varianter fra 150…" at bounding box center [452, 271] width 904 height 378
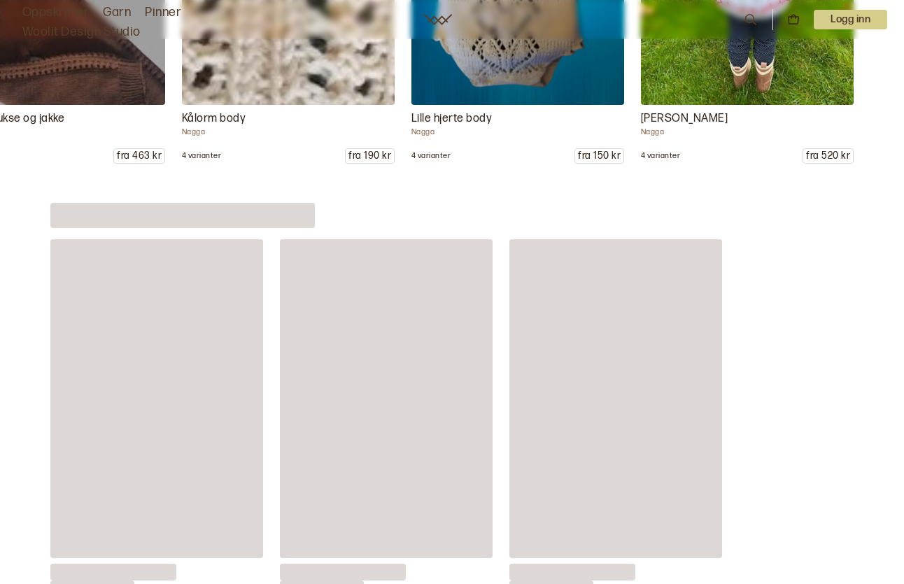
scroll to position [8963, 0]
